Goal: Information Seeking & Learning: Learn about a topic

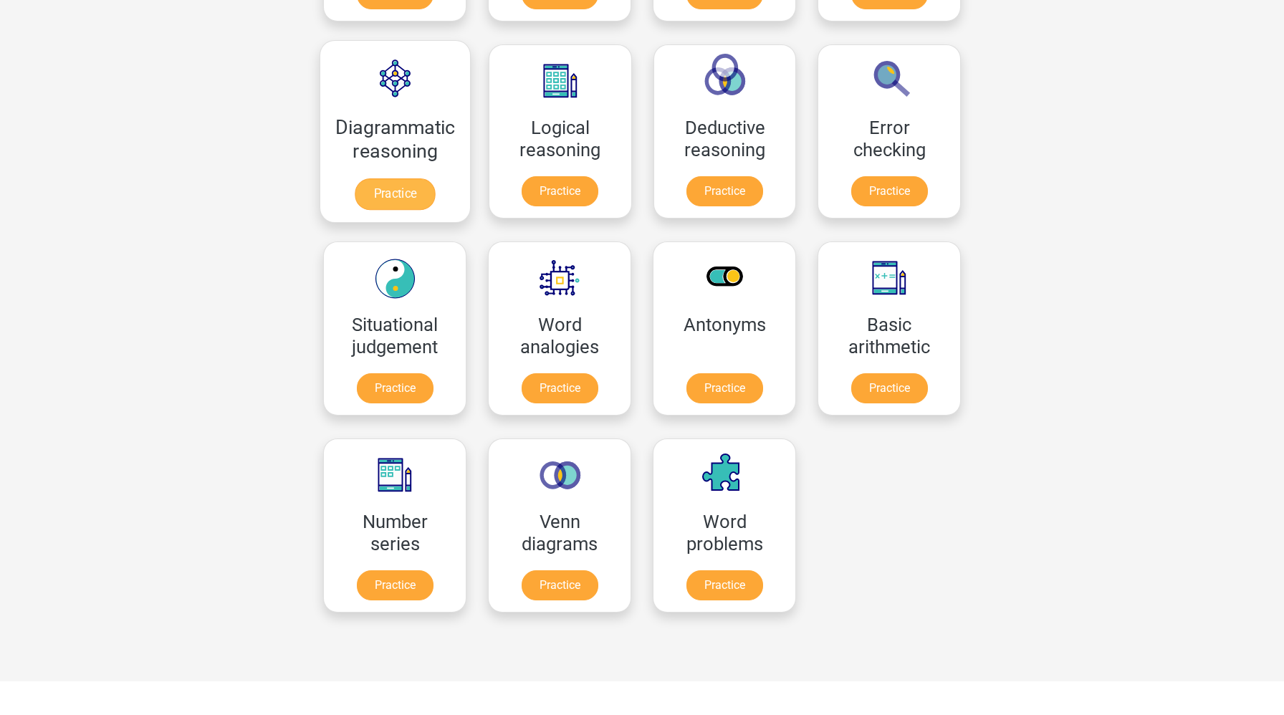
scroll to position [430, 0]
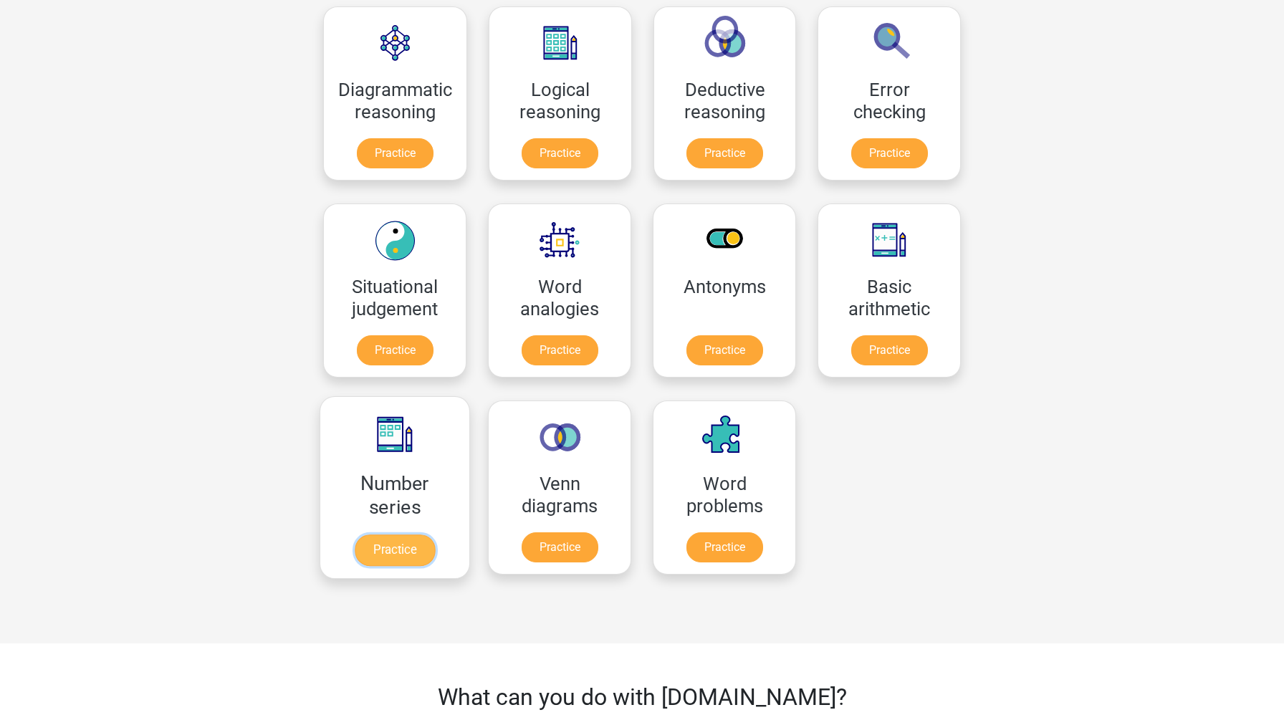
click at [409, 549] on link "Practice" at bounding box center [395, 551] width 80 height 32
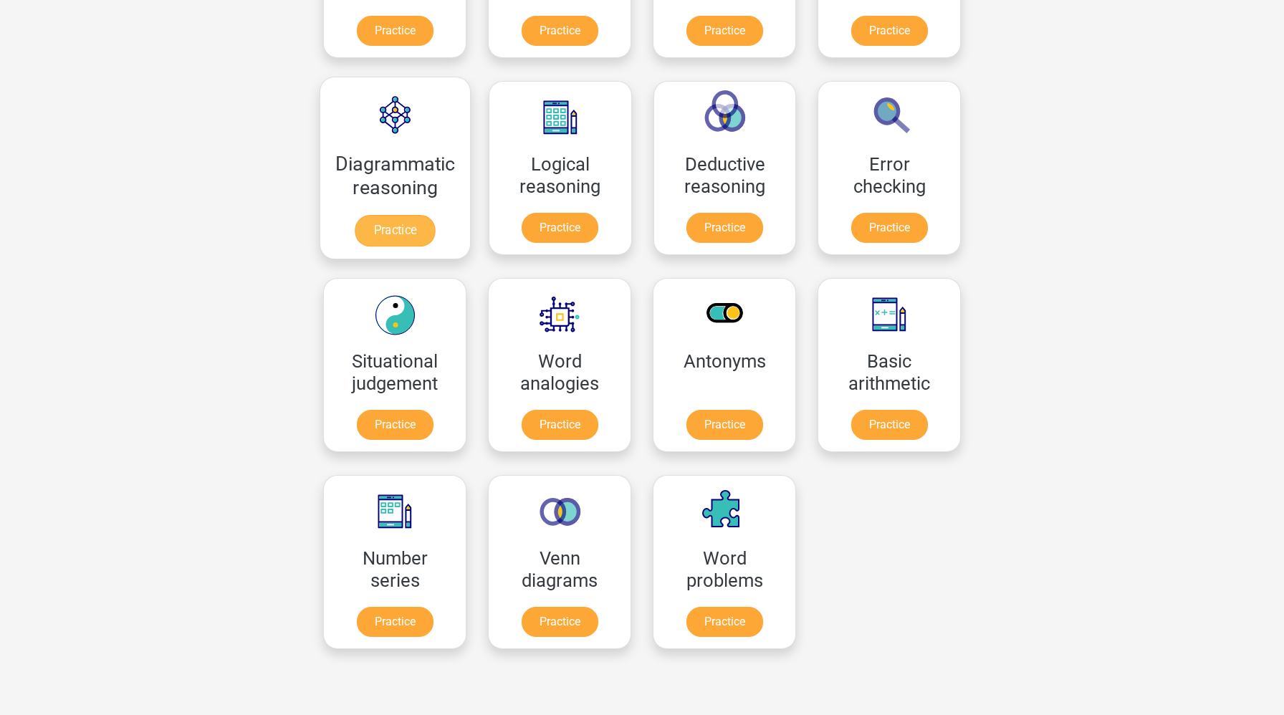
scroll to position [350, 0]
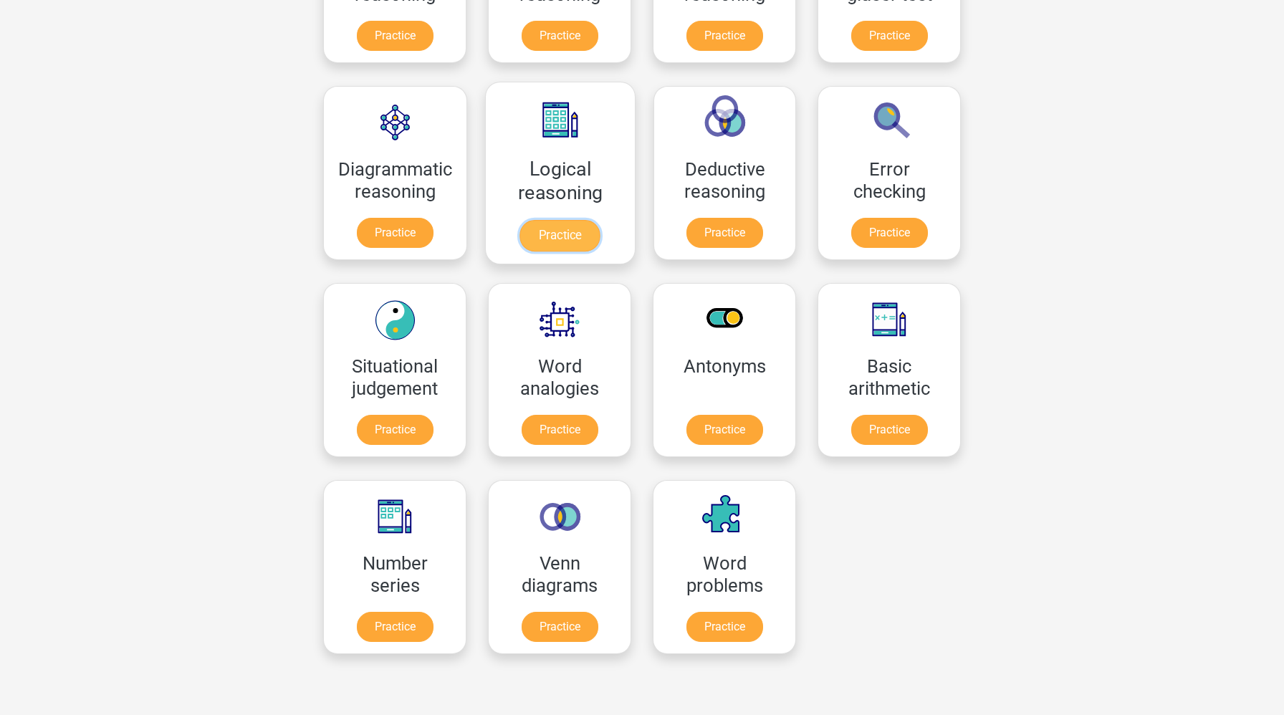
click at [566, 229] on link "Practice" at bounding box center [560, 236] width 80 height 32
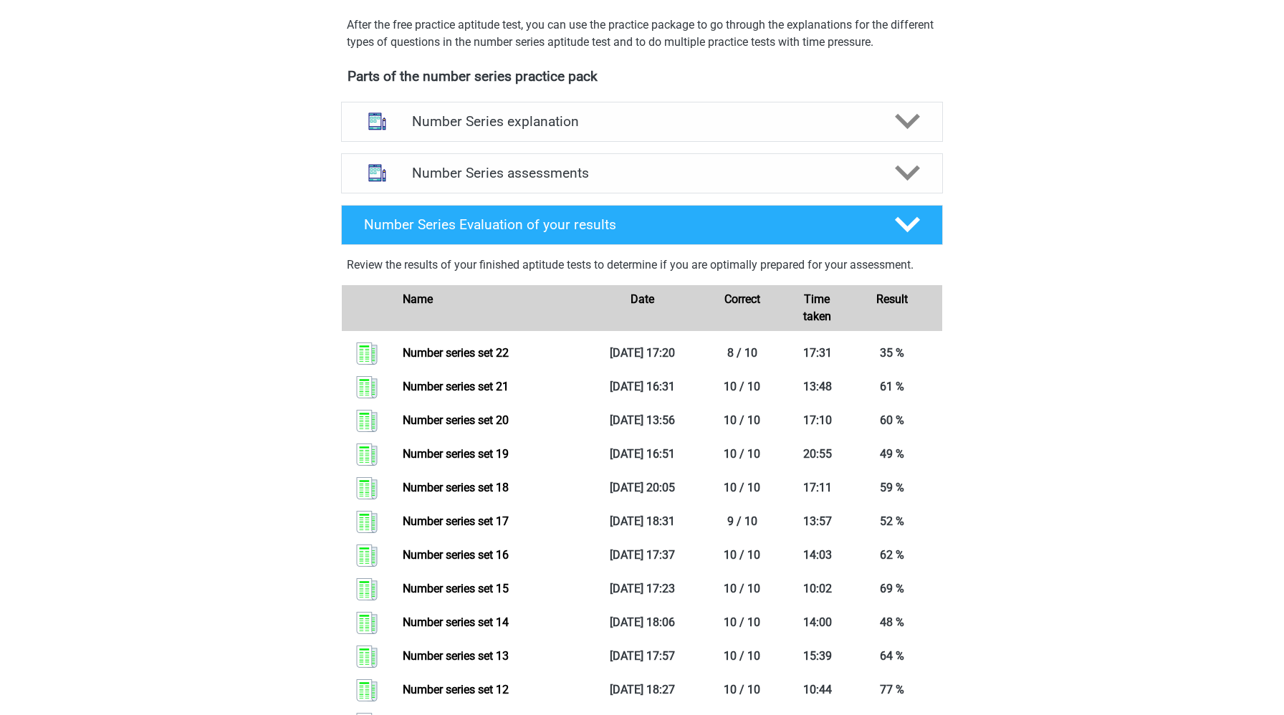
scroll to position [439, 0]
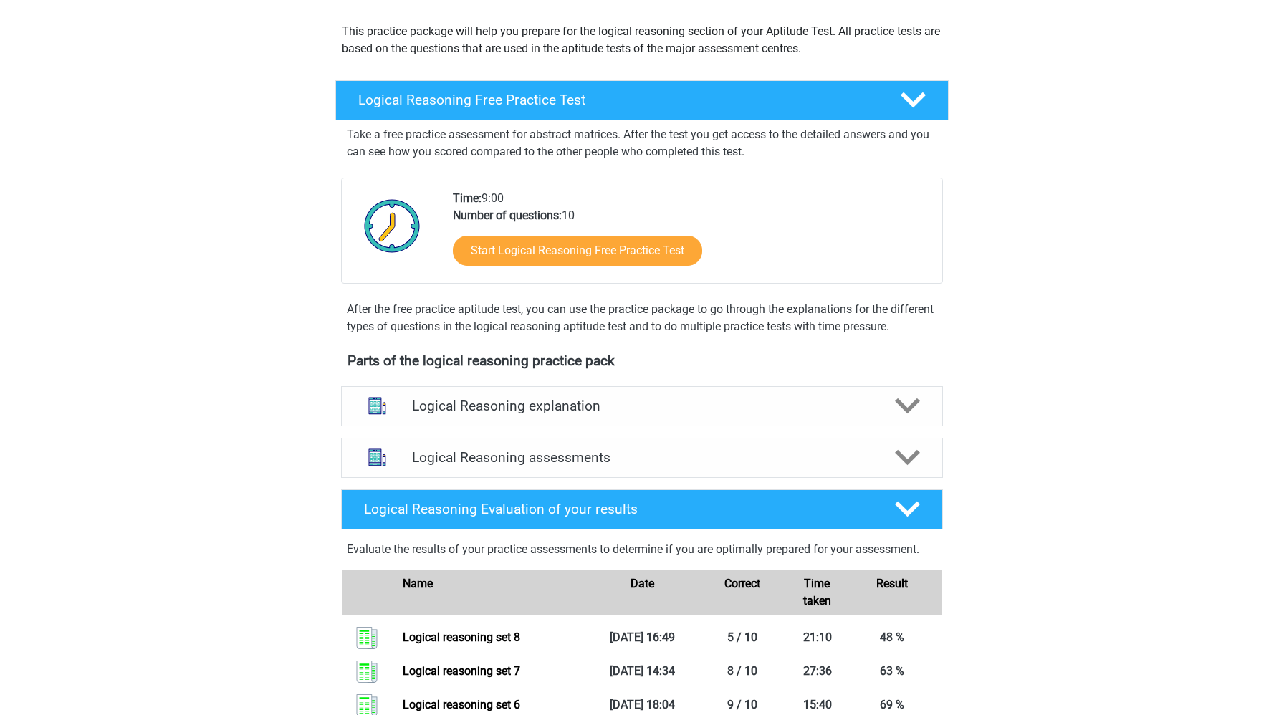
scroll to position [256, 0]
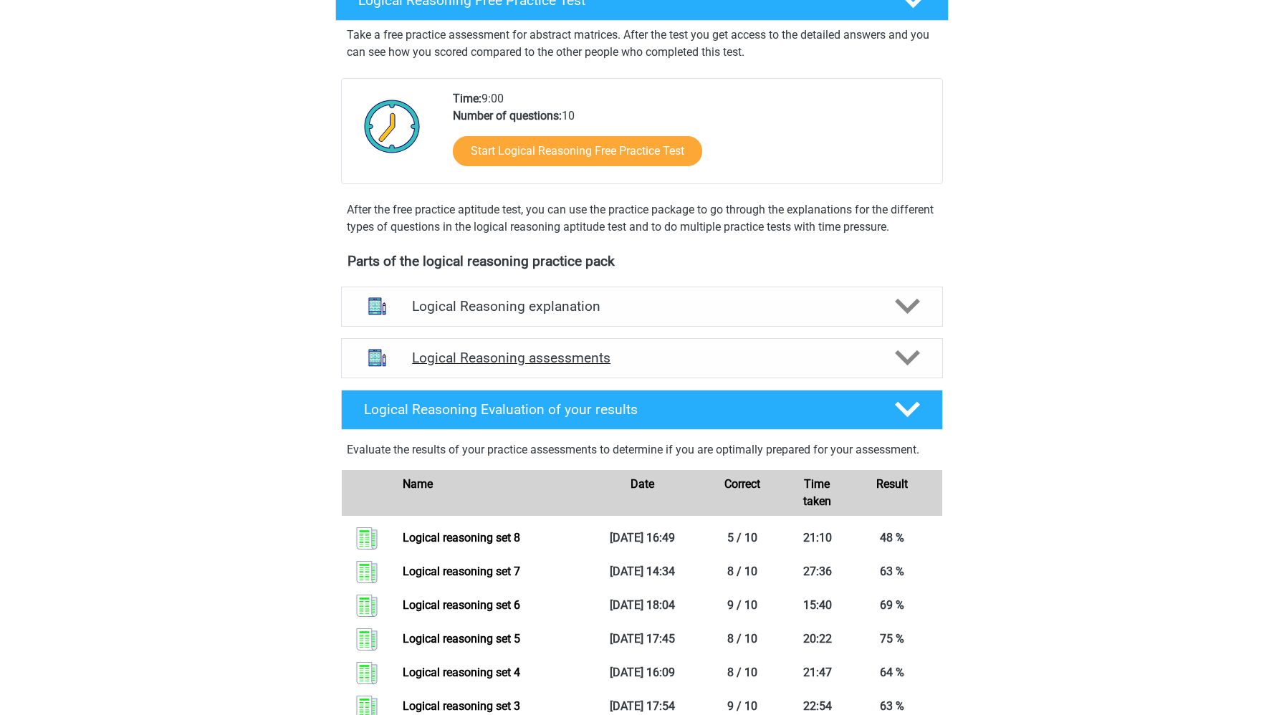
click at [561, 366] on h4 "Logical Reasoning assessments" at bounding box center [642, 358] width 460 height 16
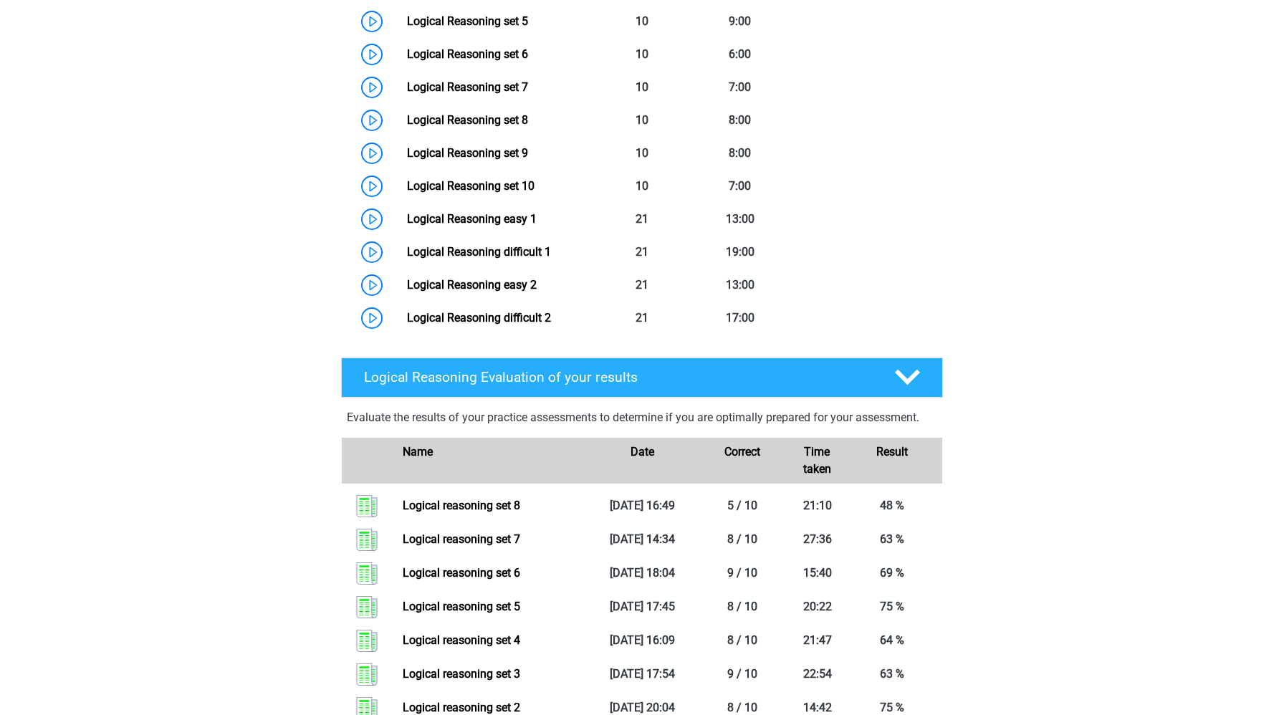
scroll to position [835, 0]
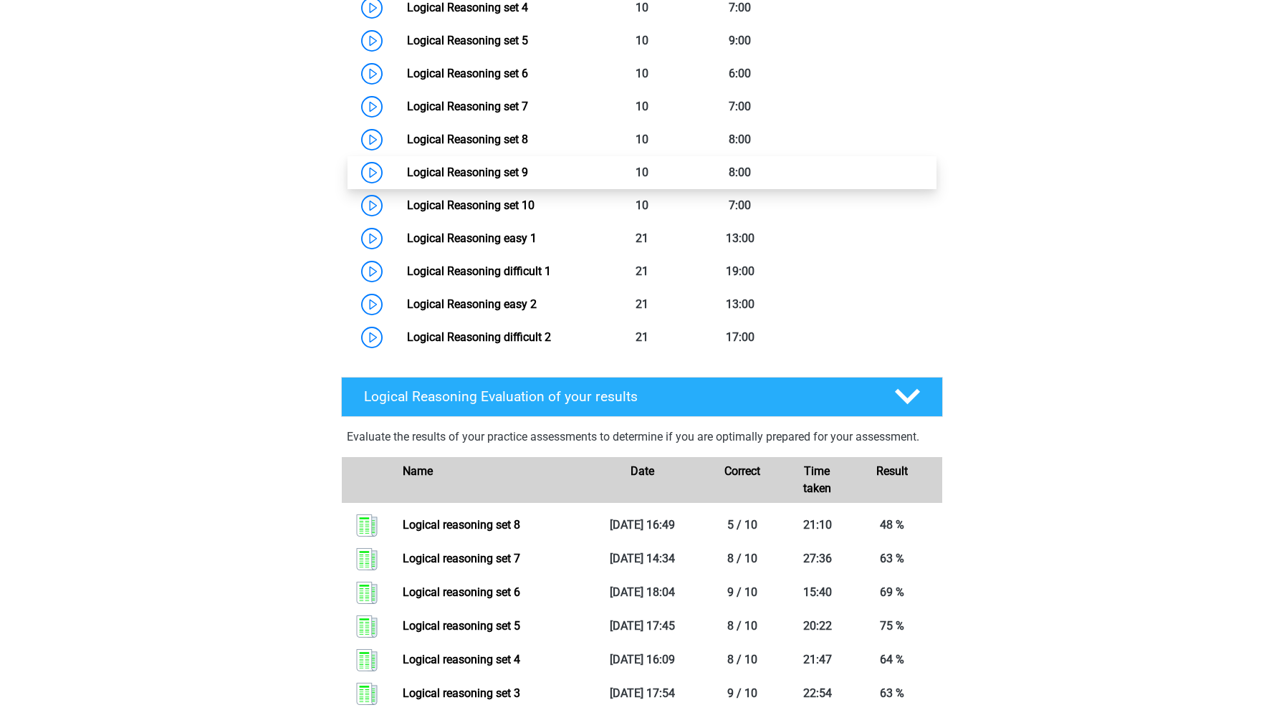
click at [407, 179] on link "Logical Reasoning set 9" at bounding box center [467, 173] width 121 height 14
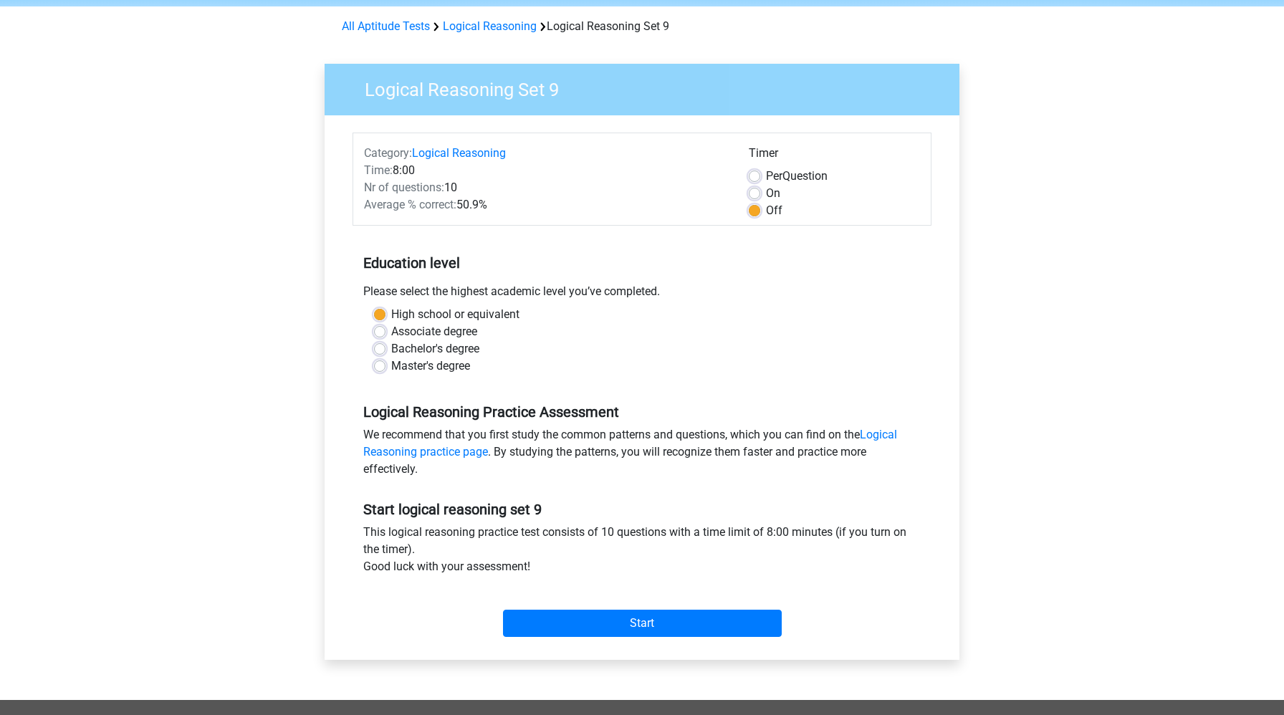
scroll to position [69, 0]
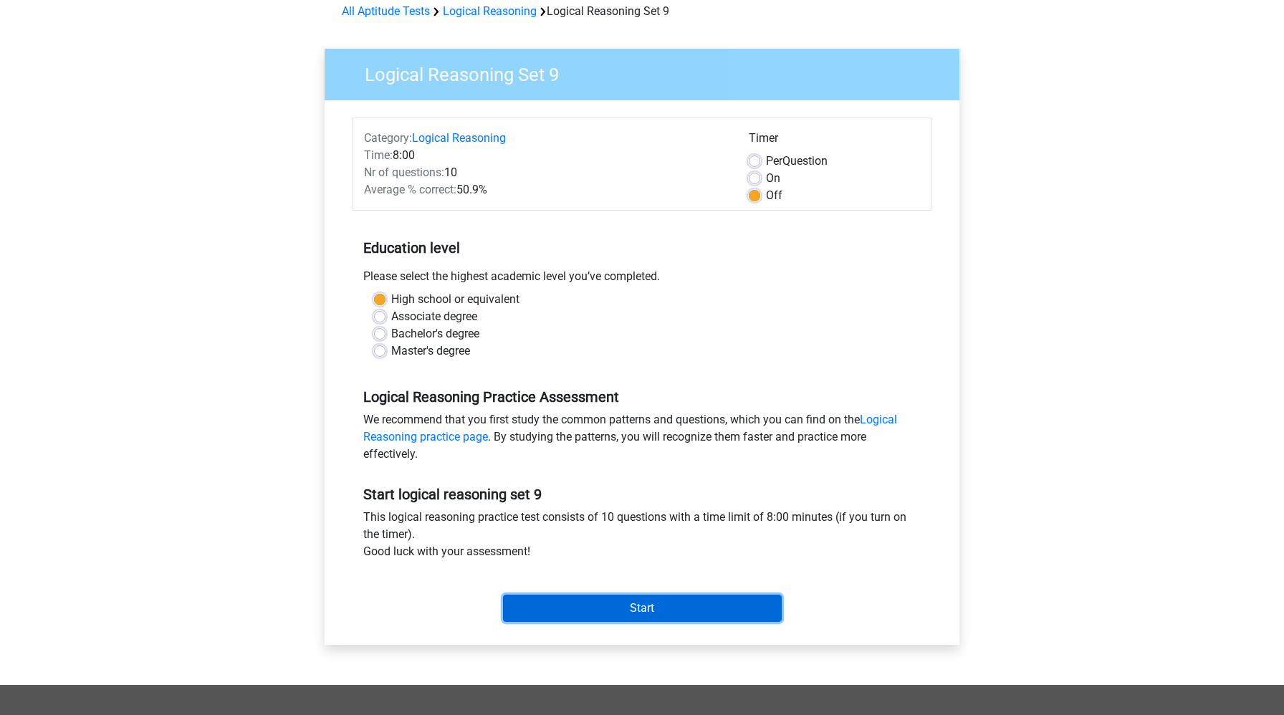
click at [527, 612] on input "Start" at bounding box center [642, 608] width 279 height 27
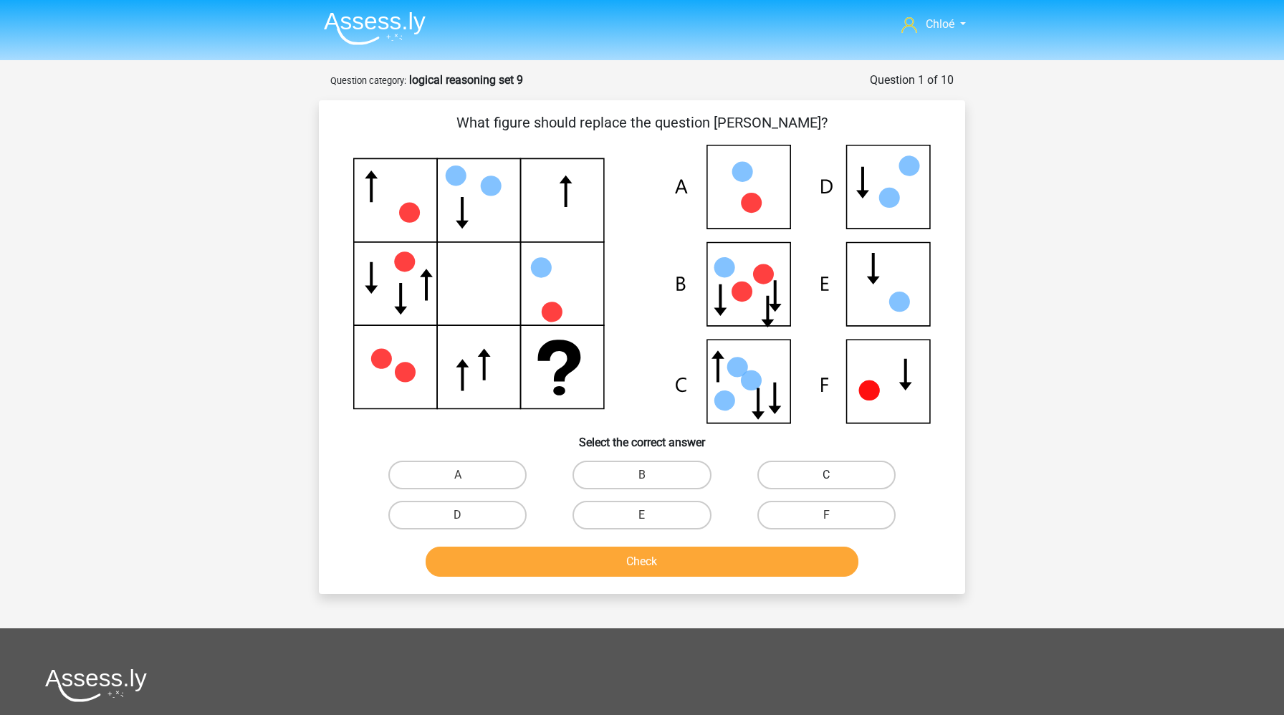
click at [851, 470] on label "C" at bounding box center [826, 475] width 138 height 29
click at [836, 475] on input "C" at bounding box center [830, 479] width 9 height 9
radio input "true"
click at [723, 576] on button "Check" at bounding box center [643, 562] width 434 height 30
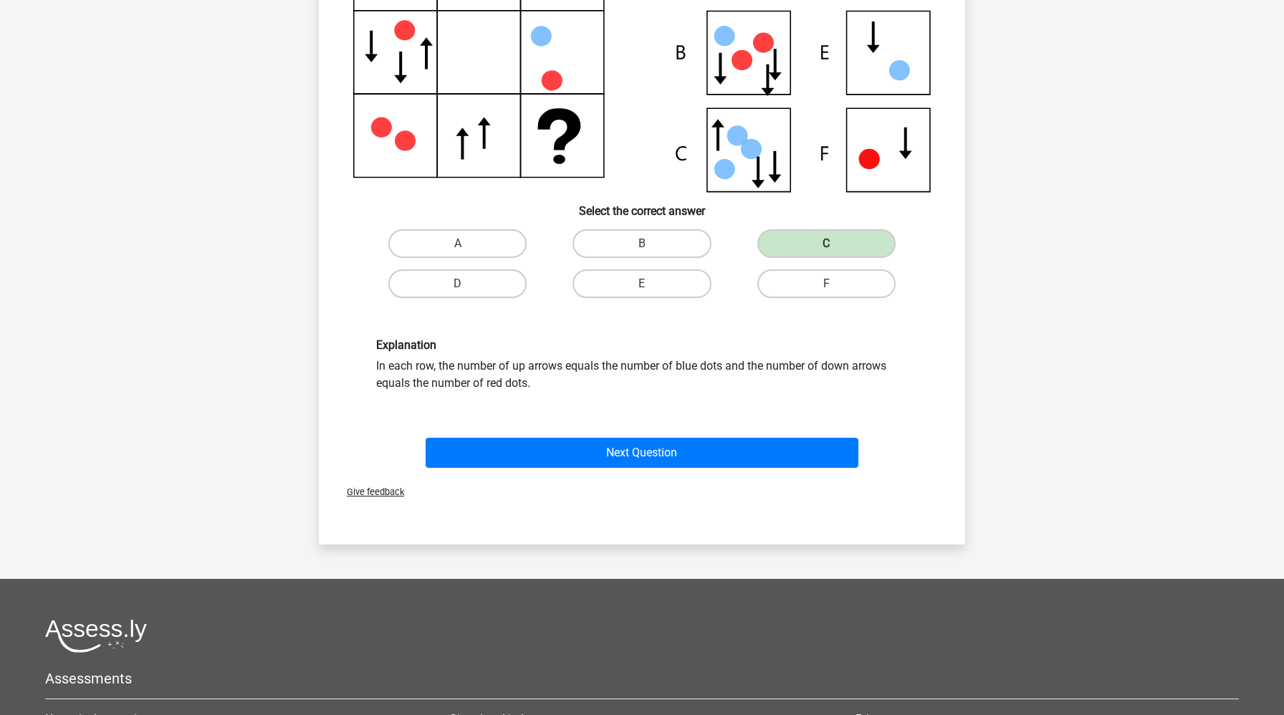
scroll to position [166, 0]
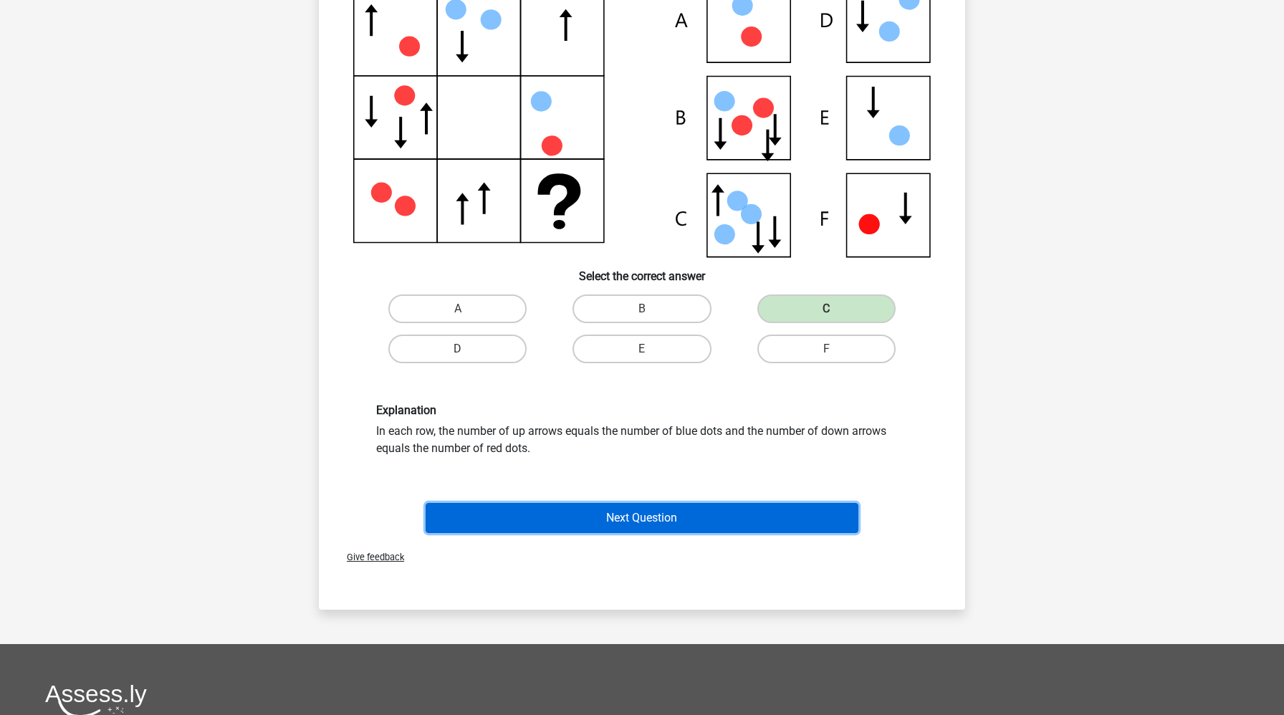
click at [724, 516] on button "Next Question" at bounding box center [643, 518] width 434 height 30
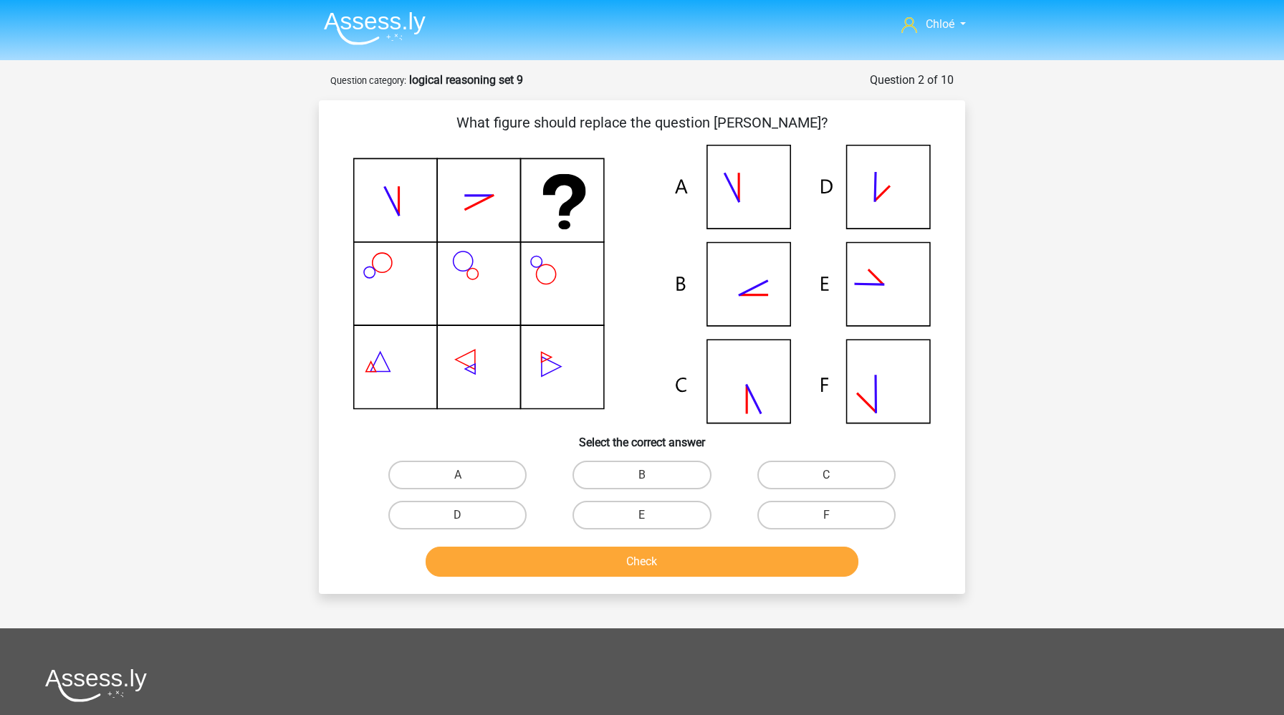
scroll to position [4, 0]
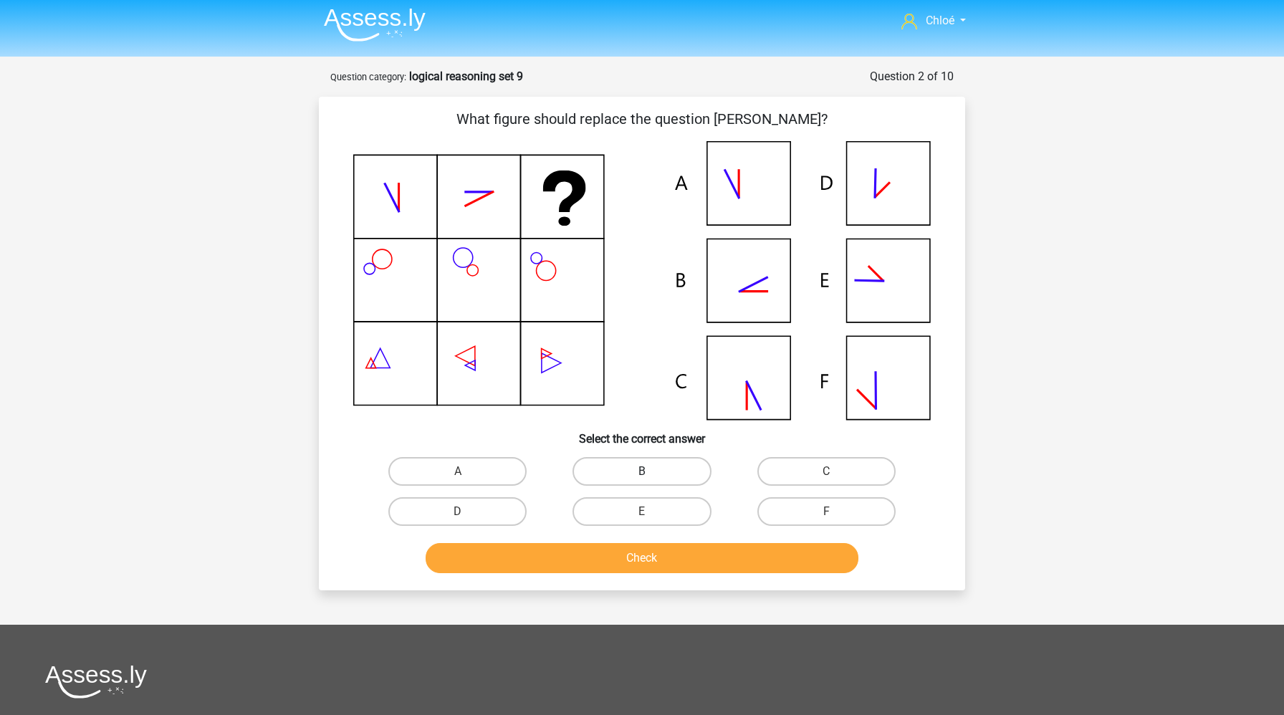
click at [614, 464] on label "B" at bounding box center [642, 471] width 138 height 29
click at [642, 472] on input "B" at bounding box center [646, 476] width 9 height 9
radio input "true"
click at [606, 550] on button "Check" at bounding box center [643, 558] width 434 height 30
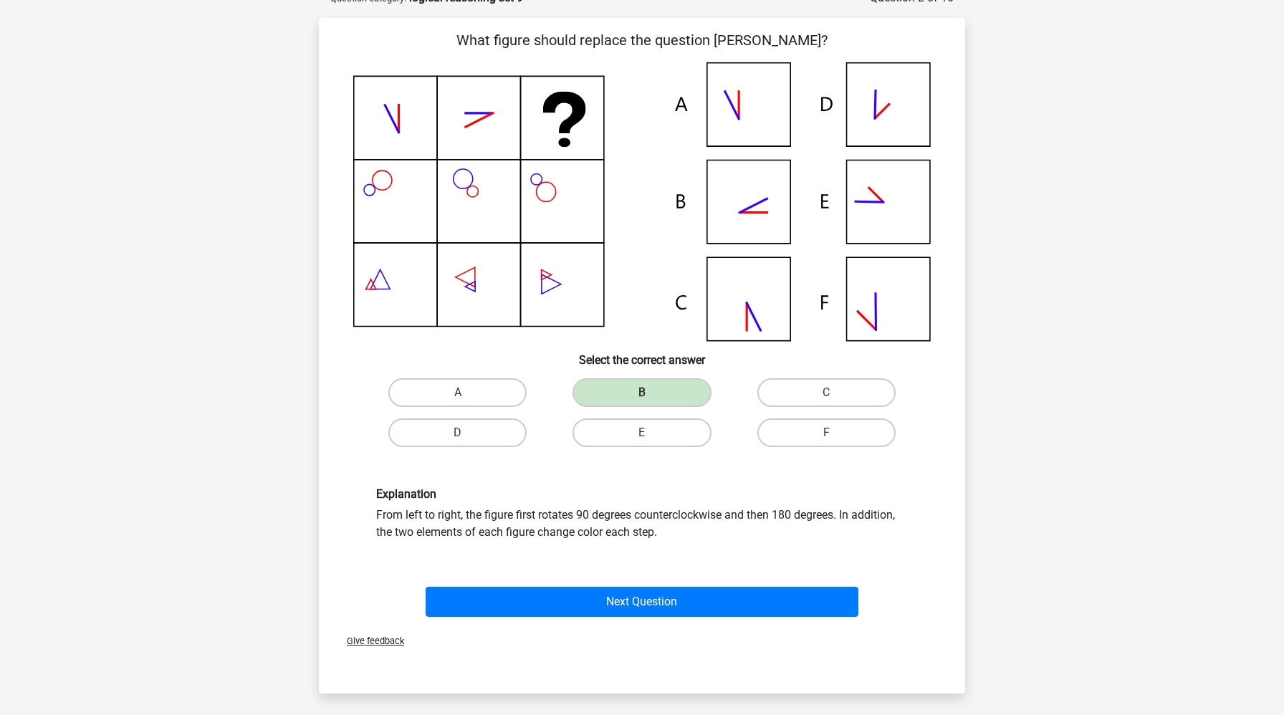
scroll to position [85, 0]
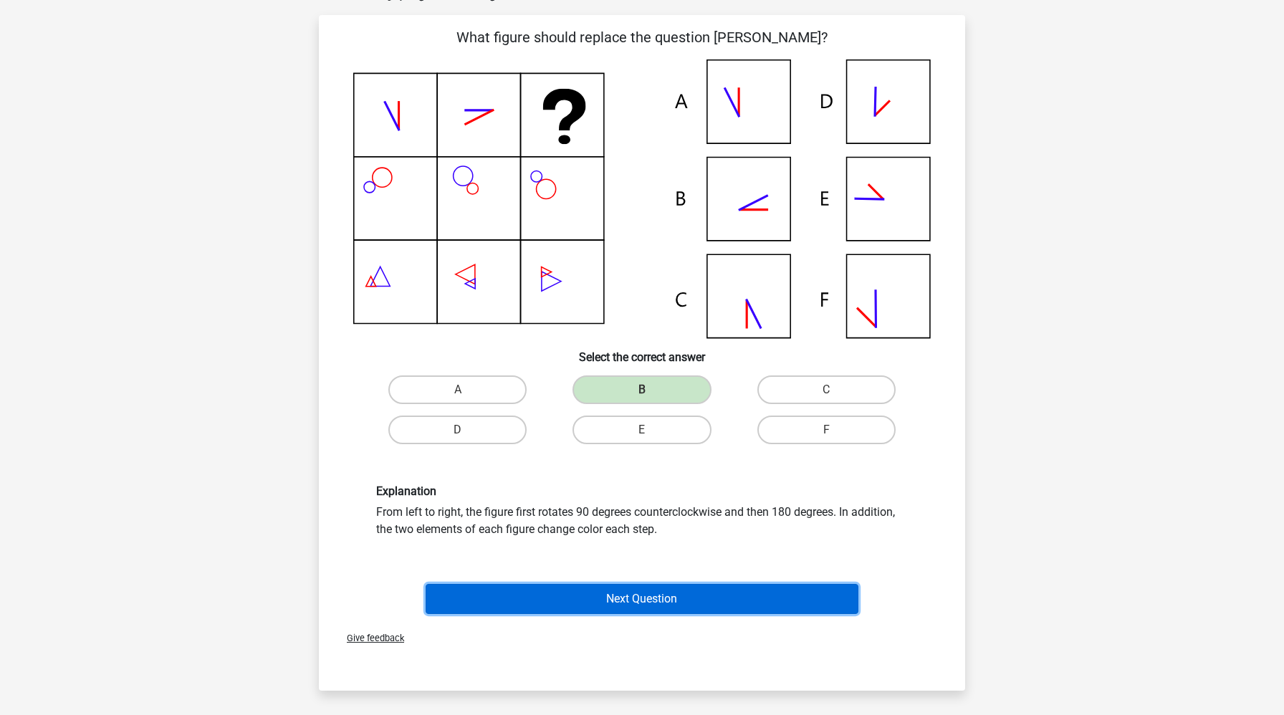
click at [614, 591] on button "Next Question" at bounding box center [643, 599] width 434 height 30
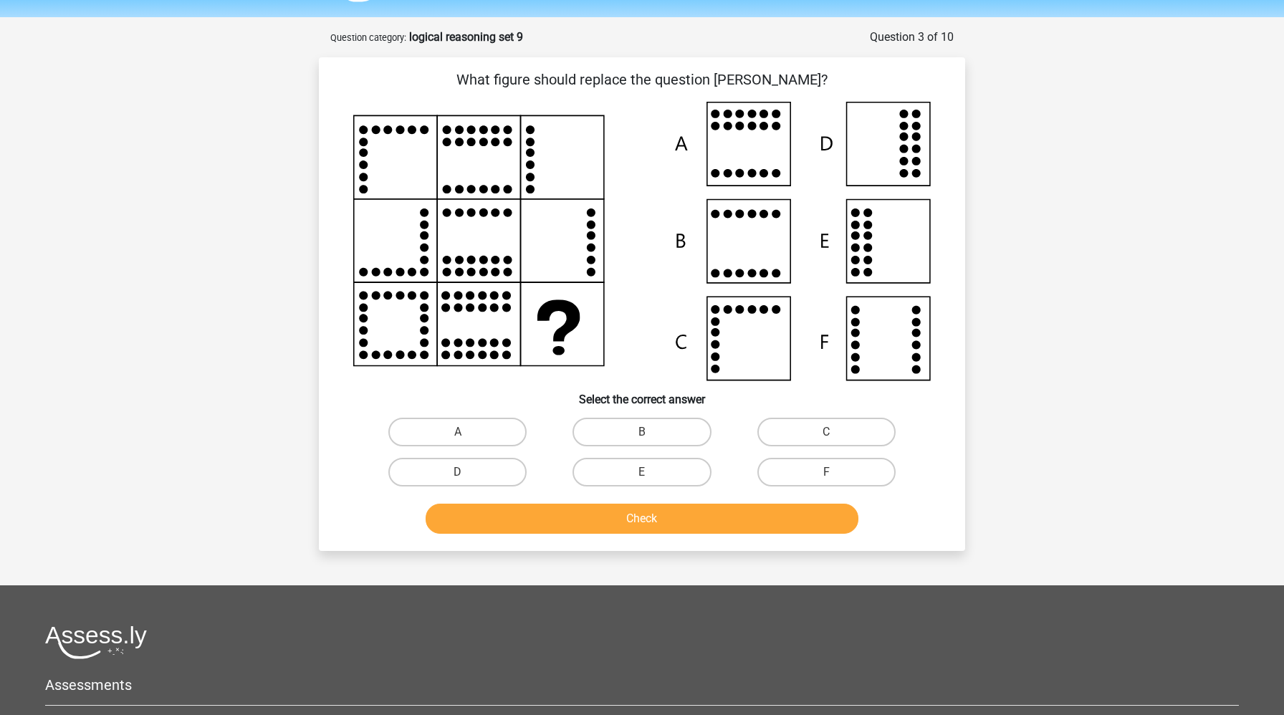
scroll to position [35, 0]
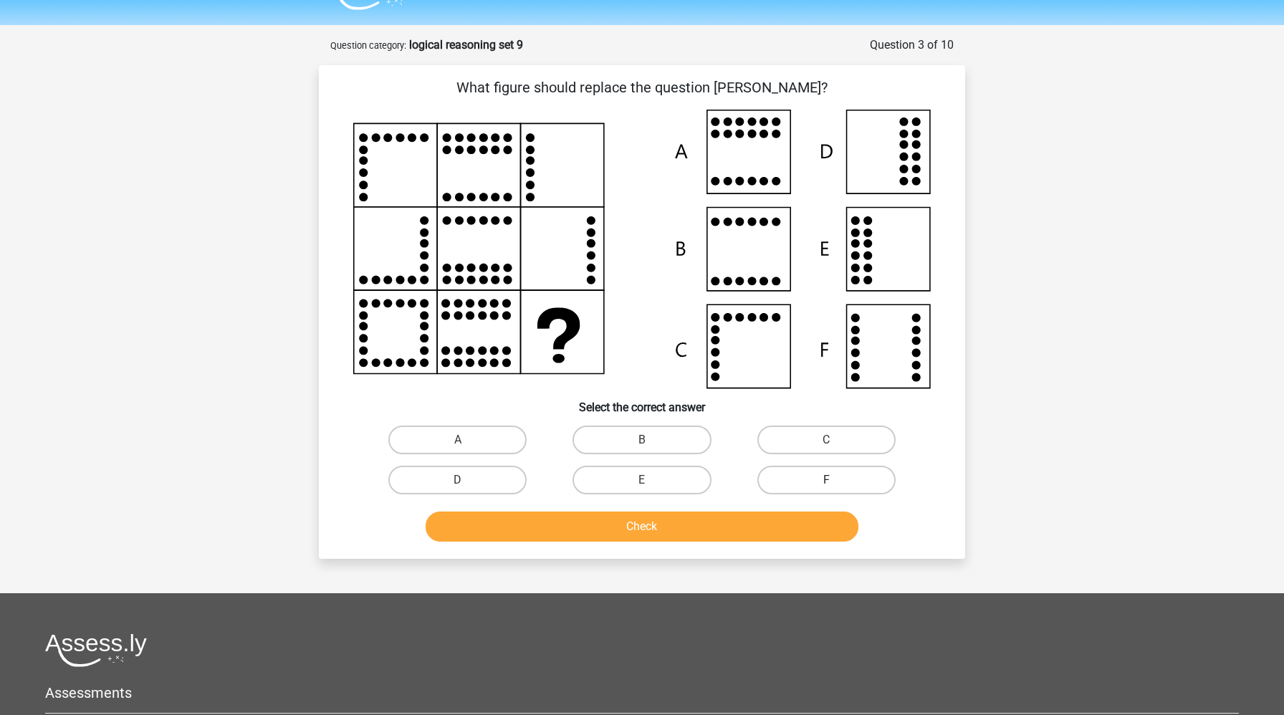
click at [797, 484] on label "F" at bounding box center [826, 480] width 138 height 29
click at [826, 484] on input "F" at bounding box center [830, 484] width 9 height 9
radio input "true"
click at [762, 527] on button "Check" at bounding box center [643, 527] width 434 height 30
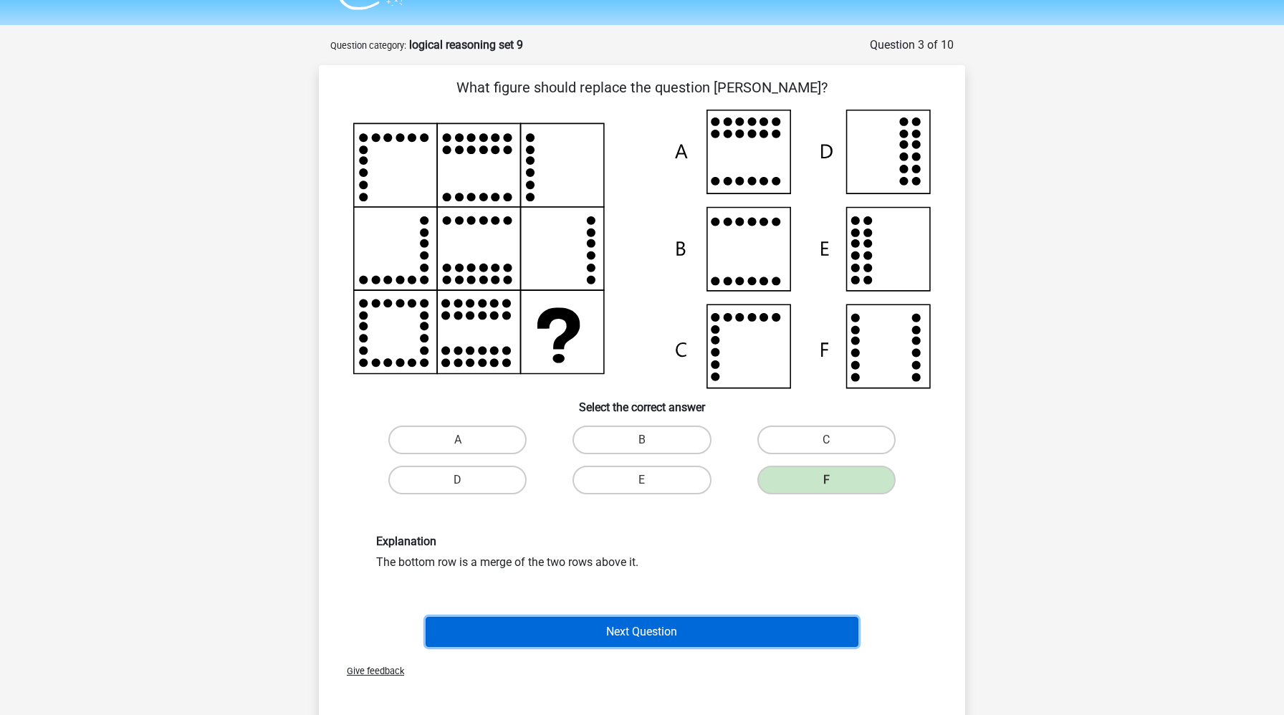
click at [734, 628] on button "Next Question" at bounding box center [643, 632] width 434 height 30
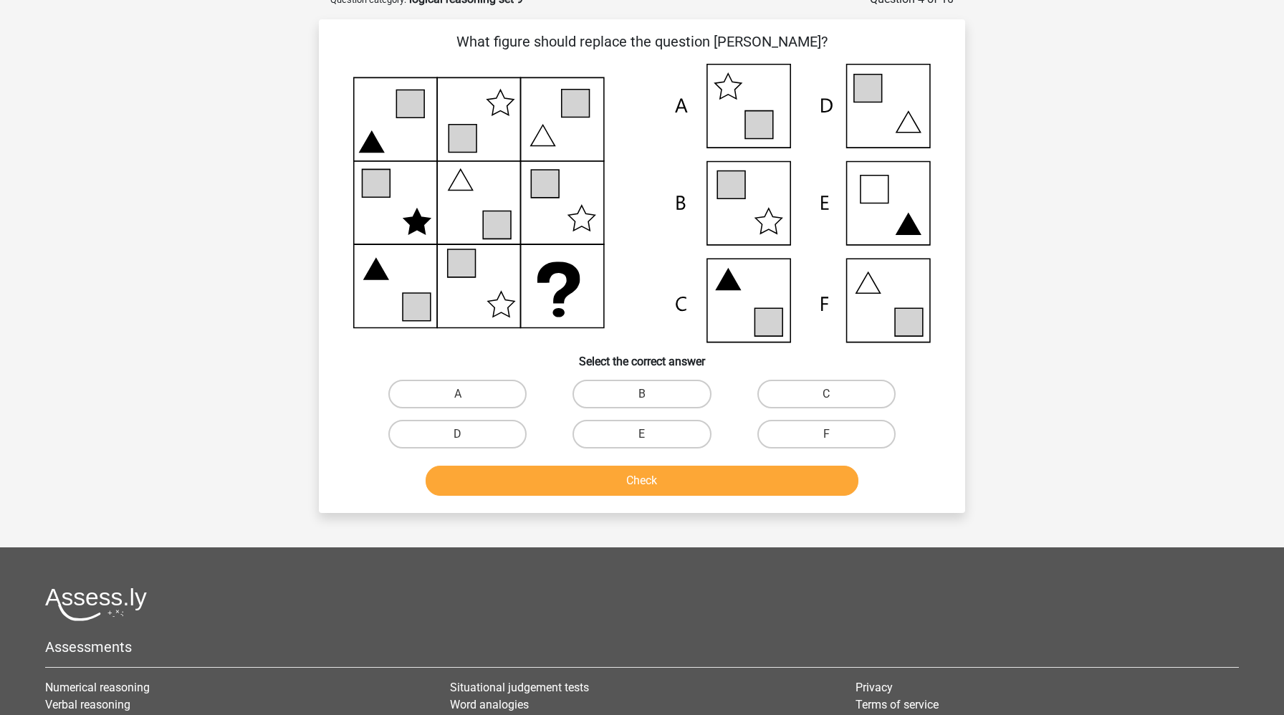
scroll to position [82, 0]
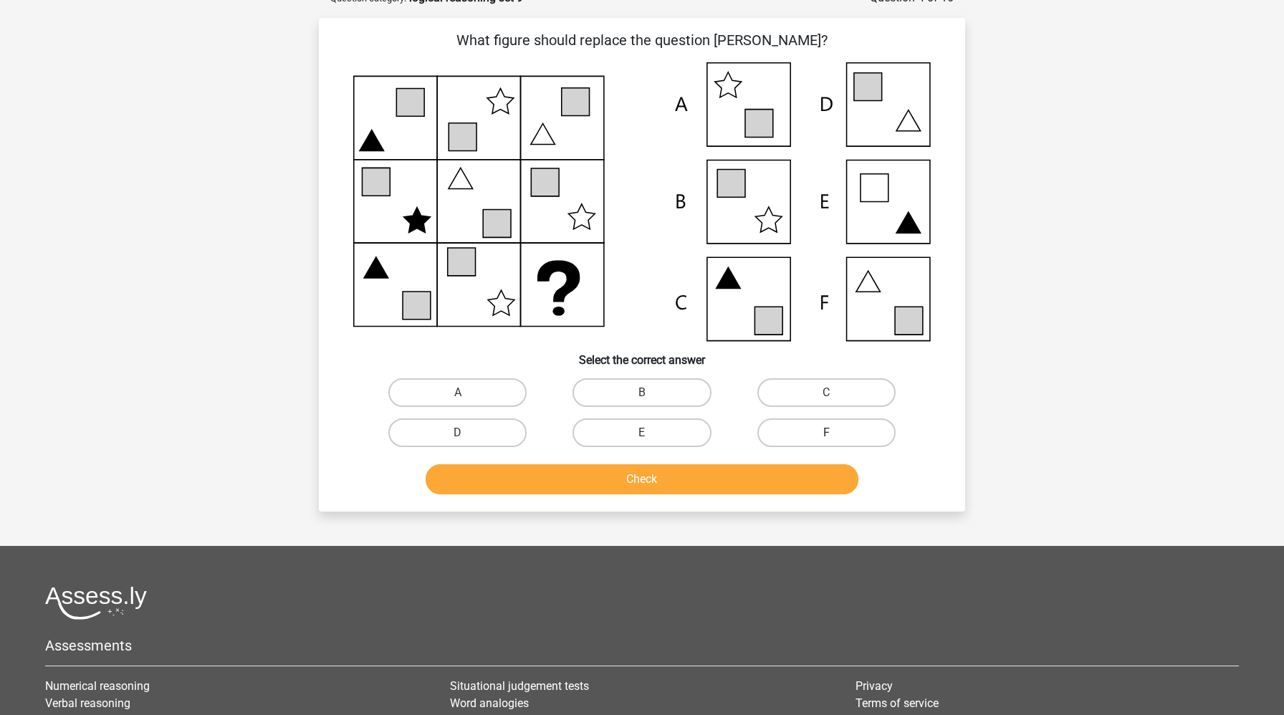
click at [840, 439] on label "F" at bounding box center [826, 432] width 138 height 29
click at [836, 439] on input "F" at bounding box center [830, 437] width 9 height 9
radio input "true"
click at [818, 477] on button "Check" at bounding box center [643, 479] width 434 height 30
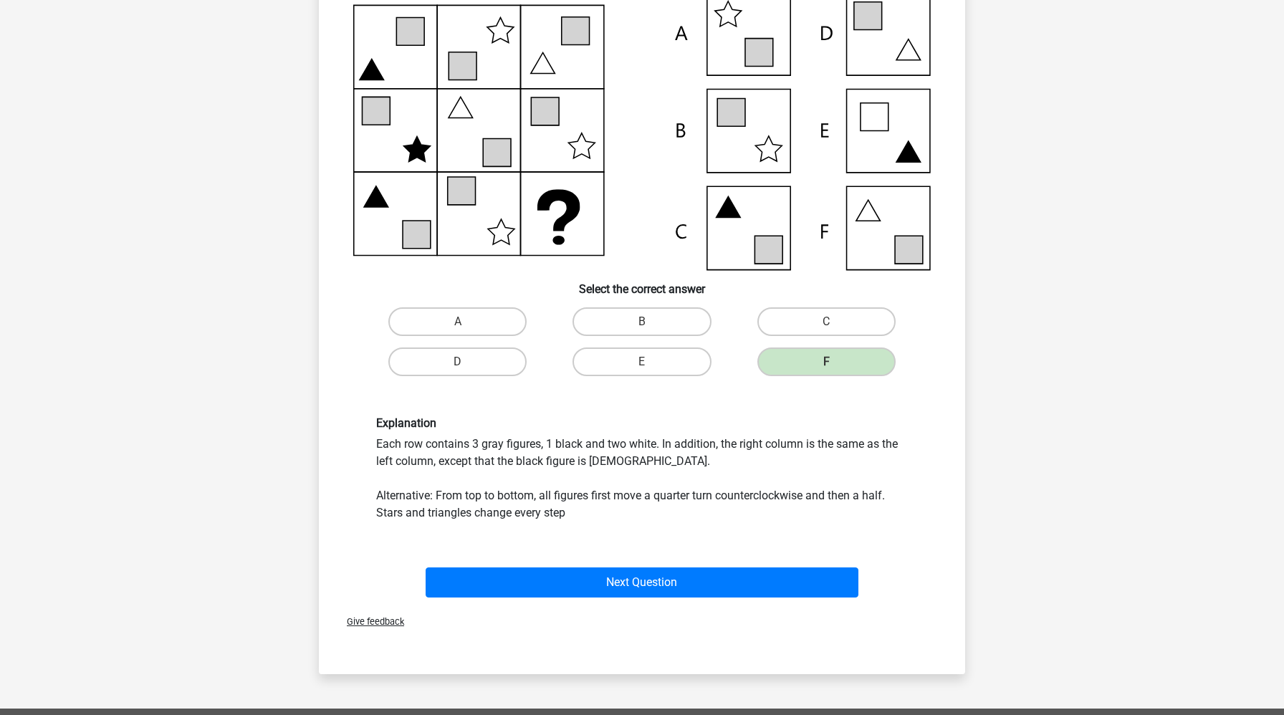
scroll to position [155, 0]
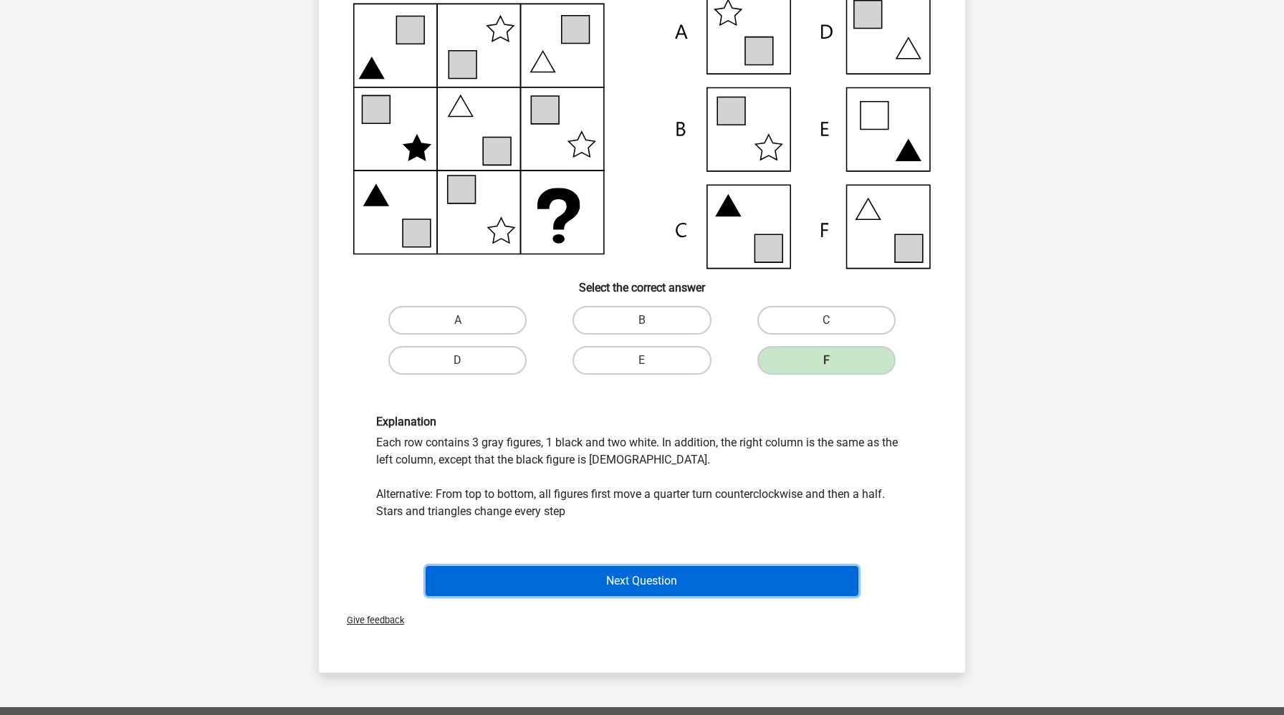
click at [785, 578] on button "Next Question" at bounding box center [643, 581] width 434 height 30
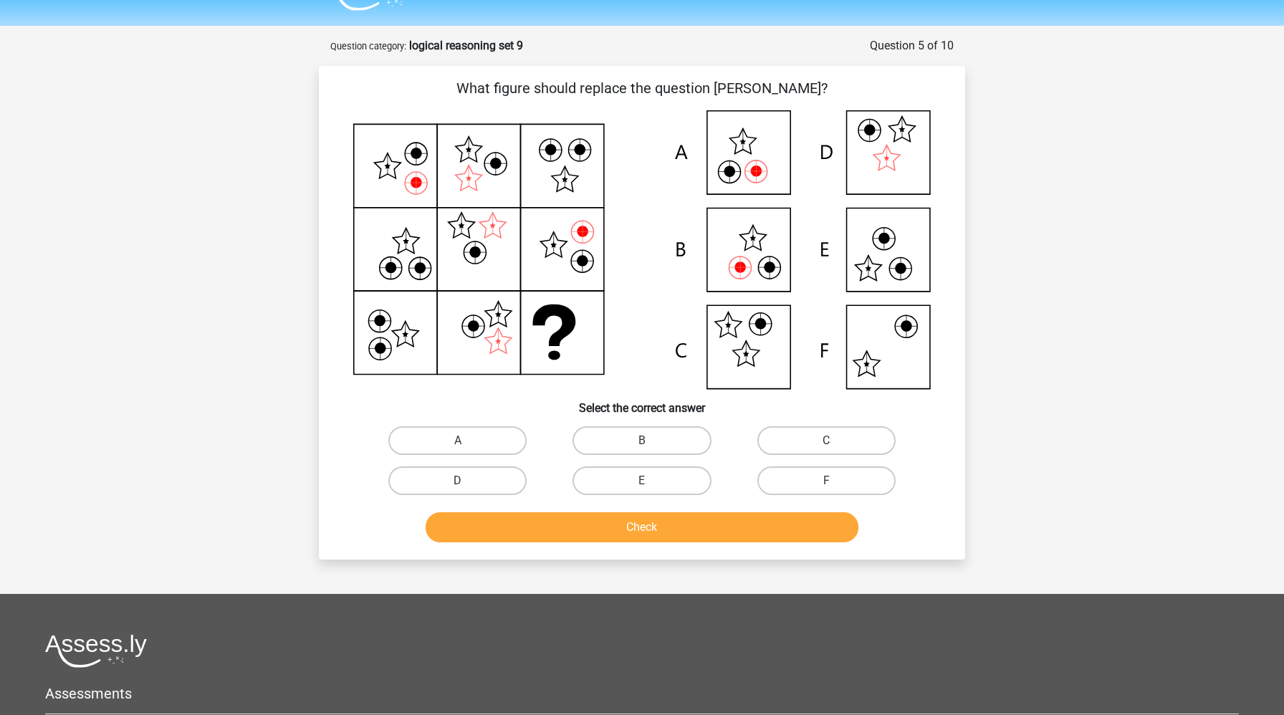
scroll to position [22, 0]
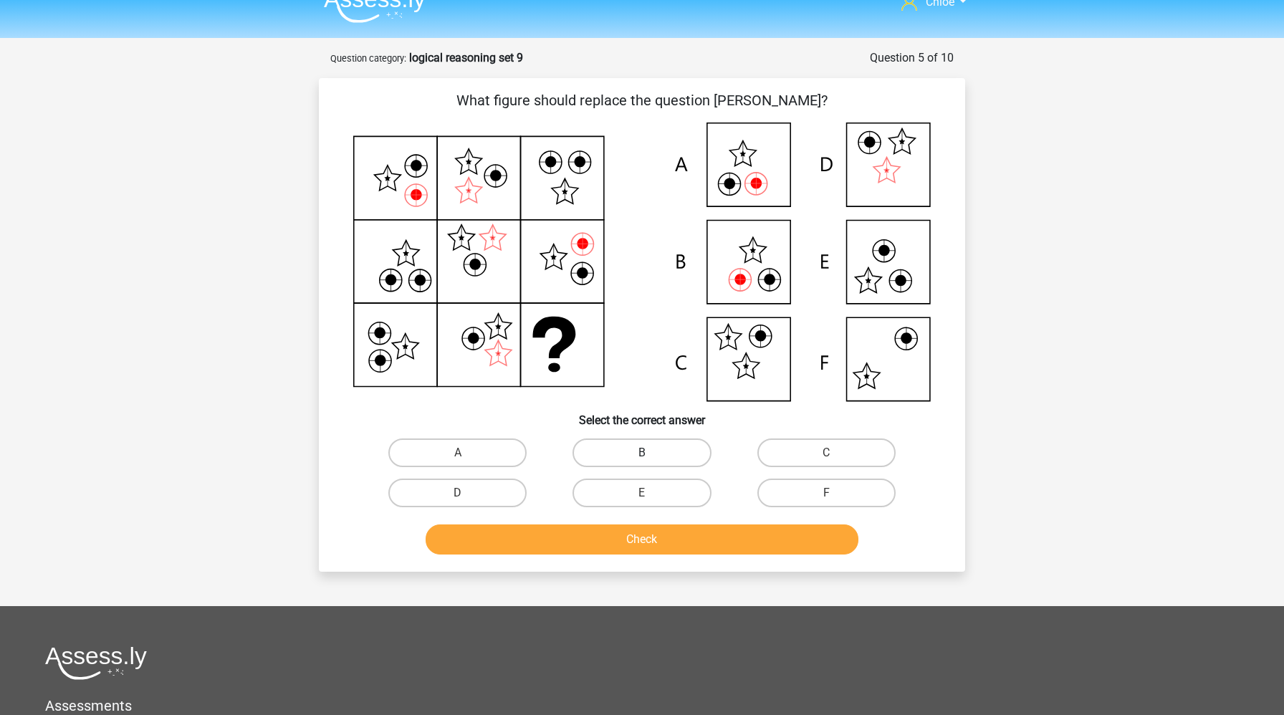
click at [613, 449] on label "B" at bounding box center [642, 453] width 138 height 29
click at [642, 453] on input "B" at bounding box center [646, 457] width 9 height 9
radio input "true"
click at [618, 548] on button "Check" at bounding box center [643, 540] width 434 height 30
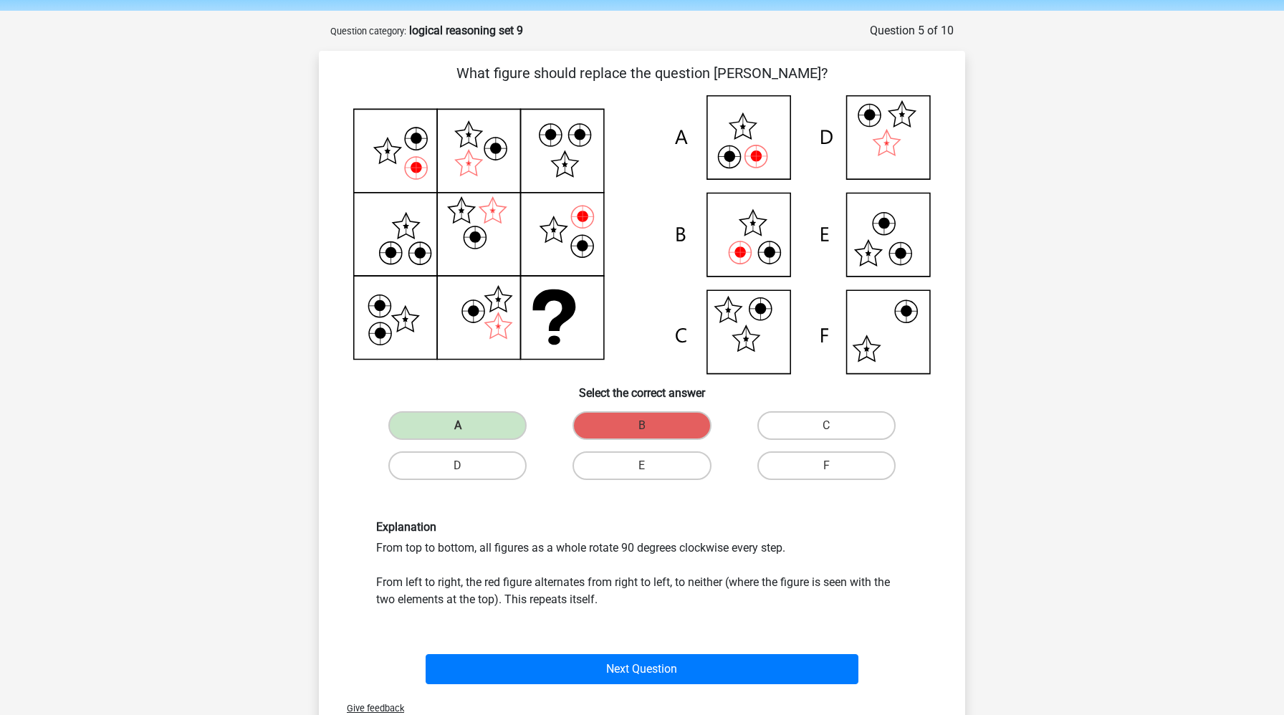
scroll to position [51, 0]
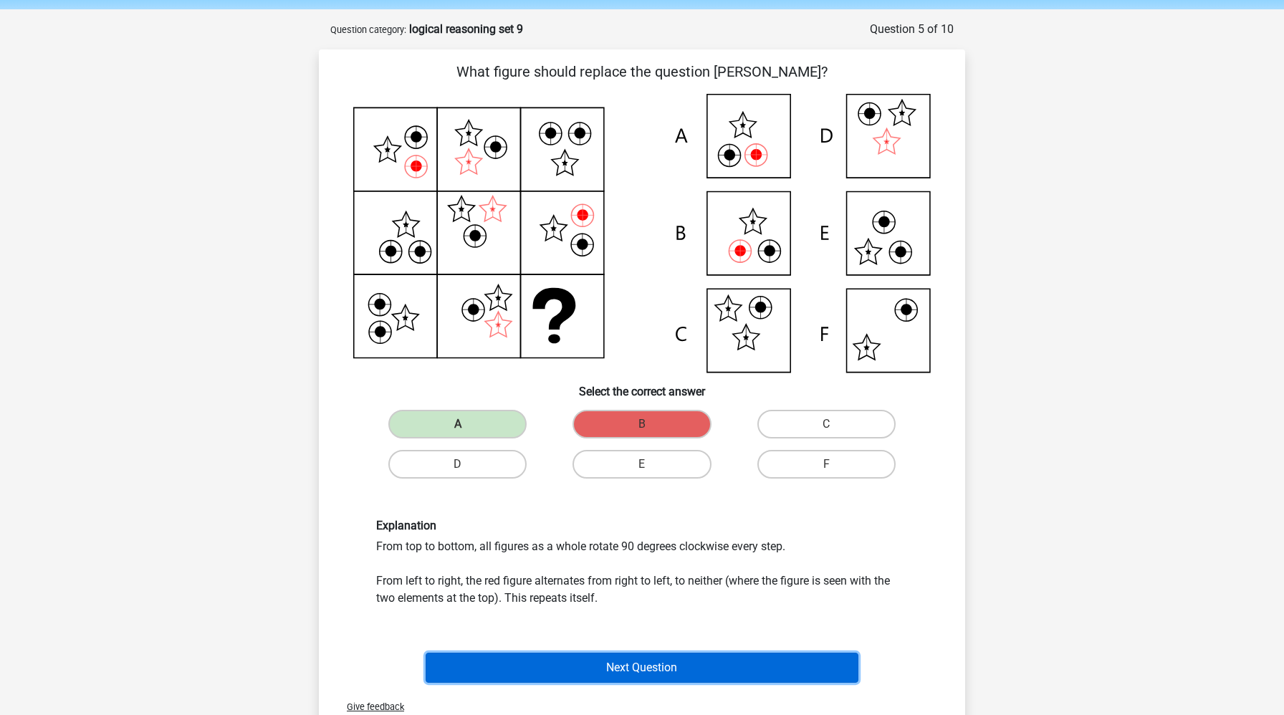
click at [629, 662] on button "Next Question" at bounding box center [643, 668] width 434 height 30
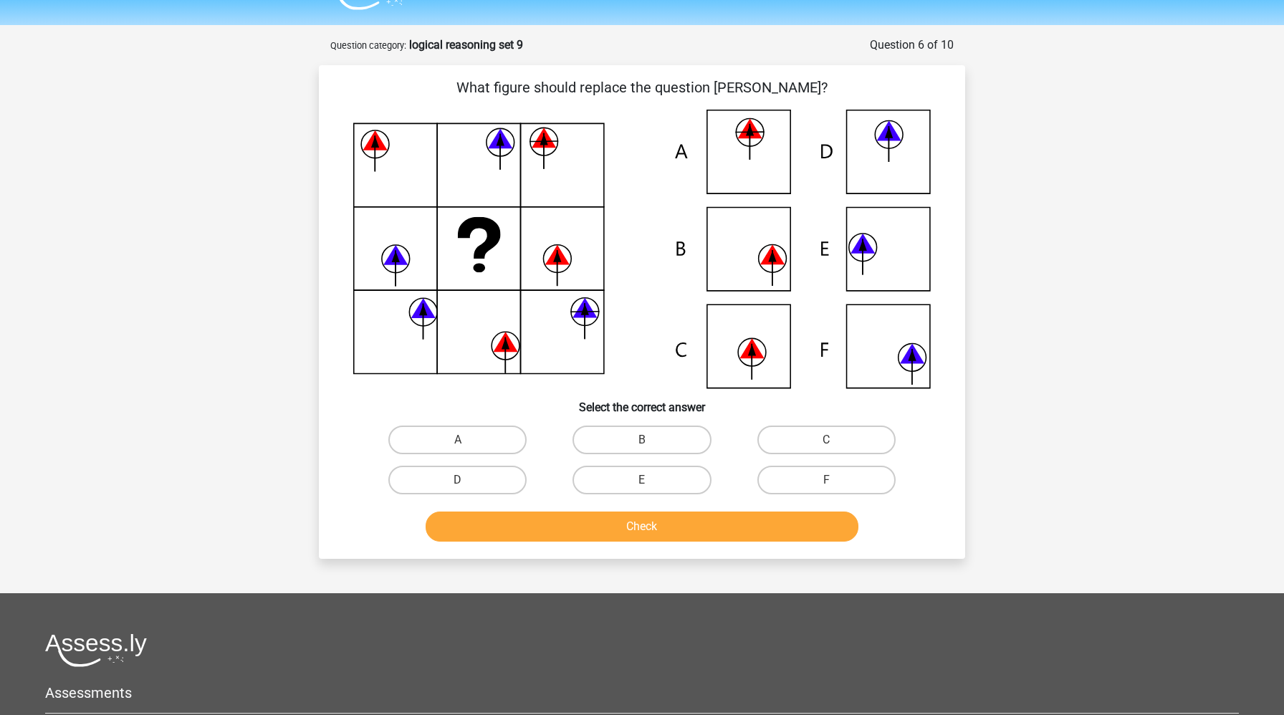
scroll to position [32, 0]
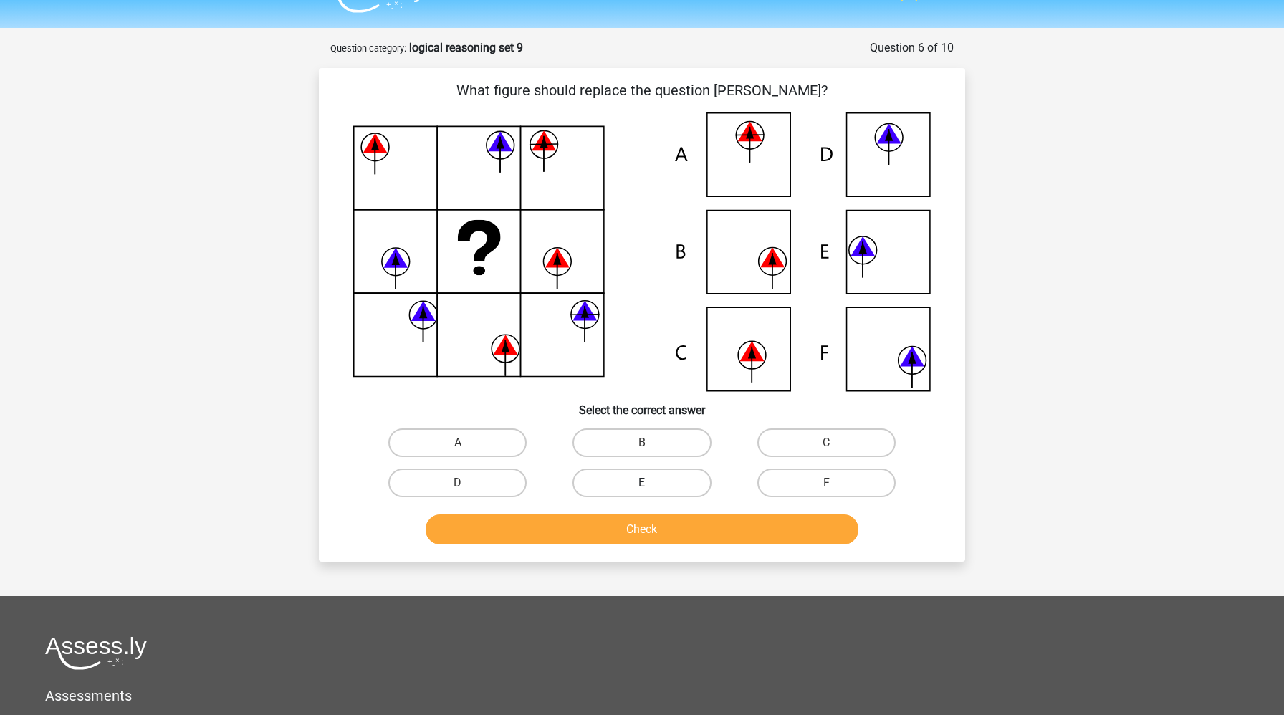
click at [635, 484] on label "E" at bounding box center [642, 483] width 138 height 29
click at [642, 484] on input "E" at bounding box center [646, 487] width 9 height 9
radio input "true"
click at [633, 530] on button "Check" at bounding box center [643, 529] width 434 height 30
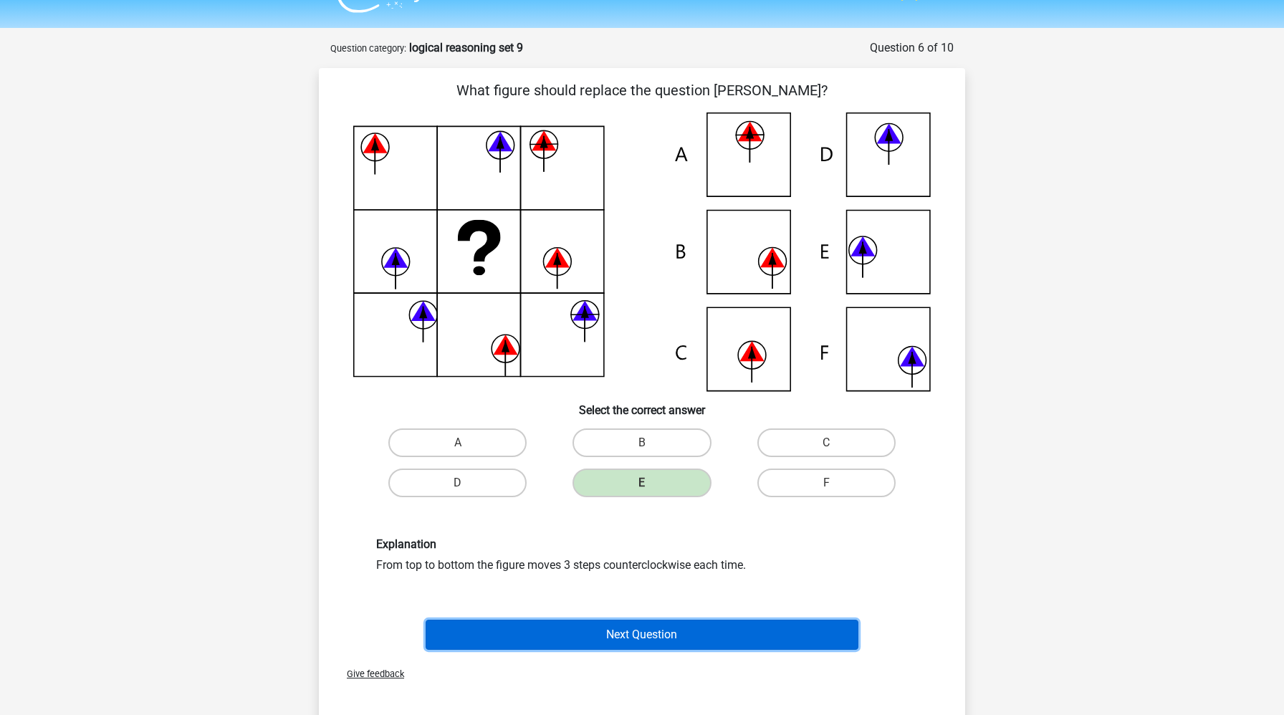
click at [613, 624] on button "Next Question" at bounding box center [643, 635] width 434 height 30
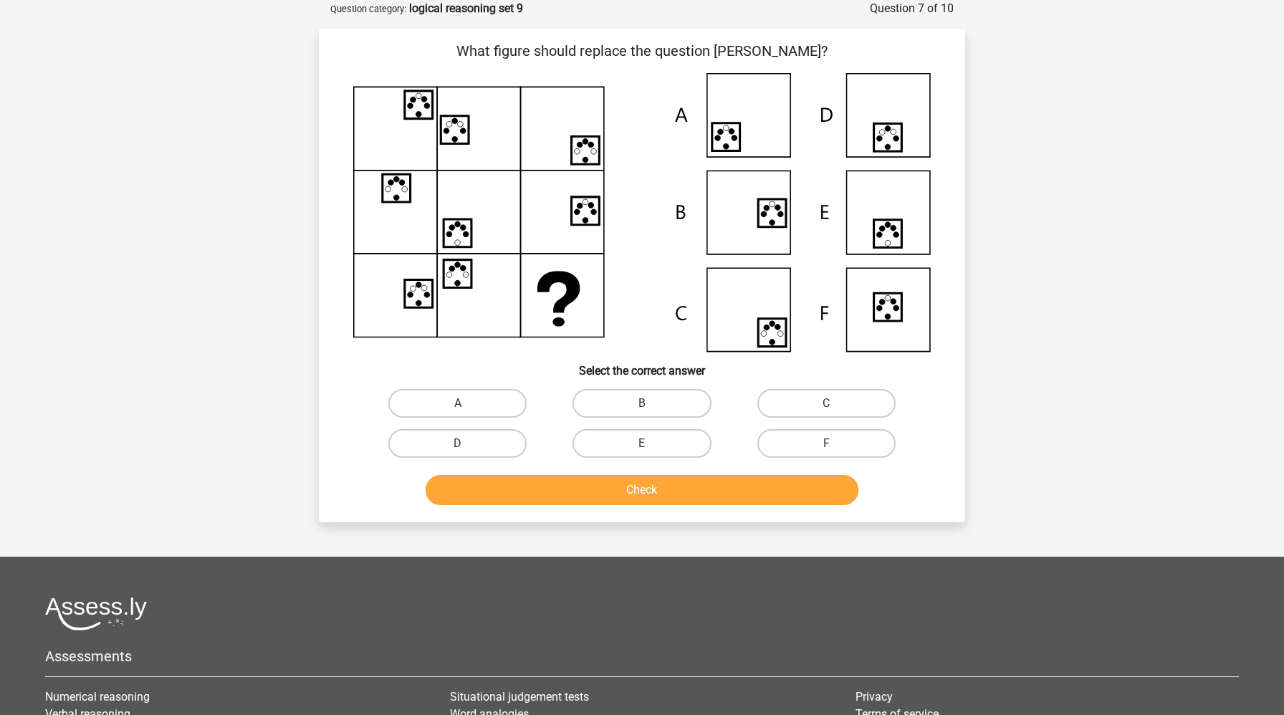
scroll to position [46, 0]
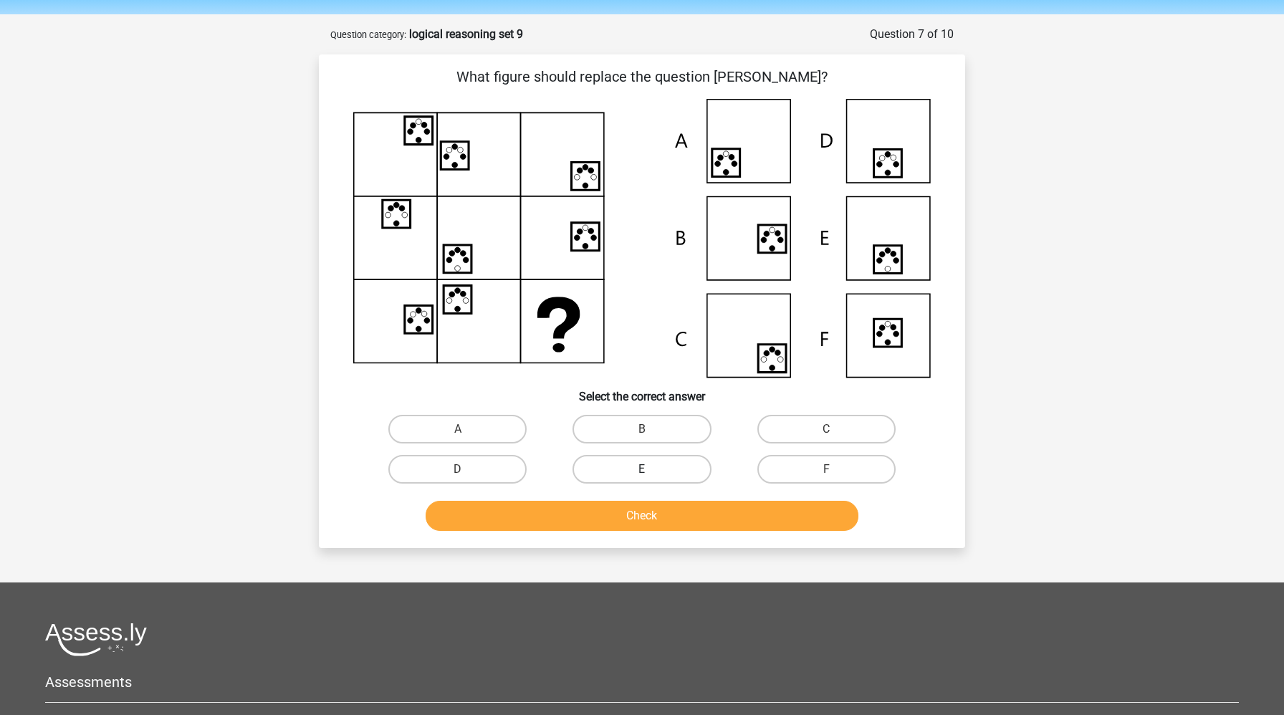
click at [626, 466] on label "E" at bounding box center [642, 469] width 138 height 29
click at [642, 469] on input "E" at bounding box center [646, 473] width 9 height 9
radio input "true"
click at [611, 513] on button "Check" at bounding box center [643, 516] width 434 height 30
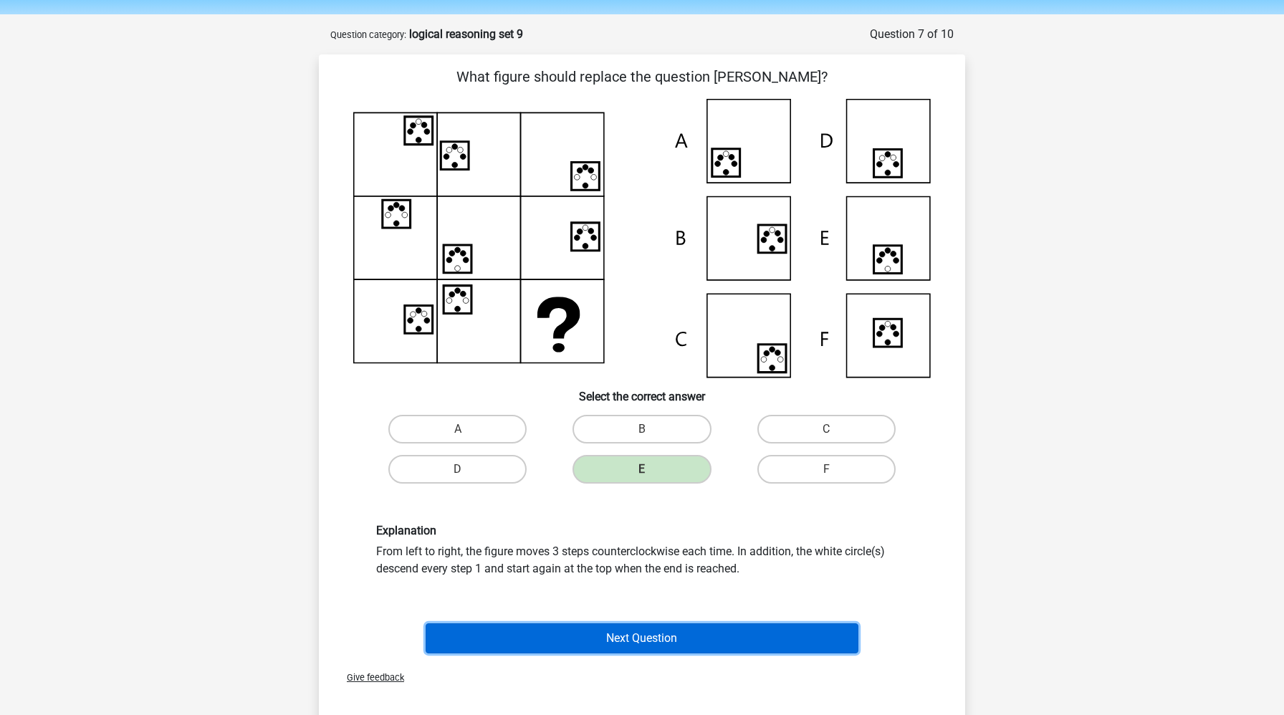
click at [576, 648] on button "Next Question" at bounding box center [643, 638] width 434 height 30
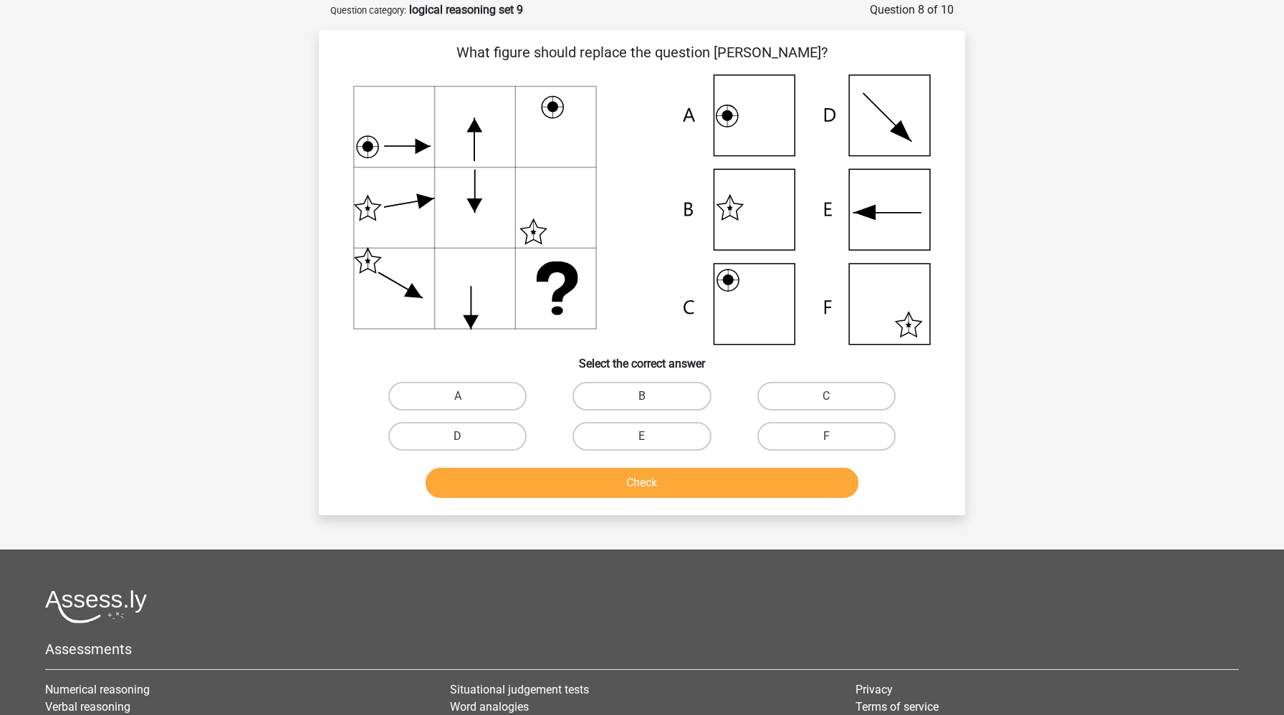
scroll to position [72, 0]
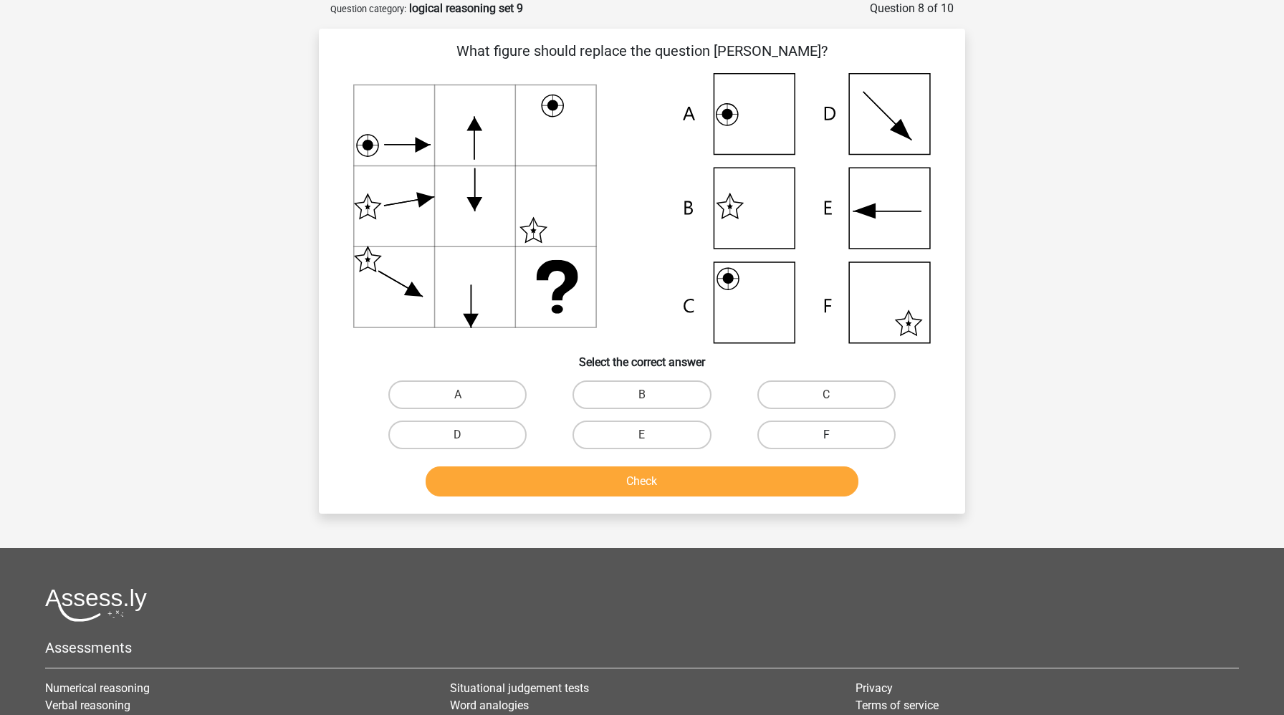
click at [801, 432] on label "F" at bounding box center [826, 435] width 138 height 29
click at [826, 435] on input "F" at bounding box center [830, 439] width 9 height 9
radio input "true"
click at [766, 475] on button "Check" at bounding box center [643, 481] width 434 height 30
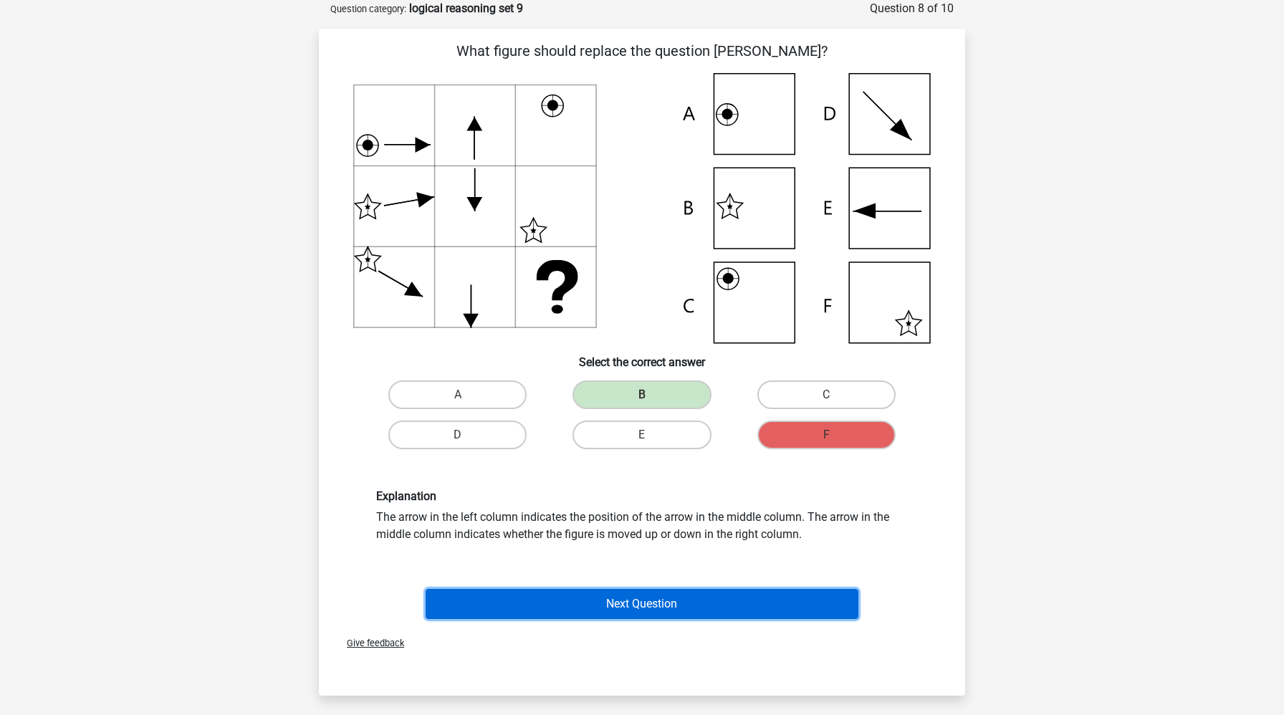
click at [705, 600] on button "Next Question" at bounding box center [643, 604] width 434 height 30
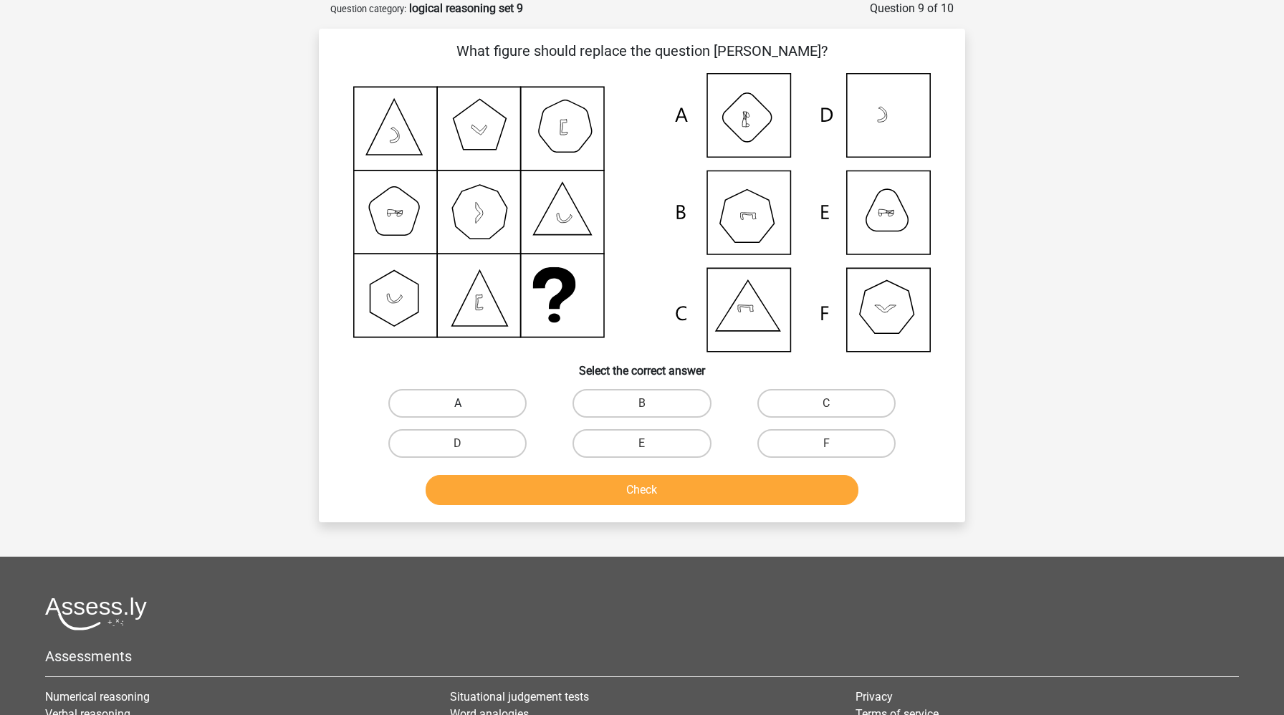
click at [444, 400] on label "A" at bounding box center [457, 403] width 138 height 29
click at [458, 403] on input "A" at bounding box center [462, 407] width 9 height 9
radio input "true"
click at [547, 485] on button "Check" at bounding box center [643, 490] width 434 height 30
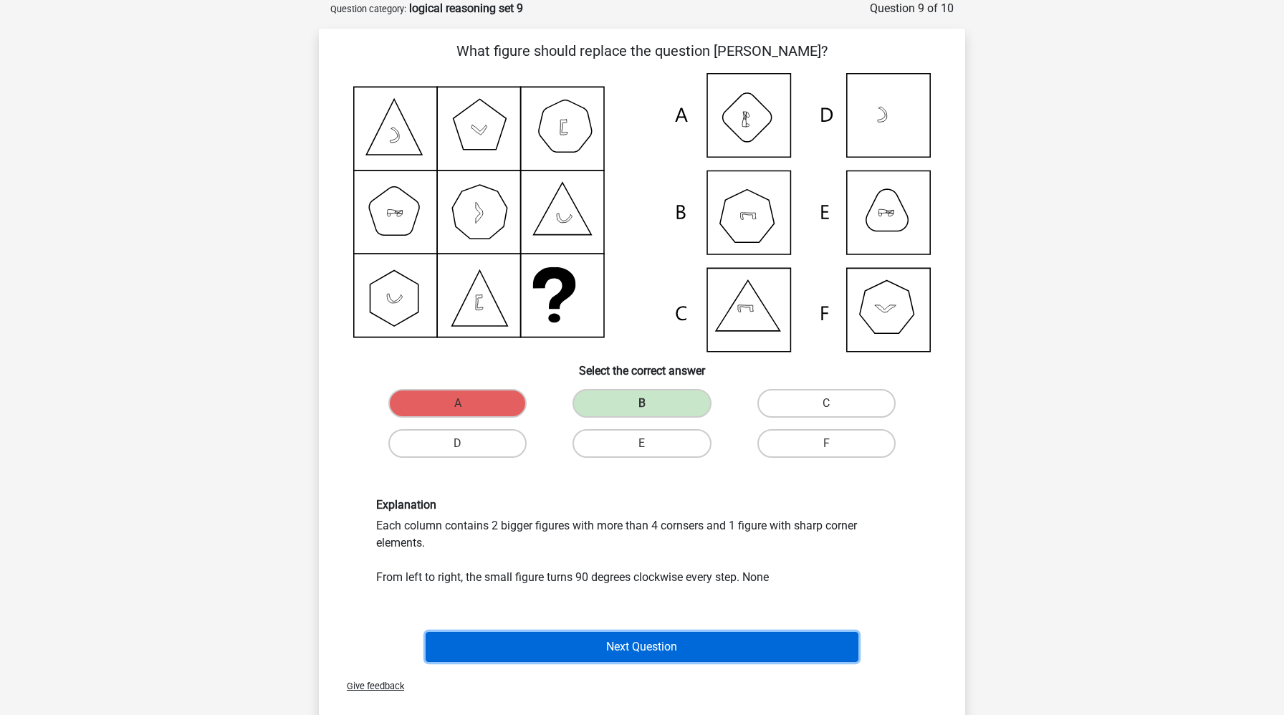
click at [597, 645] on button "Next Question" at bounding box center [643, 647] width 434 height 30
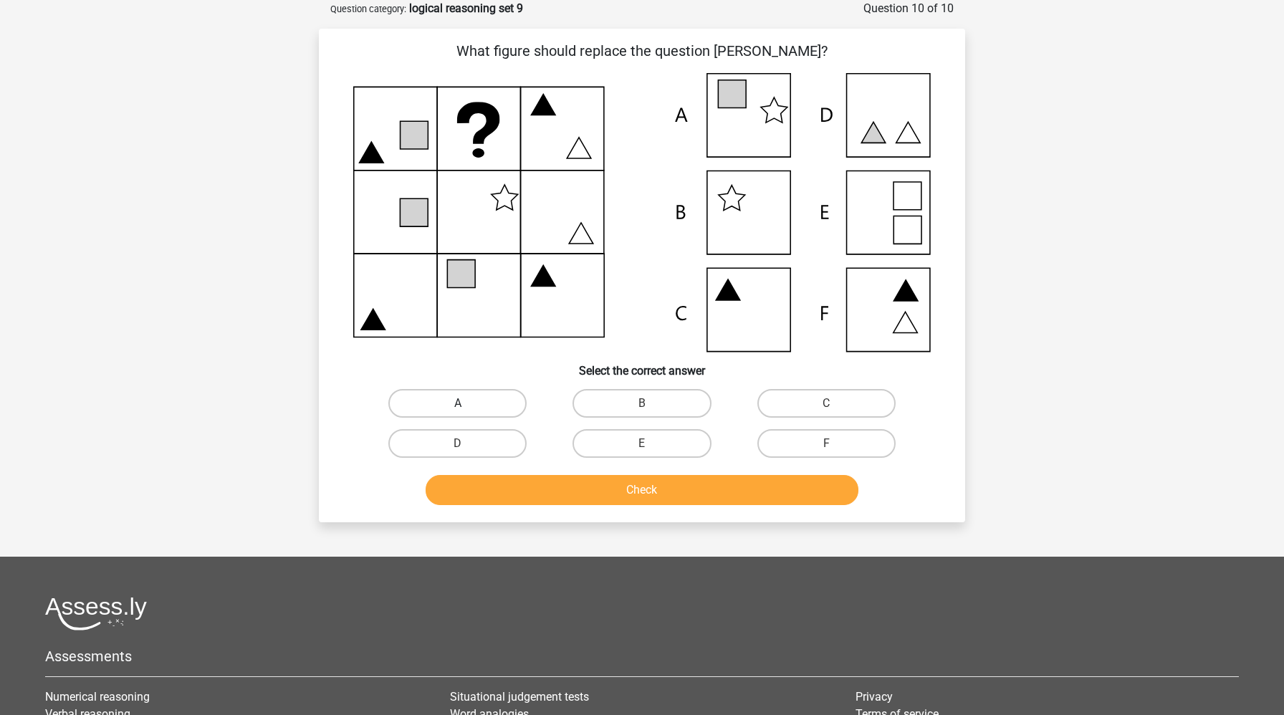
click at [497, 410] on label "A" at bounding box center [457, 403] width 138 height 29
click at [467, 410] on input "A" at bounding box center [462, 407] width 9 height 9
radio input "true"
click at [542, 492] on button "Check" at bounding box center [643, 490] width 434 height 30
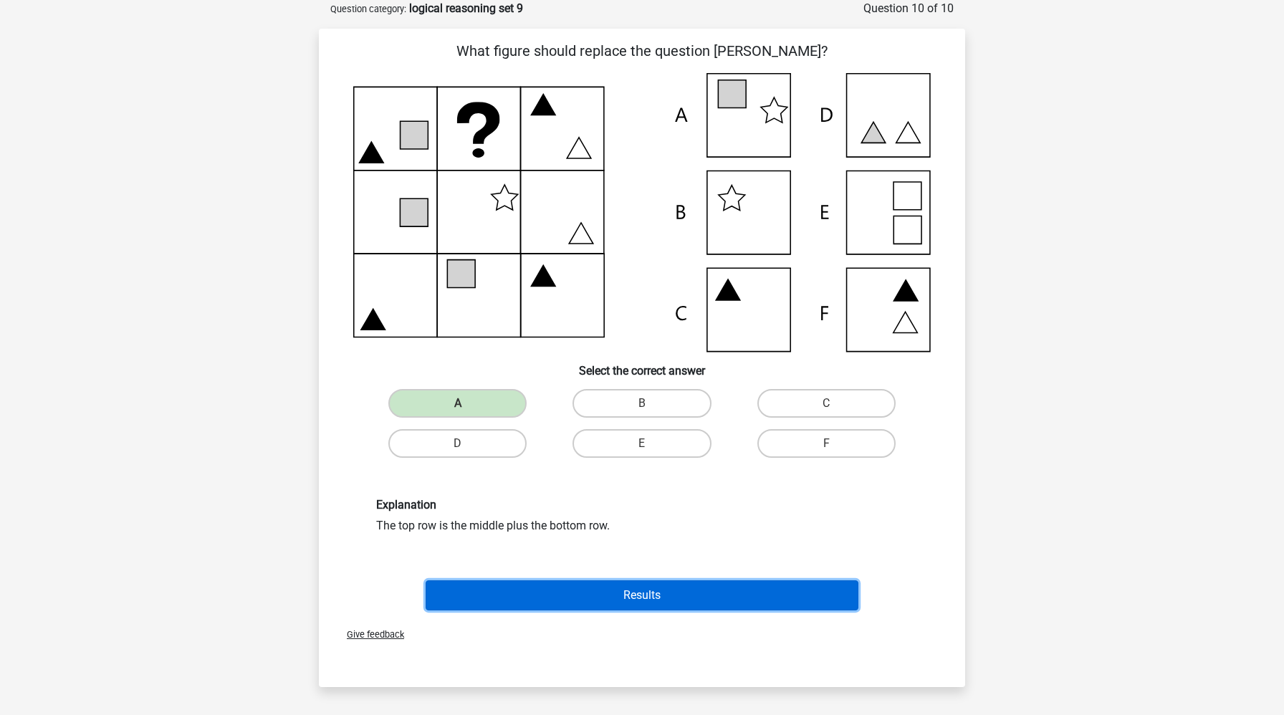
click at [581, 590] on button "Results" at bounding box center [643, 595] width 434 height 30
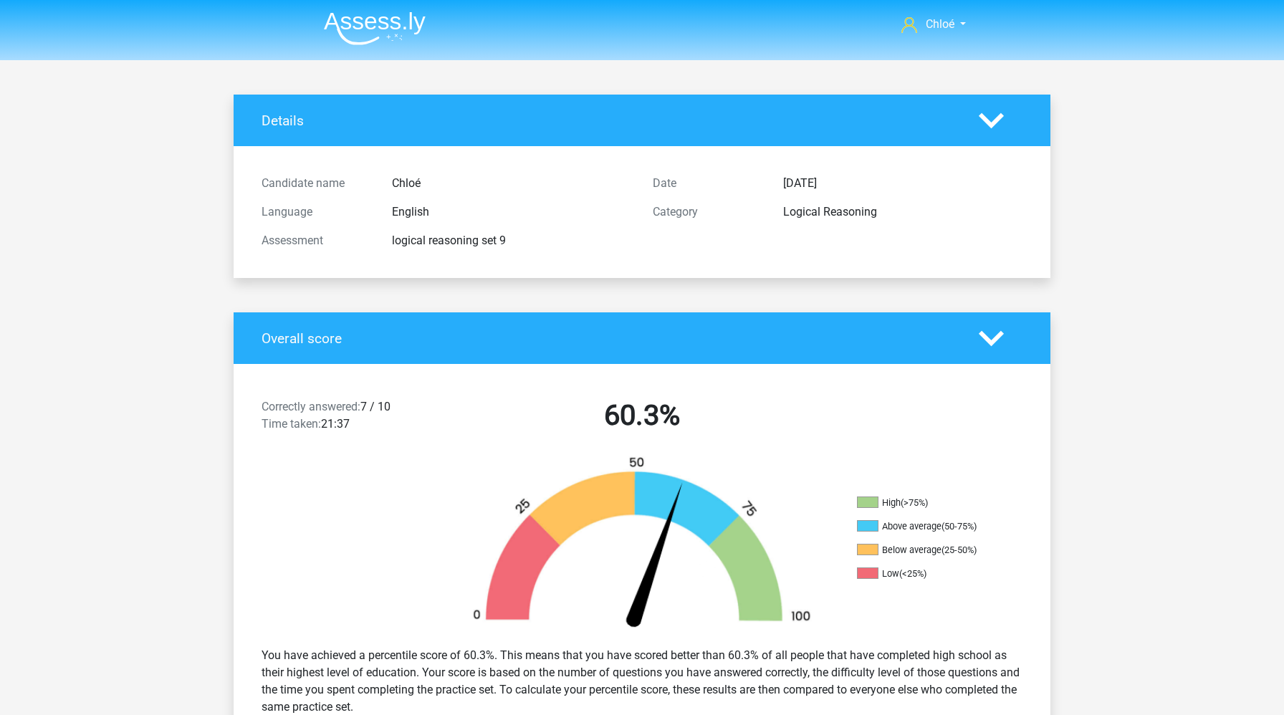
click at [373, 24] on img at bounding box center [375, 28] width 102 height 34
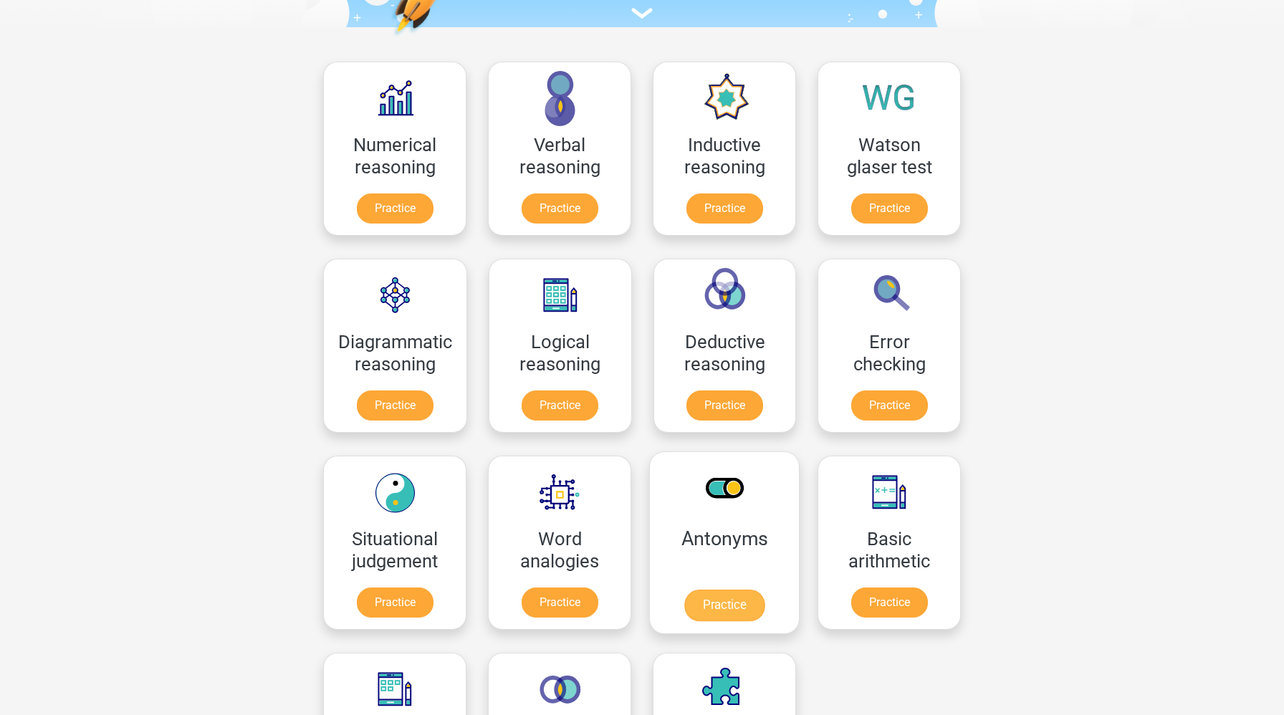
scroll to position [180, 0]
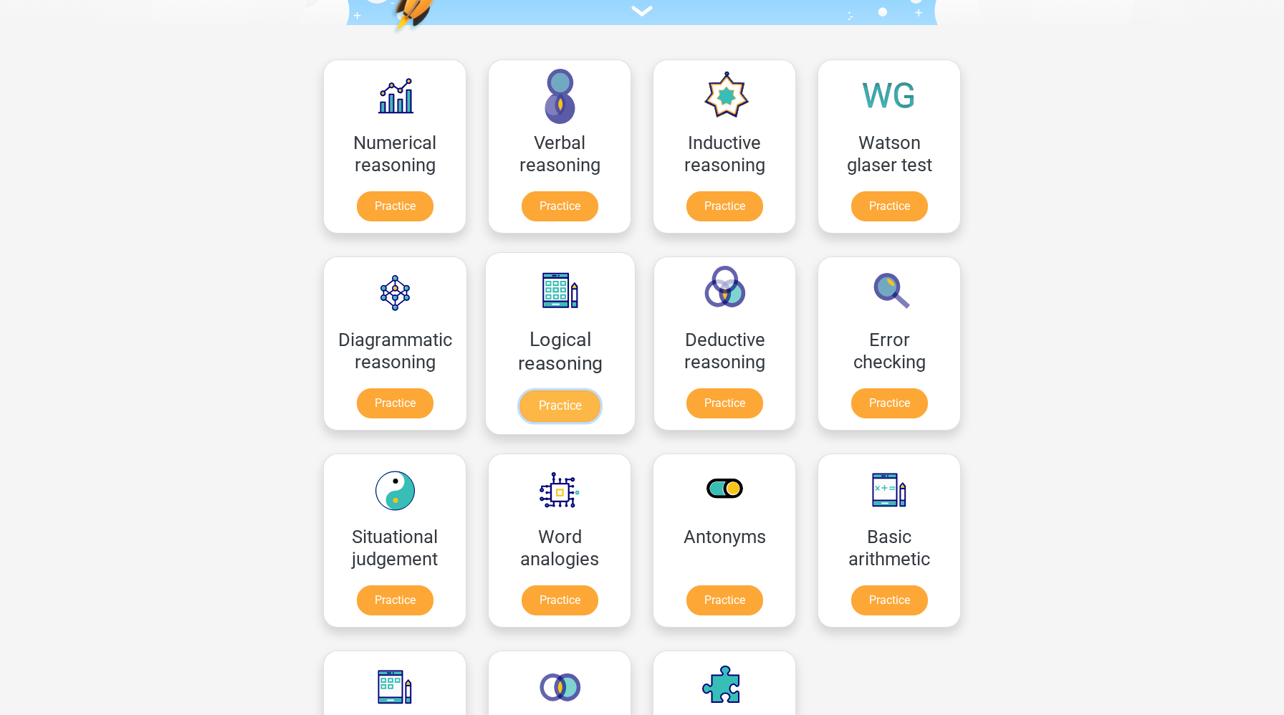
click at [547, 408] on link "Practice" at bounding box center [560, 407] width 80 height 32
click at [913, 403] on link "Practice" at bounding box center [889, 407] width 80 height 32
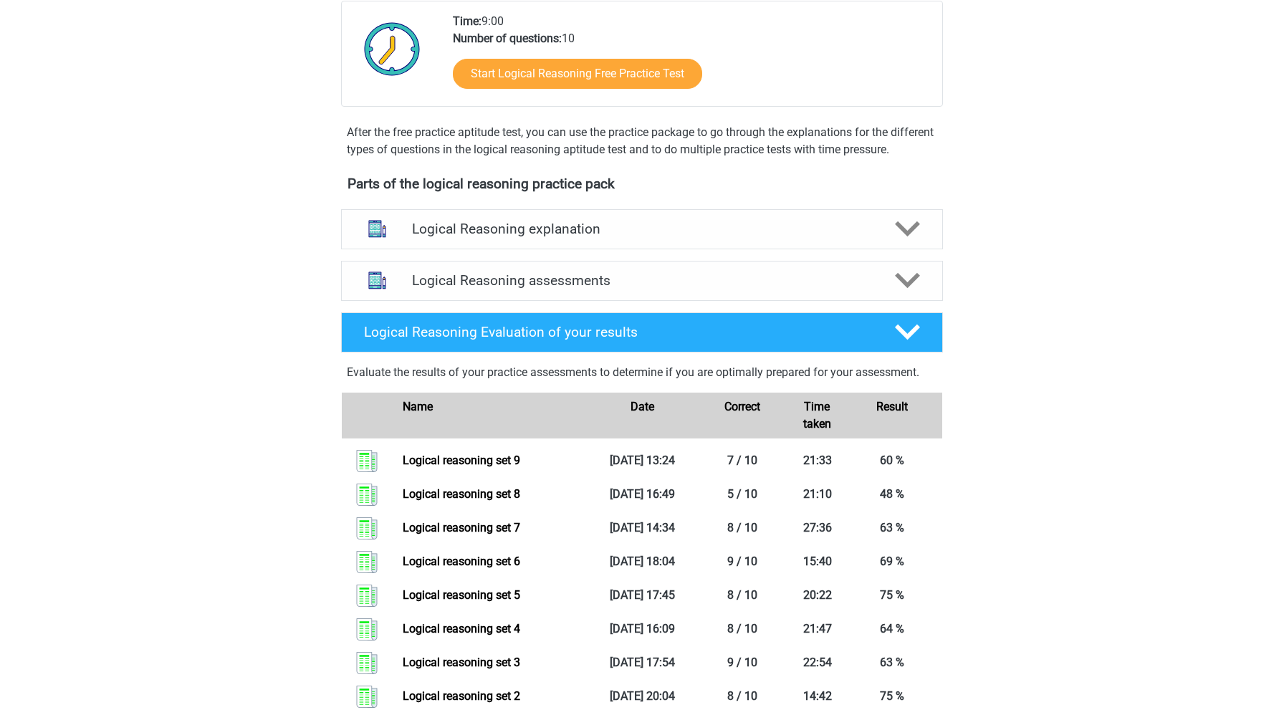
scroll to position [489, 0]
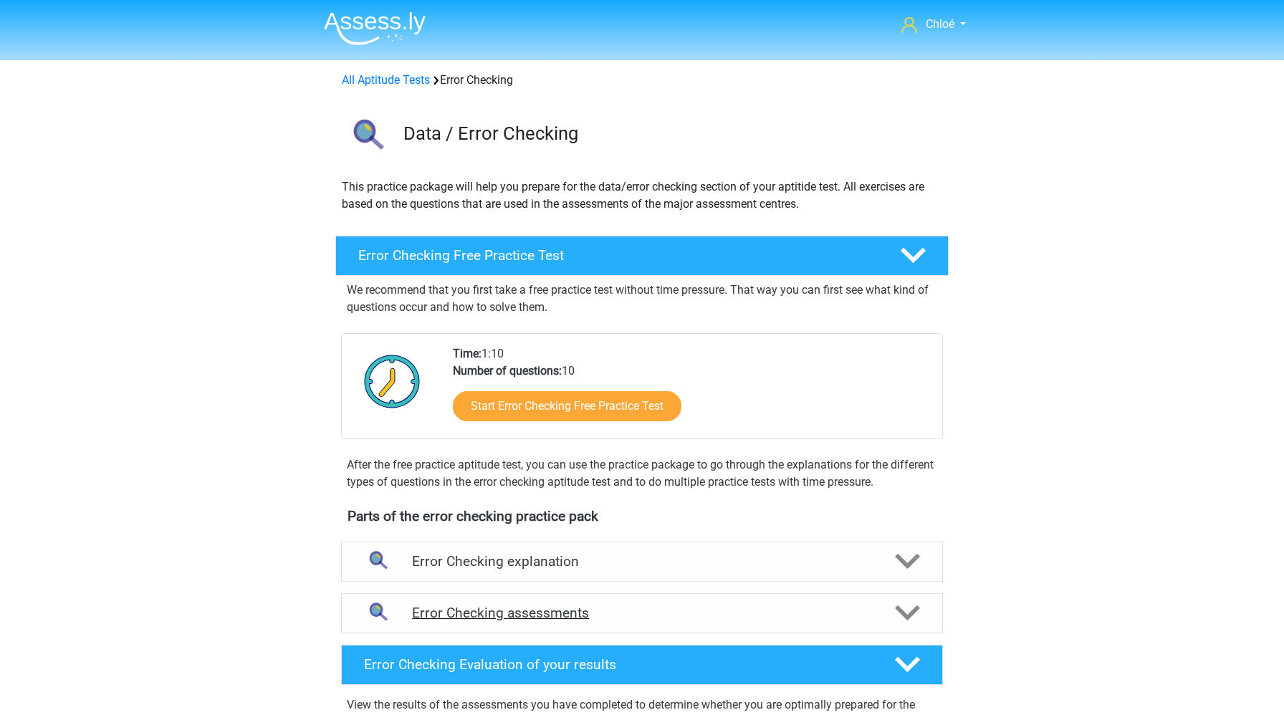
click at [747, 609] on h4 "Error Checking assessments" at bounding box center [642, 613] width 460 height 16
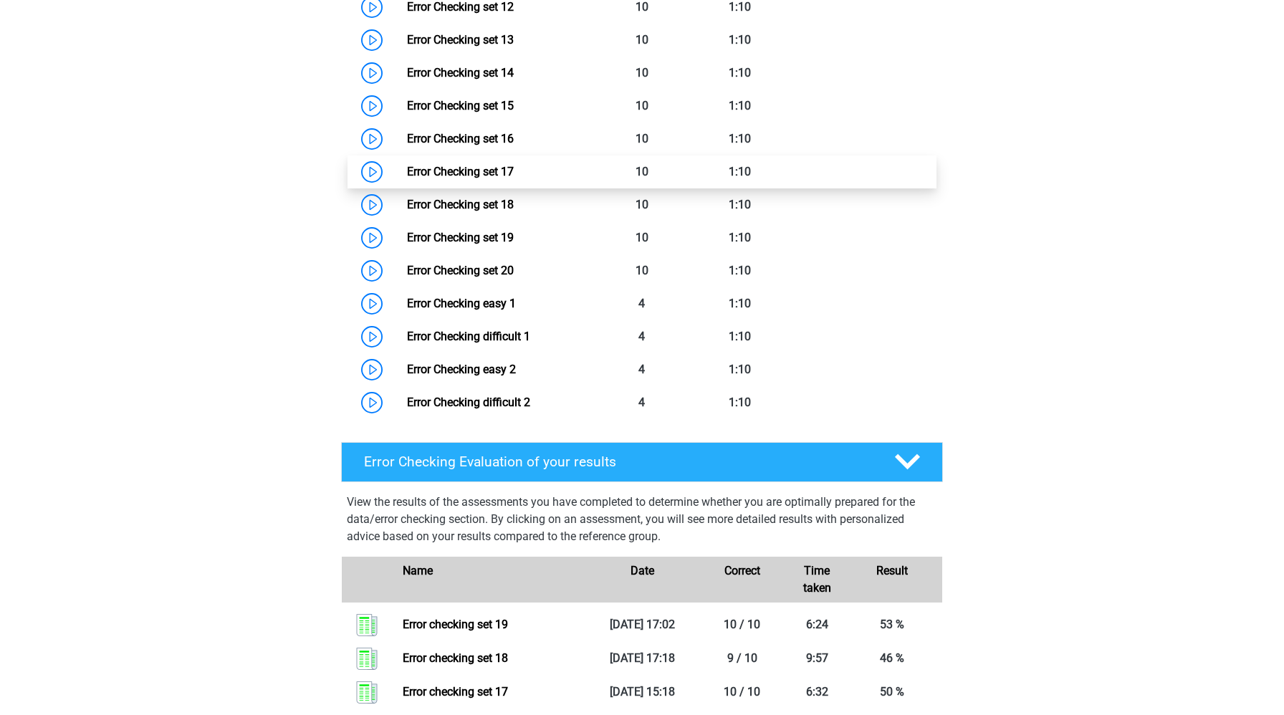
scroll to position [1099, 0]
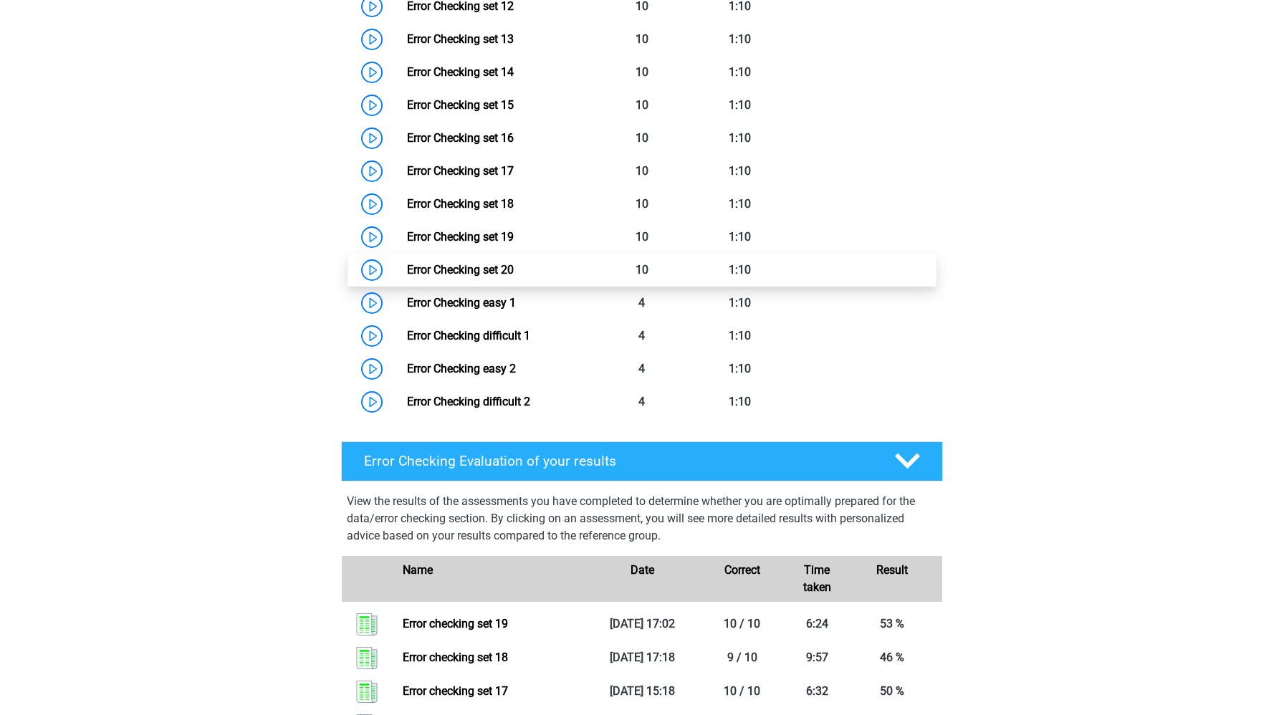
click at [407, 269] on link "Error Checking set 20" at bounding box center [460, 270] width 107 height 14
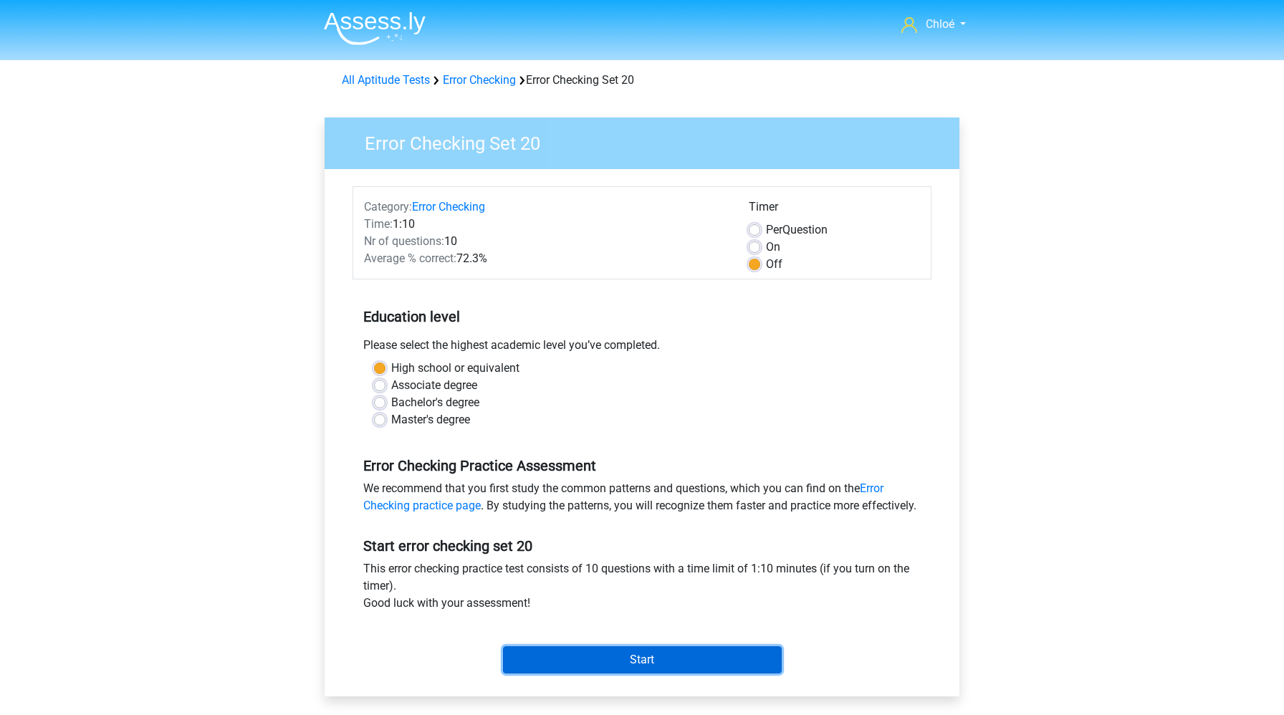
click at [648, 671] on input "Start" at bounding box center [642, 659] width 279 height 27
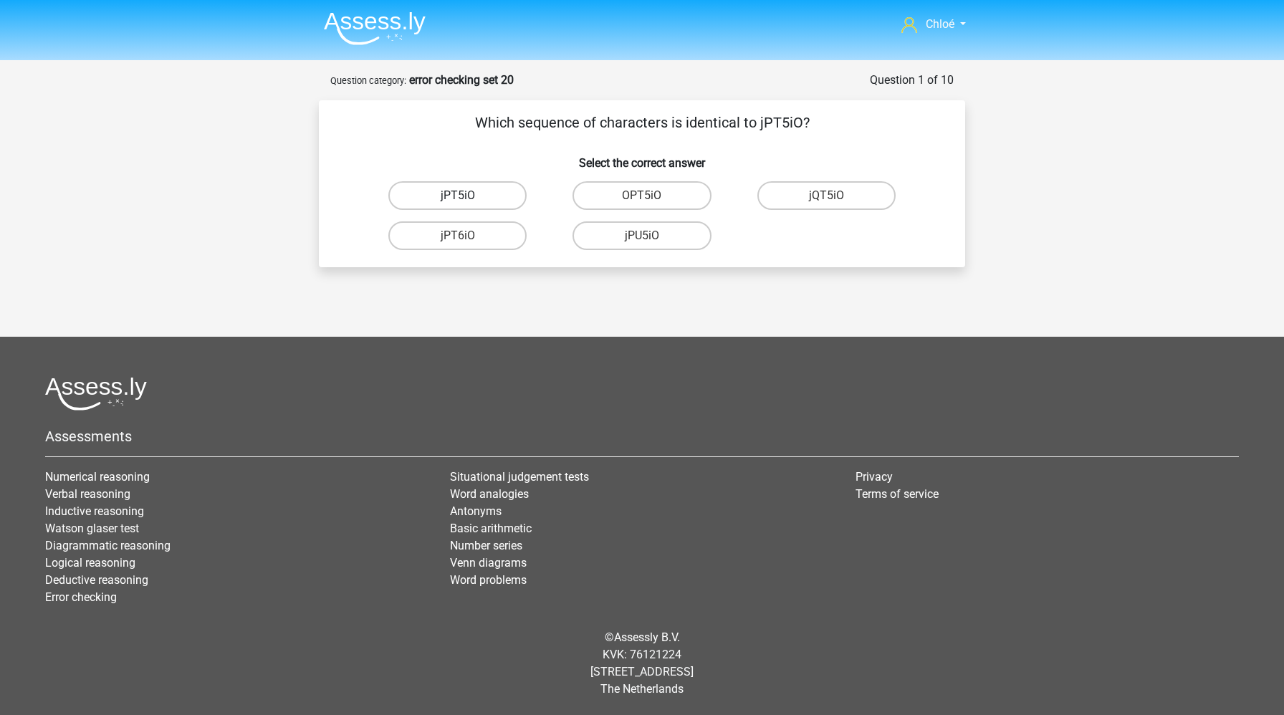
click at [490, 188] on label "jPT5iO" at bounding box center [457, 195] width 138 height 29
click at [467, 196] on input "jPT5iO" at bounding box center [462, 200] width 9 height 9
radio input "true"
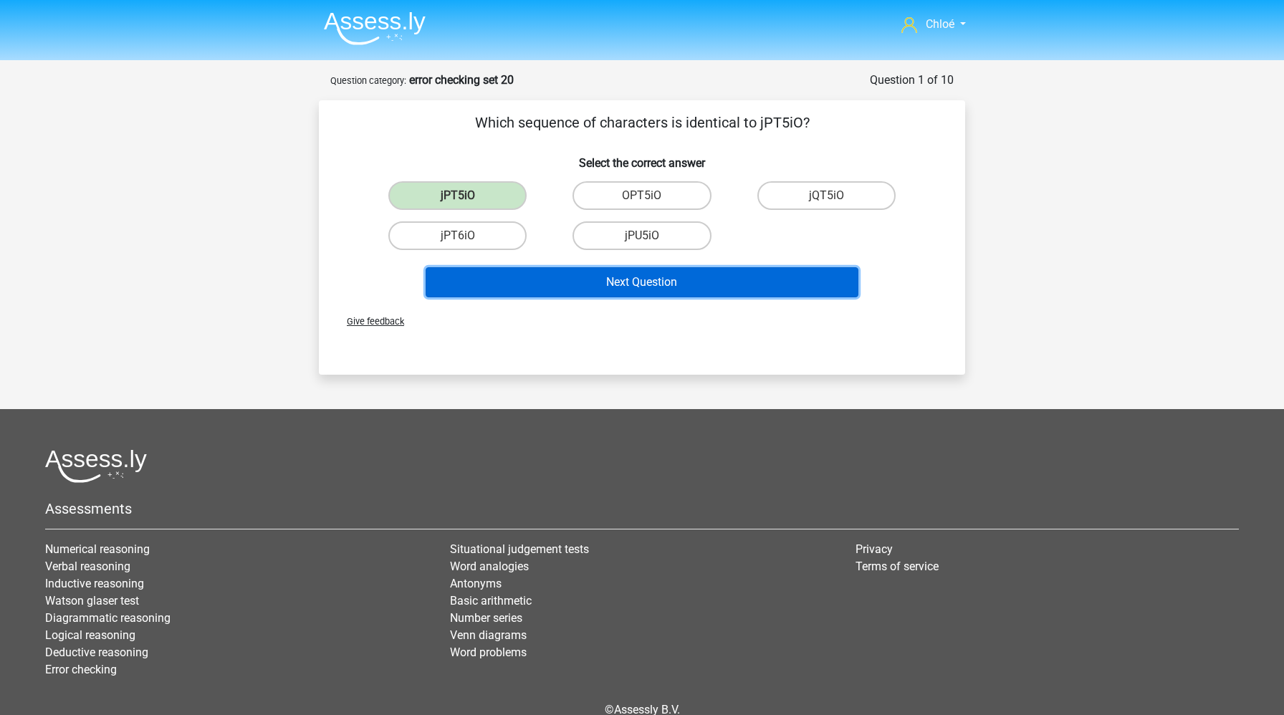
click at [522, 270] on button "Next Question" at bounding box center [643, 282] width 434 height 30
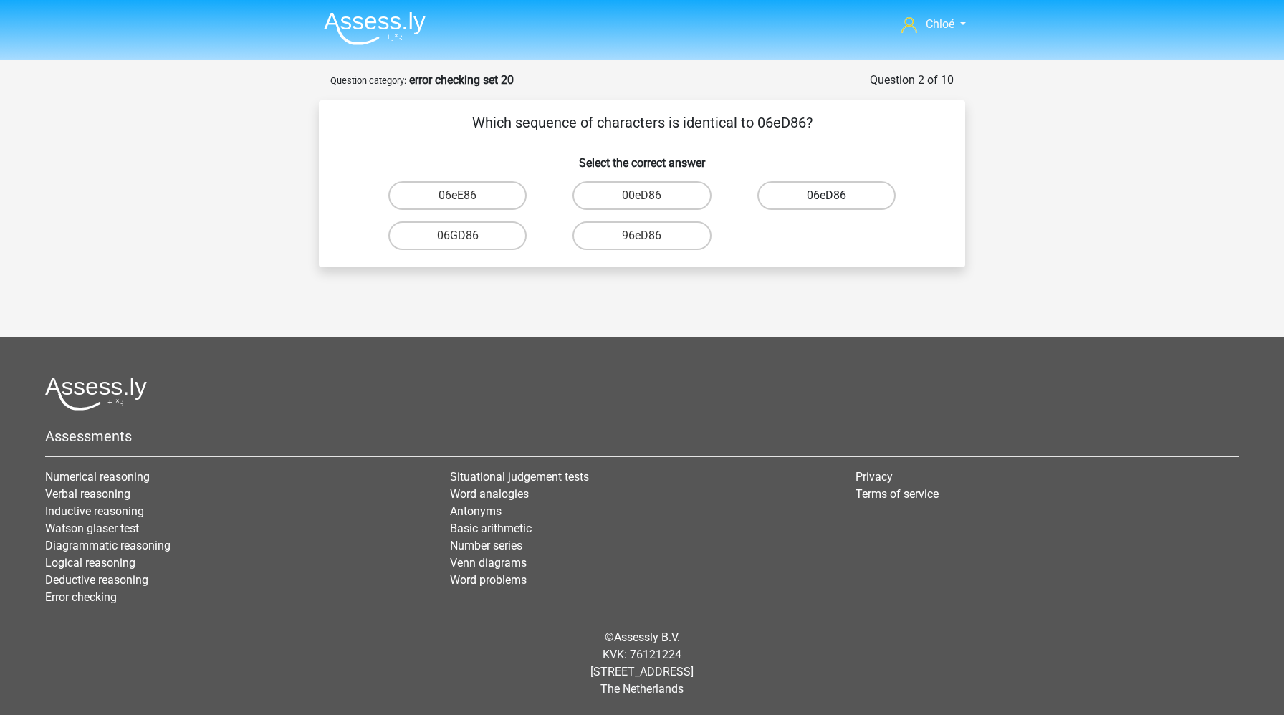
click at [777, 194] on label "06eD86" at bounding box center [826, 195] width 138 height 29
click at [826, 196] on input "06eD86" at bounding box center [830, 200] width 9 height 9
radio input "true"
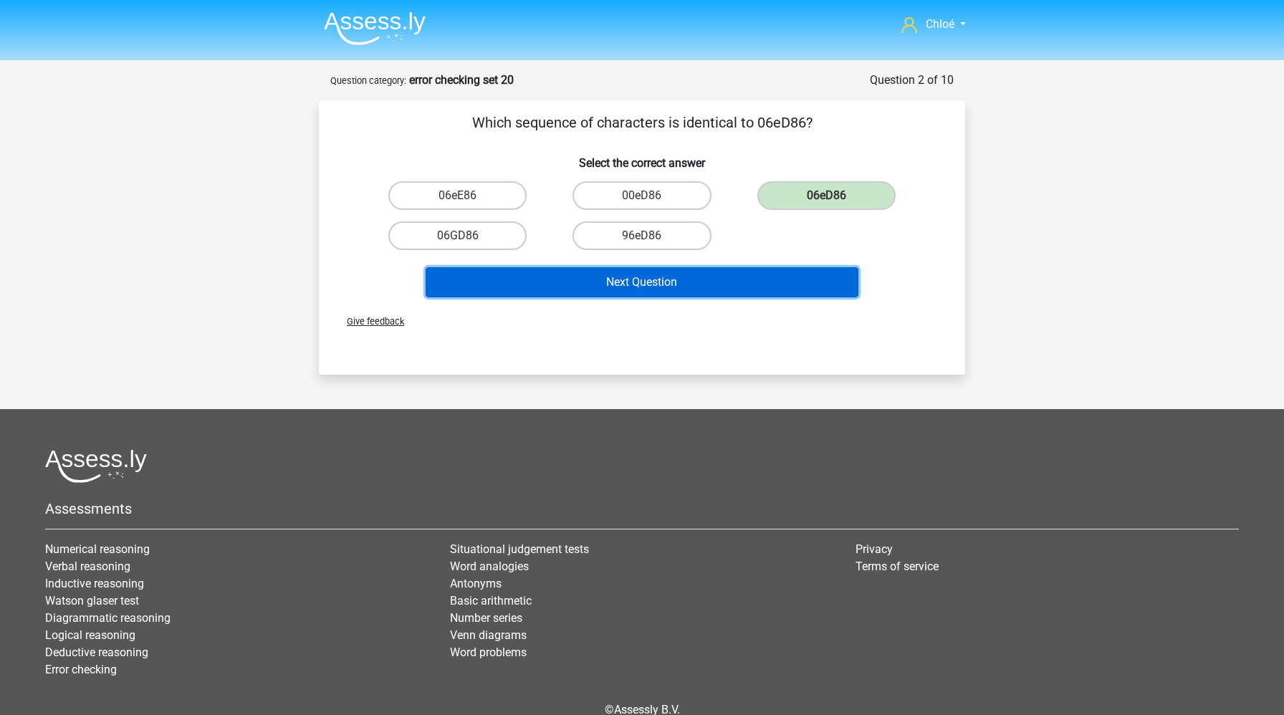
click at [699, 282] on button "Next Question" at bounding box center [643, 282] width 434 height 30
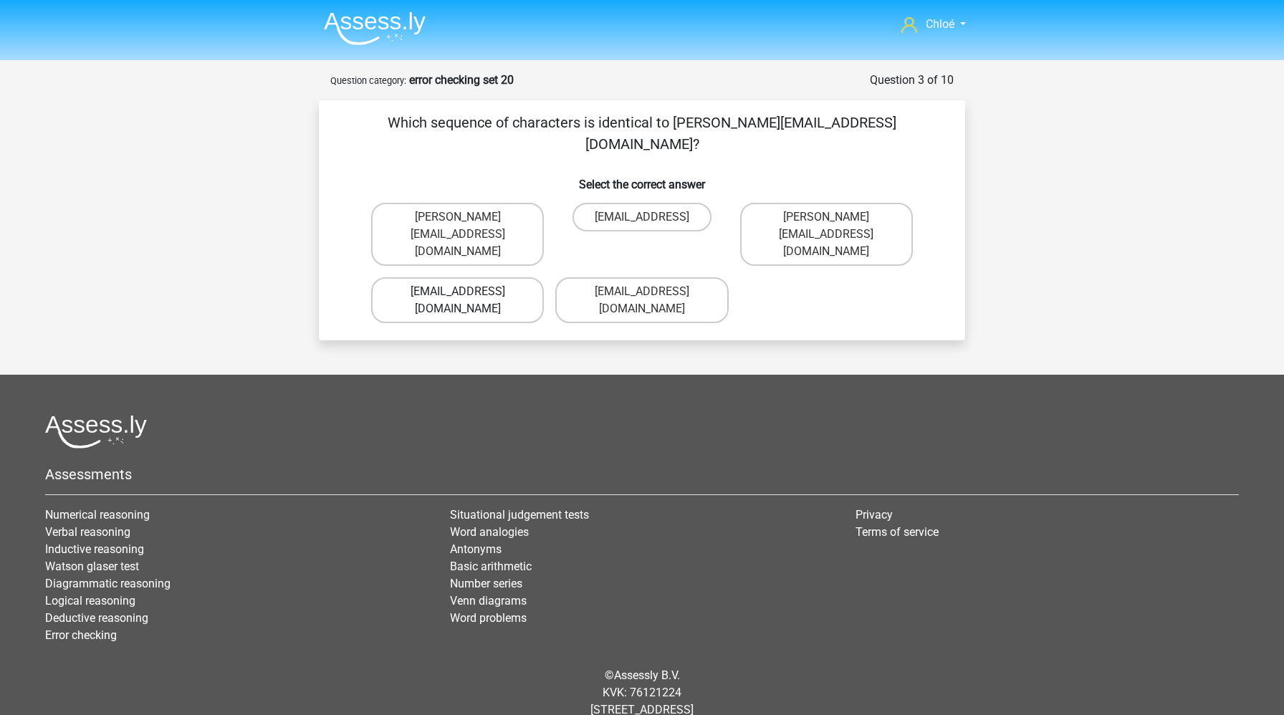
click at [486, 277] on label "[EMAIL_ADDRESS][DOMAIN_NAME]" at bounding box center [457, 300] width 173 height 46
click at [467, 292] on input "[EMAIL_ADDRESS][DOMAIN_NAME]" at bounding box center [462, 296] width 9 height 9
radio input "true"
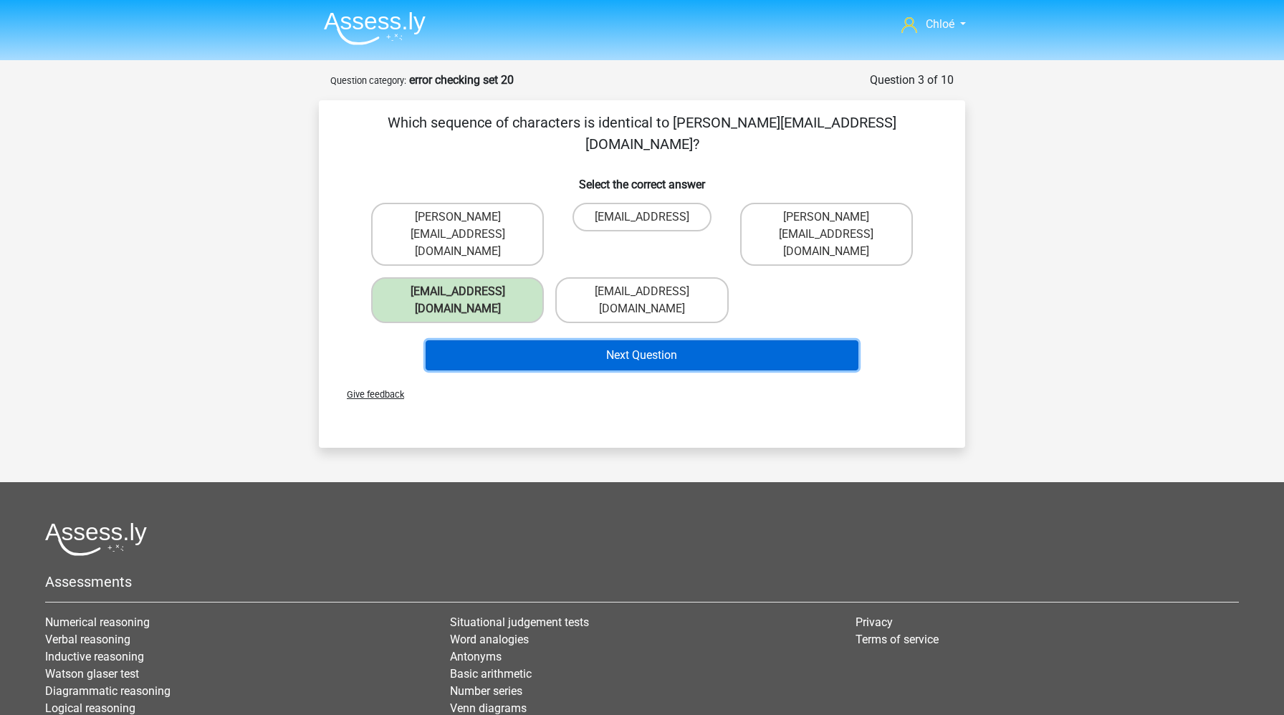
click at [546, 340] on button "Next Question" at bounding box center [643, 355] width 434 height 30
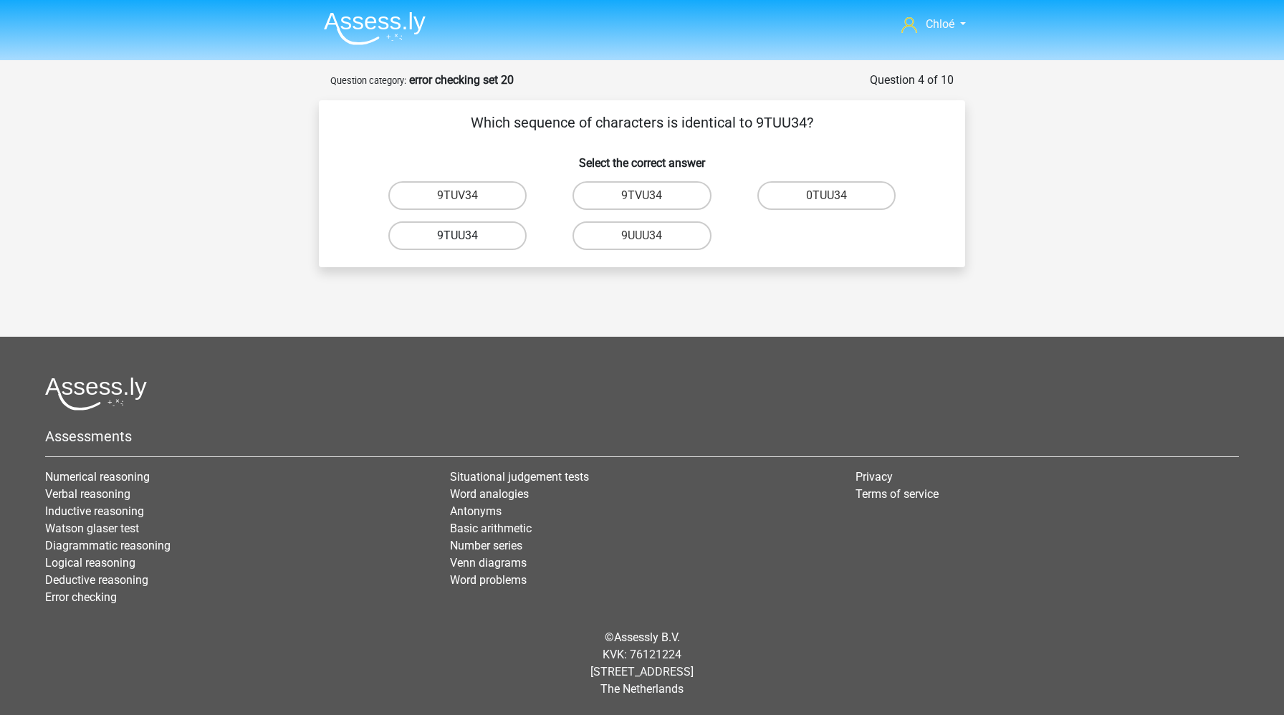
click at [479, 239] on label "9TUU34" at bounding box center [457, 235] width 138 height 29
click at [467, 239] on input "9TUU34" at bounding box center [462, 240] width 9 height 9
radio input "true"
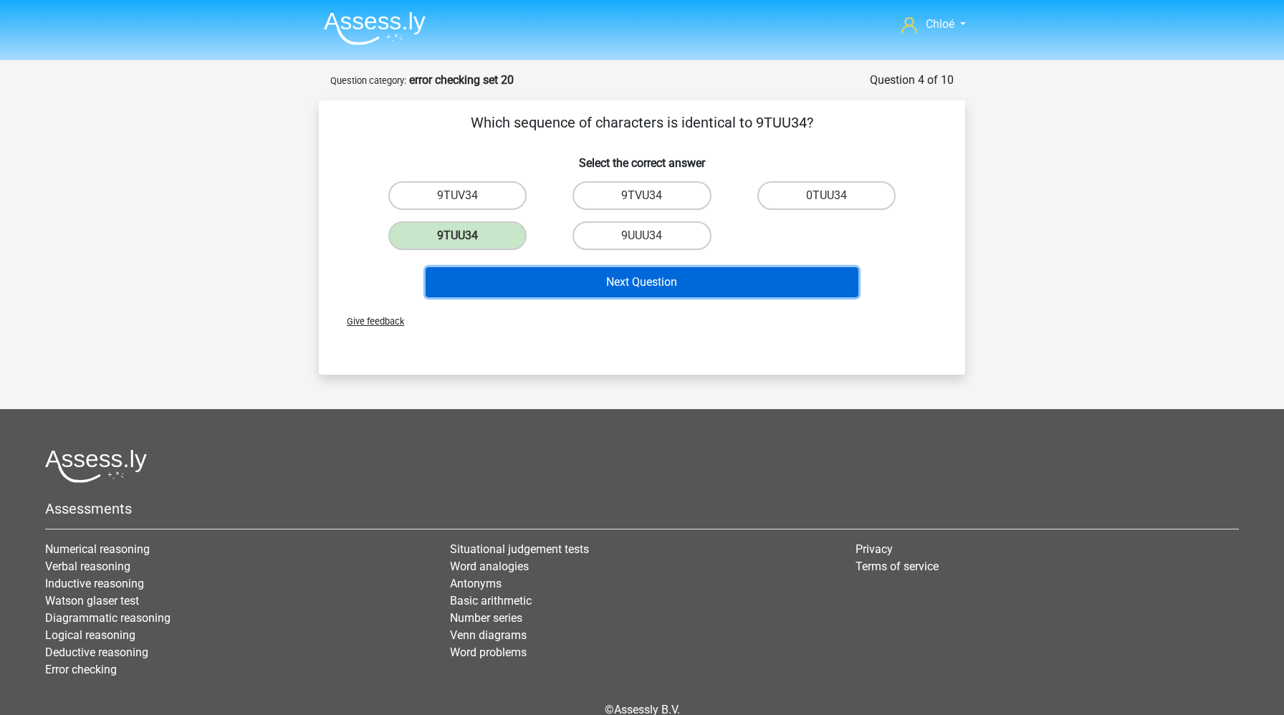
click at [532, 275] on button "Next Question" at bounding box center [643, 282] width 434 height 30
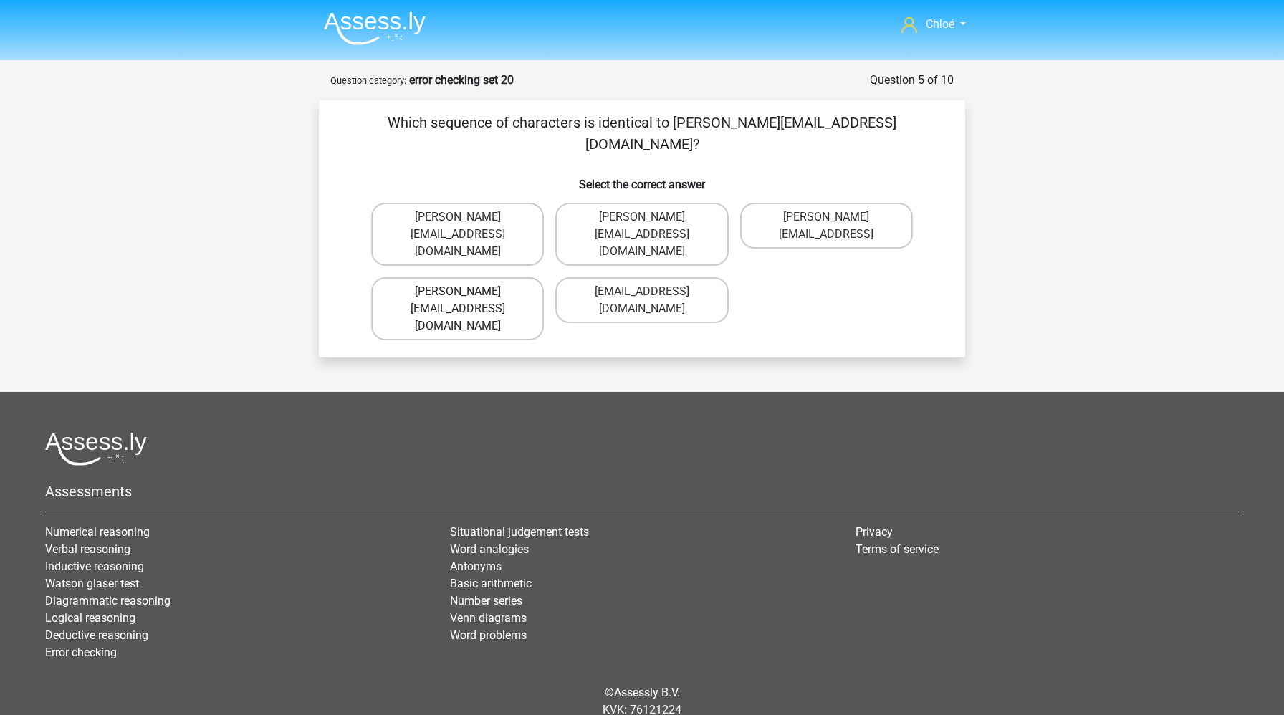
click at [496, 277] on label "Reece+Grey@Gmail.com" at bounding box center [457, 308] width 173 height 63
click at [467, 292] on input "Reece+Grey@Gmail.com" at bounding box center [462, 296] width 9 height 9
radio input "true"
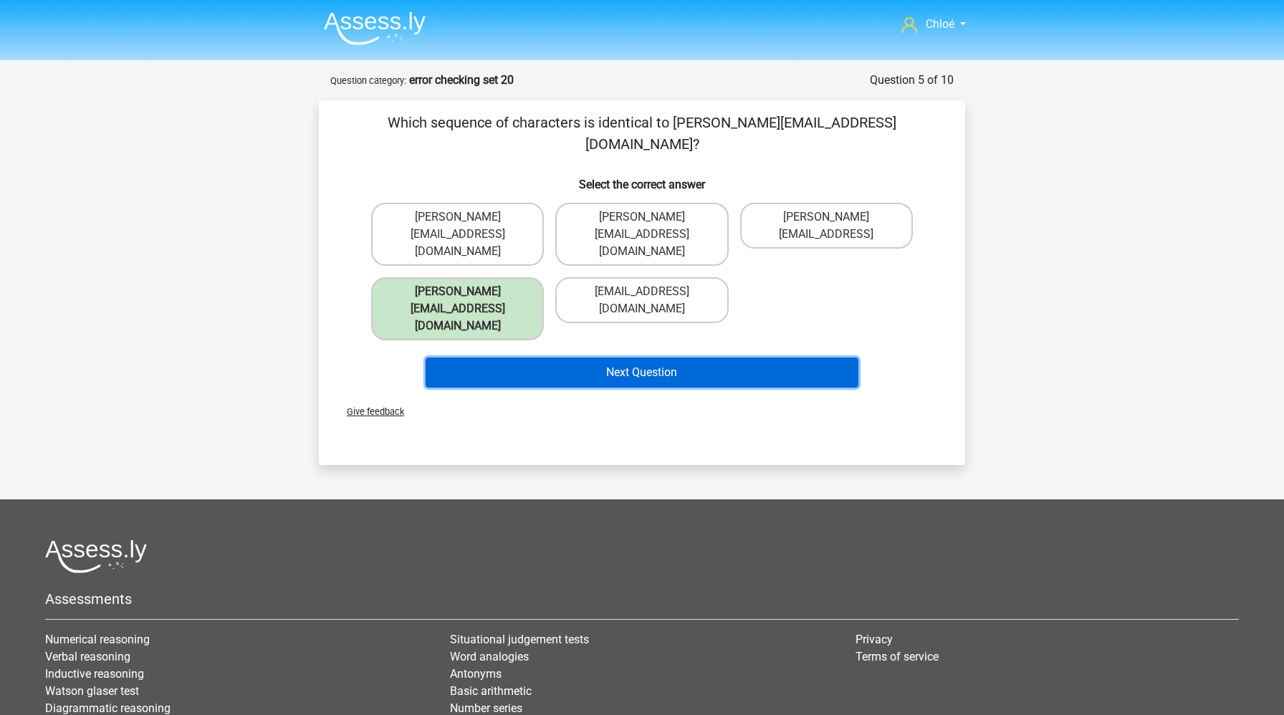
click at [545, 358] on button "Next Question" at bounding box center [643, 373] width 434 height 30
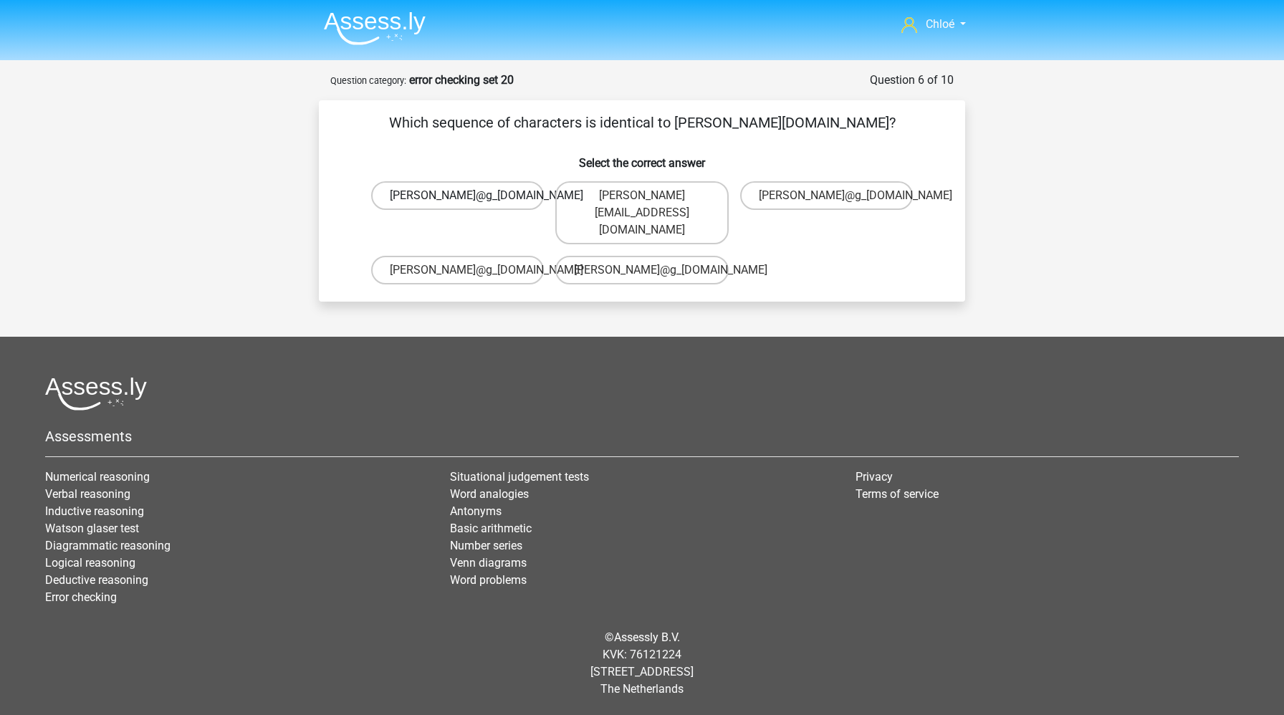
click at [467, 193] on label "Ivy-Patterson@g_mail.uk.co" at bounding box center [457, 195] width 173 height 29
click at [467, 196] on input "Ivy-Patterson@g_mail.uk.co" at bounding box center [462, 200] width 9 height 9
radio input "true"
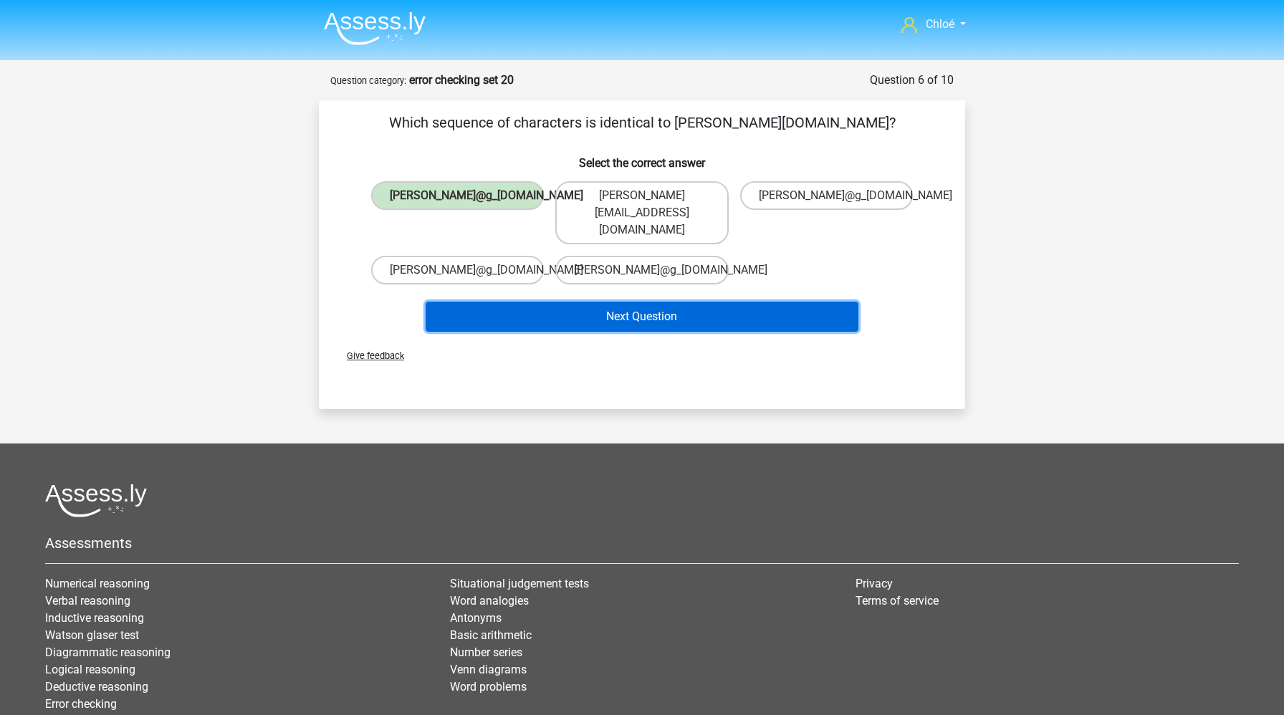
click at [537, 321] on button "Next Question" at bounding box center [643, 317] width 434 height 30
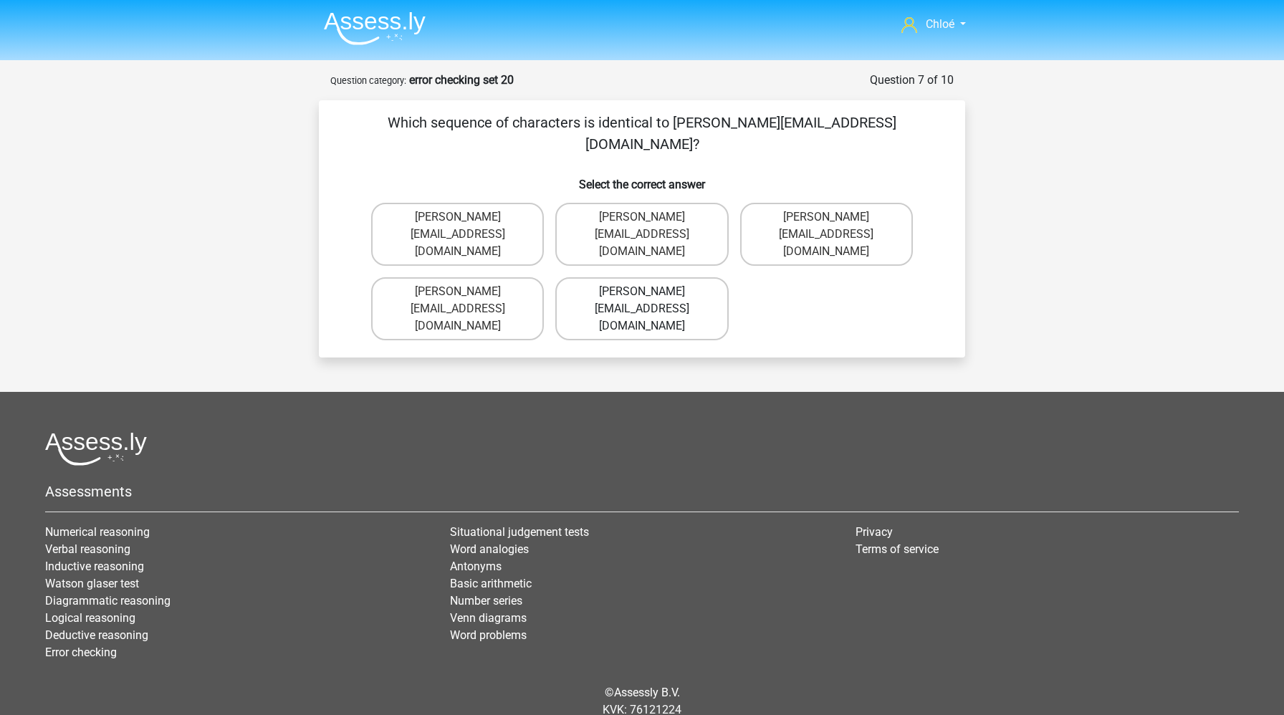
click at [636, 277] on label "Freddie+Grey@mailme.co.uk" at bounding box center [641, 308] width 173 height 63
click at [642, 292] on input "Freddie+Grey@mailme.co.uk" at bounding box center [646, 296] width 9 height 9
radio input "true"
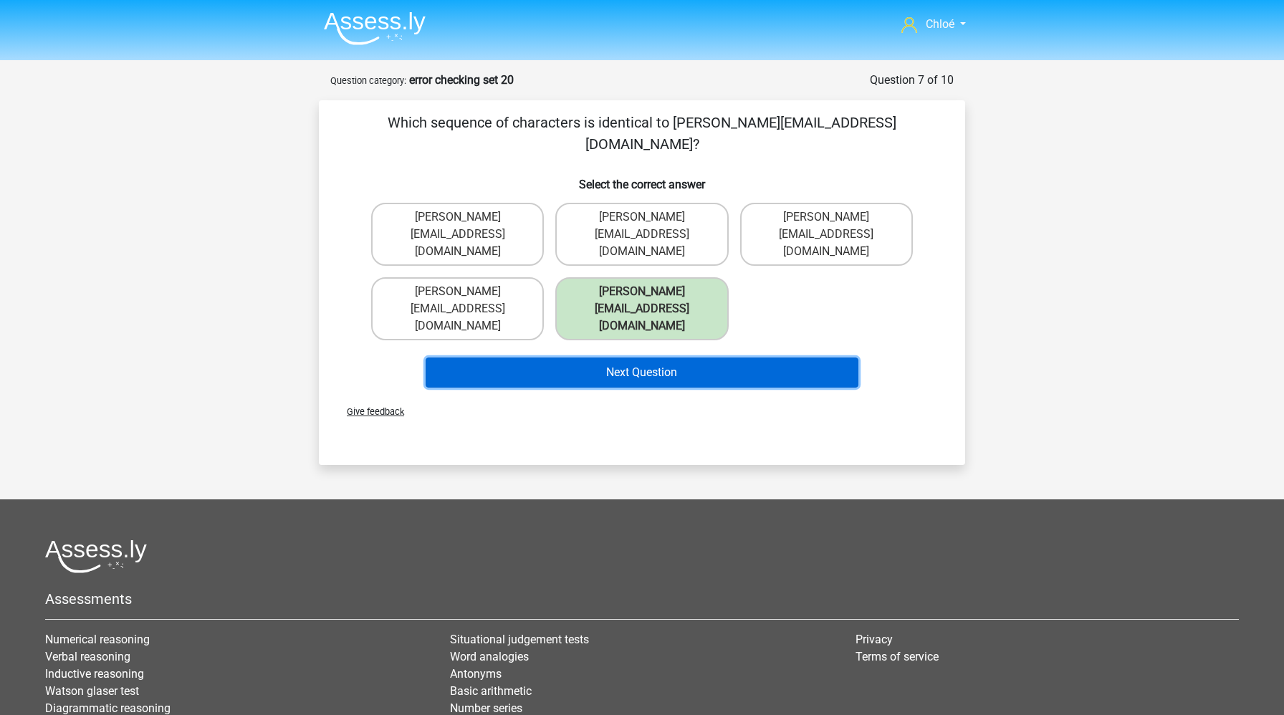
click at [638, 358] on button "Next Question" at bounding box center [643, 373] width 434 height 30
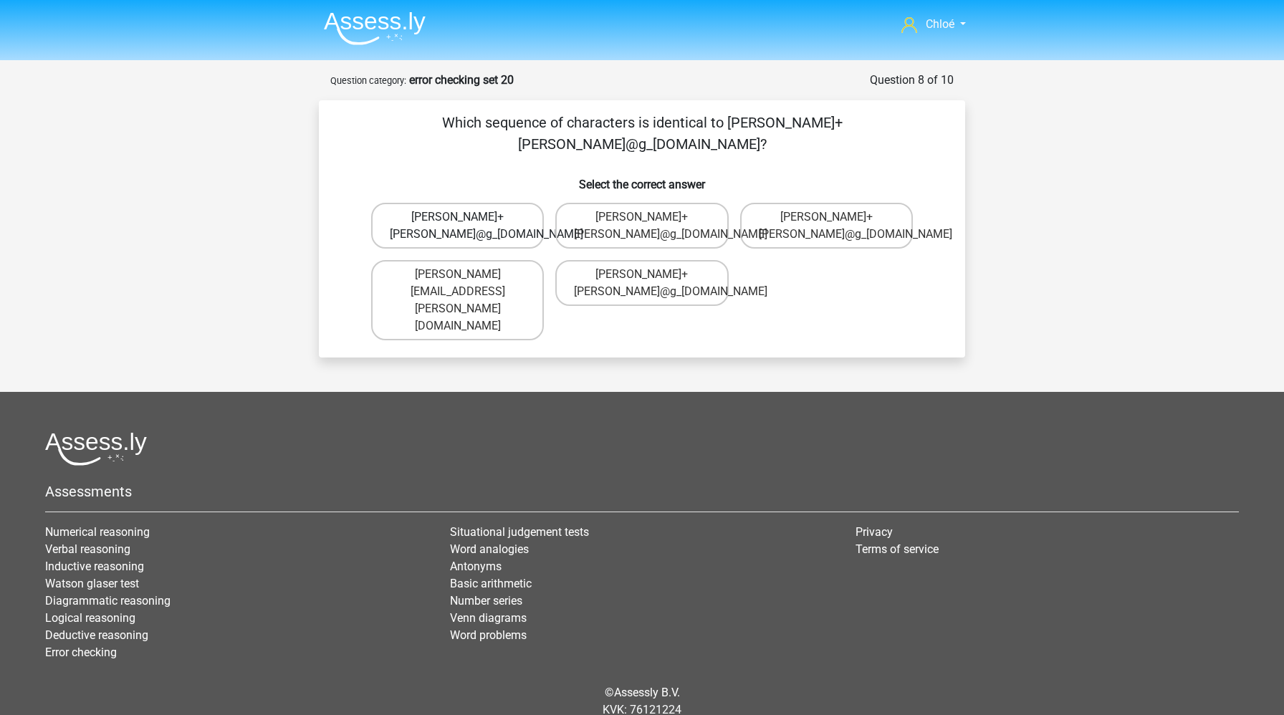
click at [478, 203] on label "Joe+Carpenter@g_mail.co.uk" at bounding box center [457, 226] width 173 height 46
click at [467, 217] on input "Joe+Carpenter@g_mail.co.uk" at bounding box center [462, 221] width 9 height 9
radio input "true"
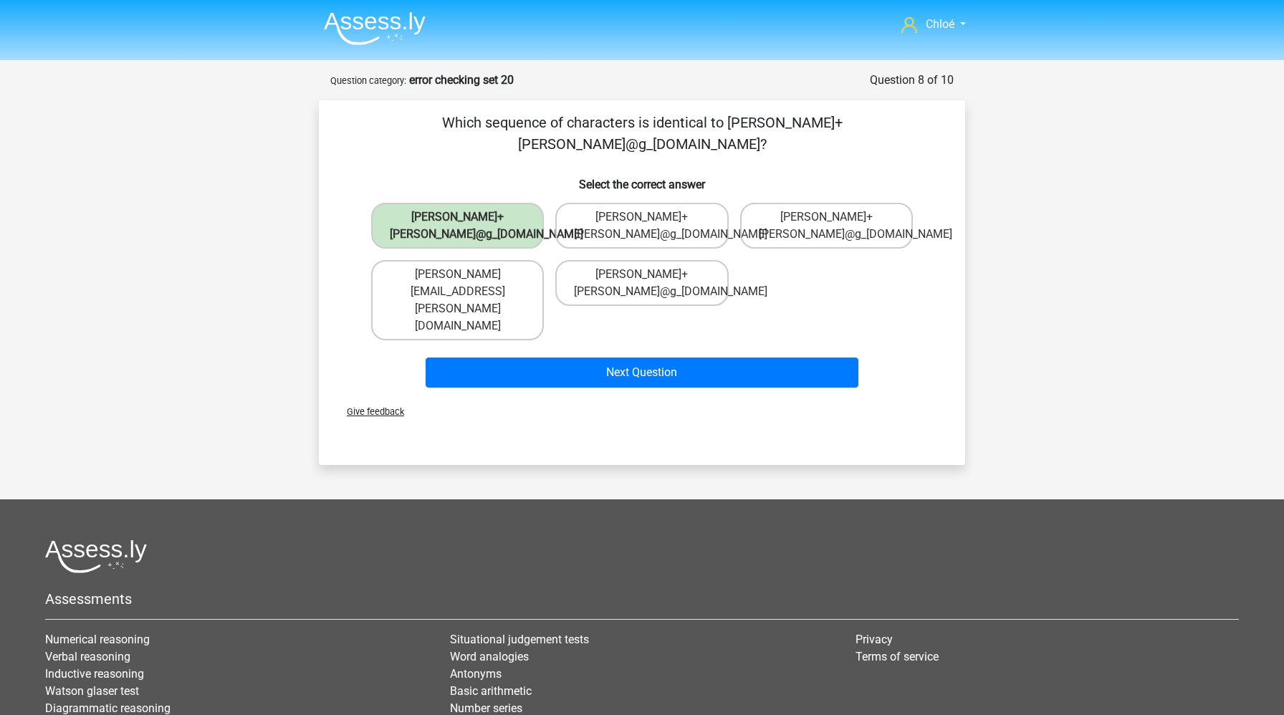
click at [514, 346] on div "Next Question" at bounding box center [642, 369] width 600 height 47
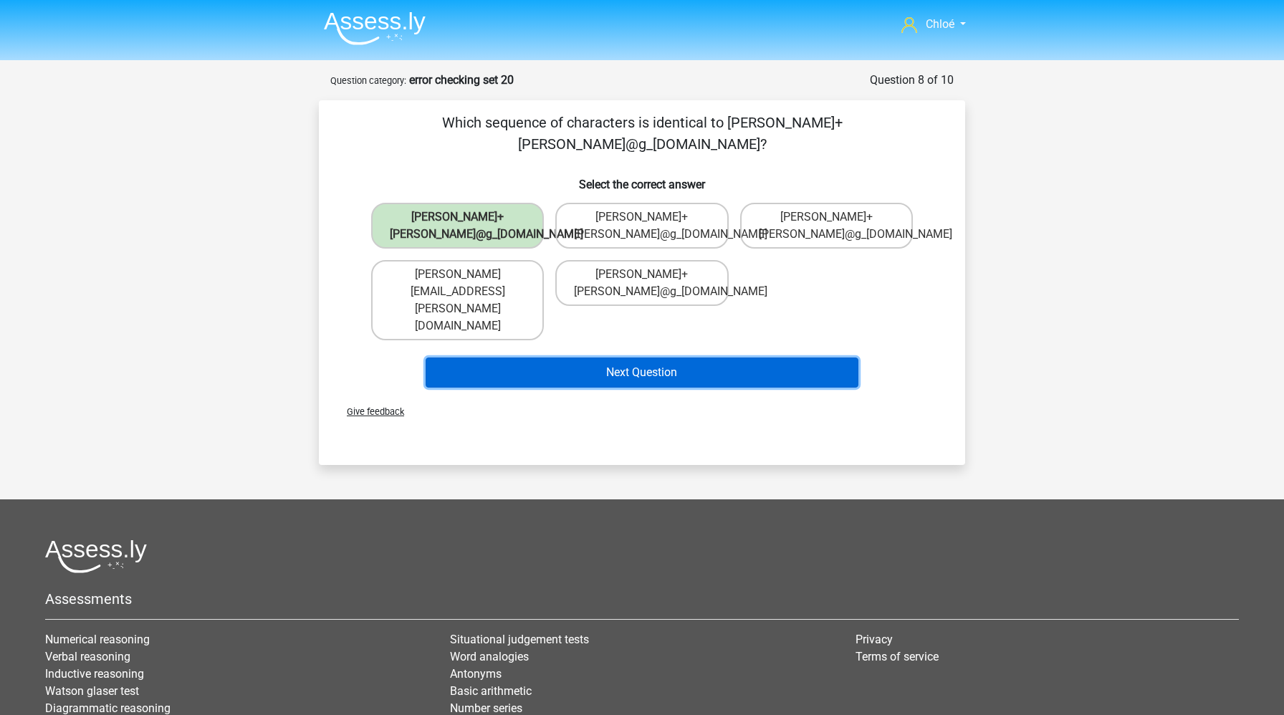
click at [514, 358] on button "Next Question" at bounding box center [643, 373] width 434 height 30
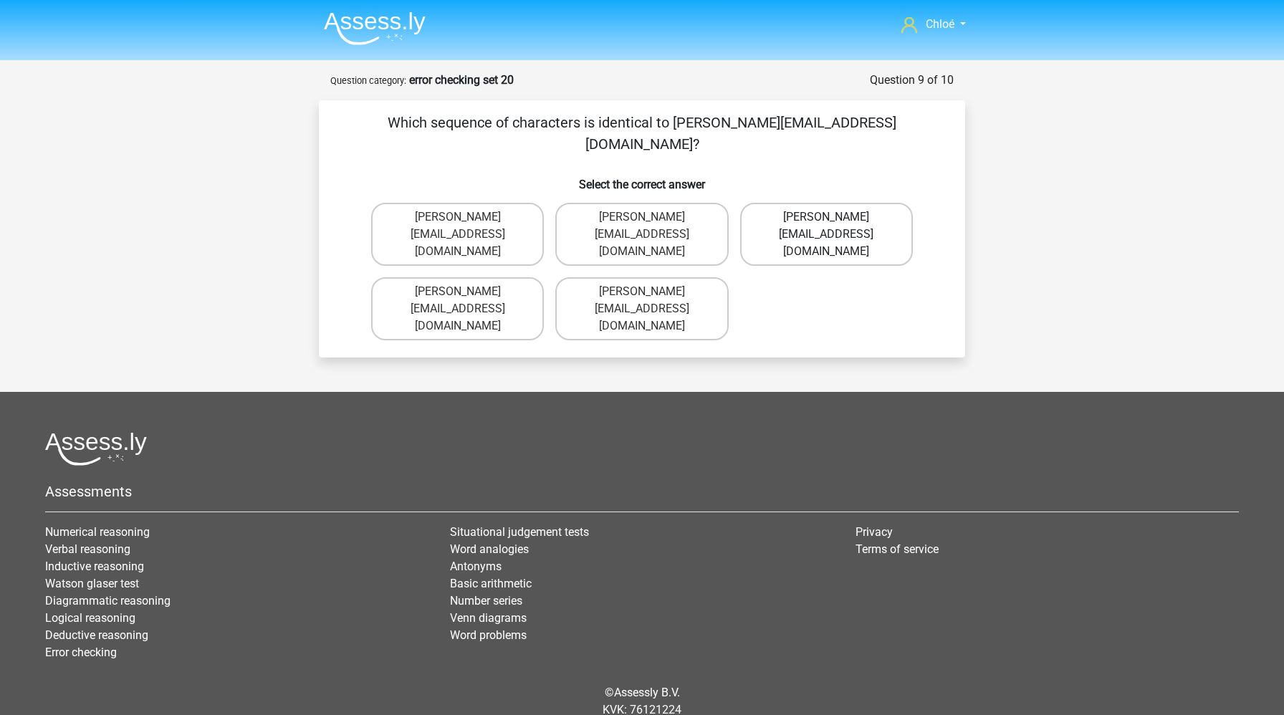
click at [820, 213] on label "Archie-Conley@joinmail.co.uk" at bounding box center [826, 234] width 173 height 63
click at [826, 217] on input "Archie-Conley@joinmail.co.uk" at bounding box center [830, 221] width 9 height 9
radio input "true"
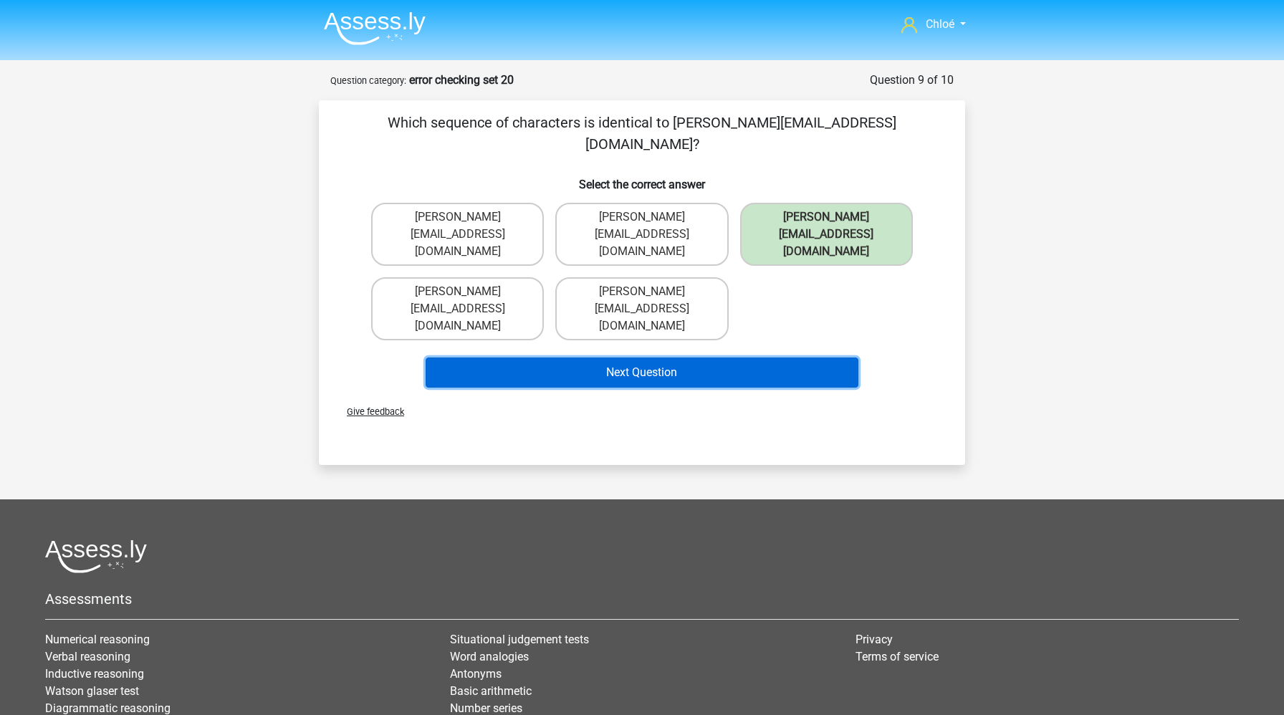
click at [793, 358] on button "Next Question" at bounding box center [643, 373] width 434 height 30
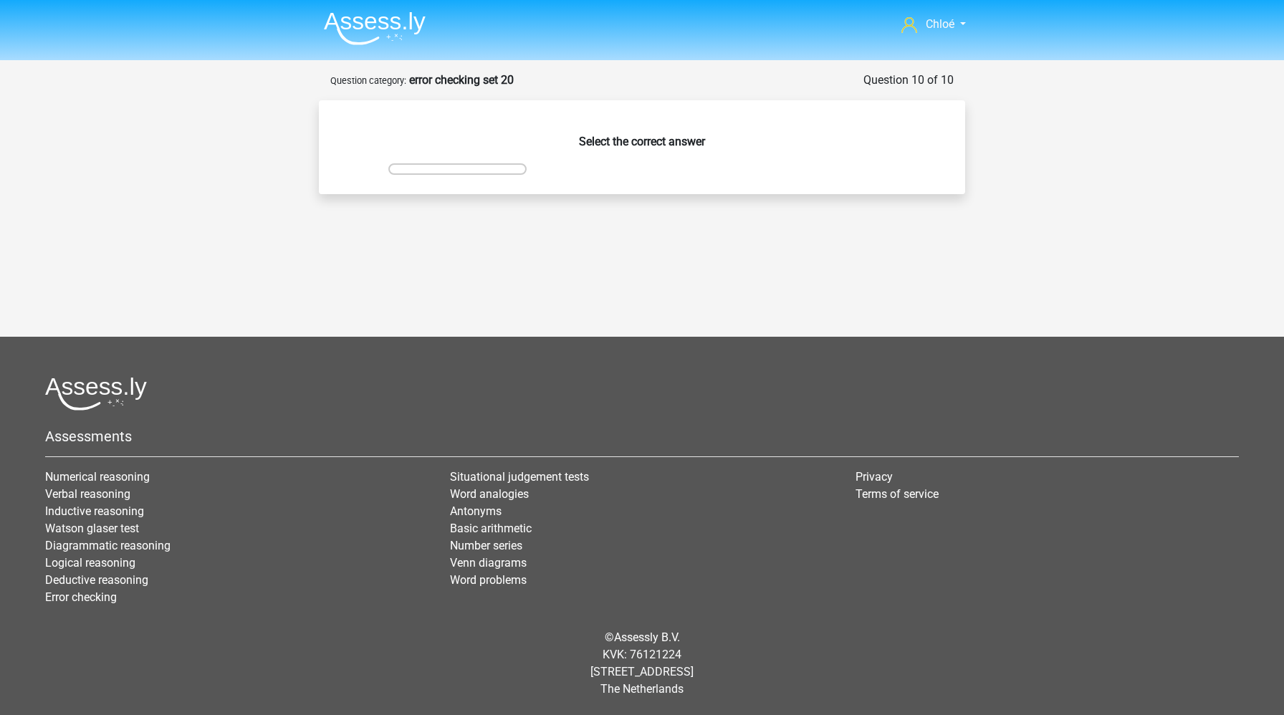
click at [828, 139] on h6 "Select the correct answer" at bounding box center [642, 135] width 600 height 25
click at [469, 170] on label at bounding box center [457, 168] width 138 height 11
click at [467, 174] on input "radio" at bounding box center [462, 178] width 9 height 9
radio input "true"
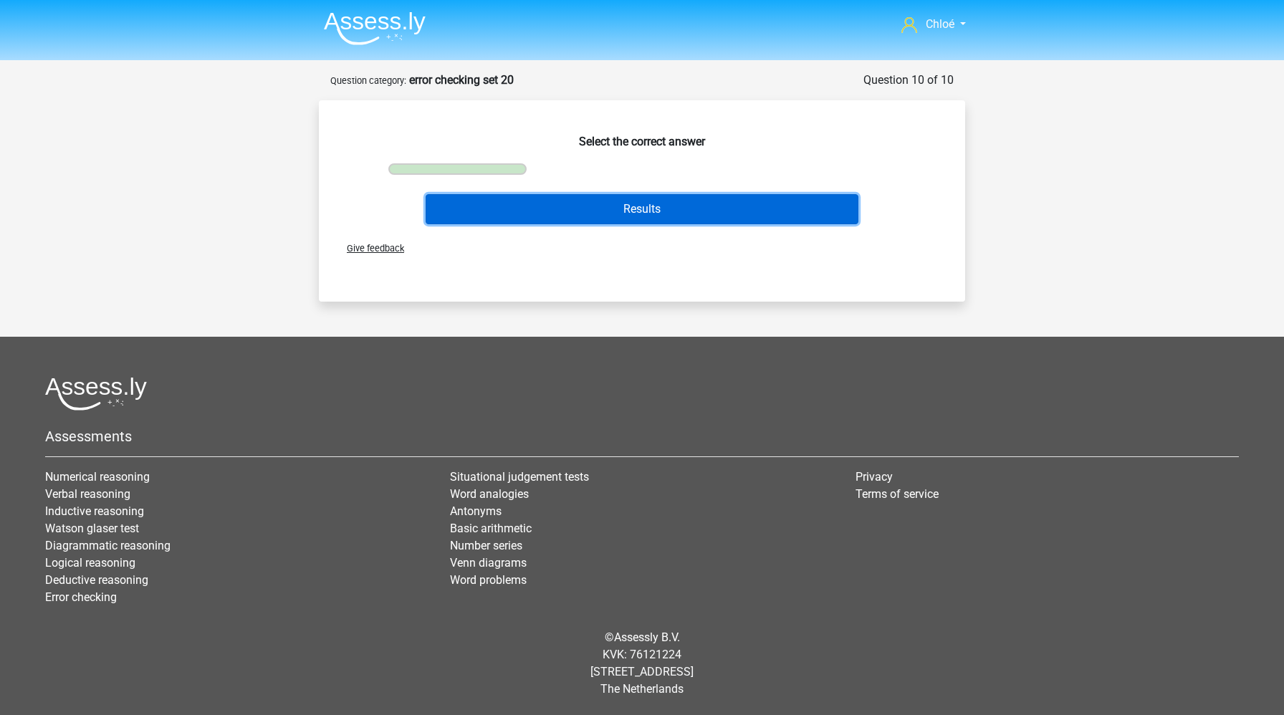
click at [487, 196] on button "Results" at bounding box center [643, 209] width 434 height 30
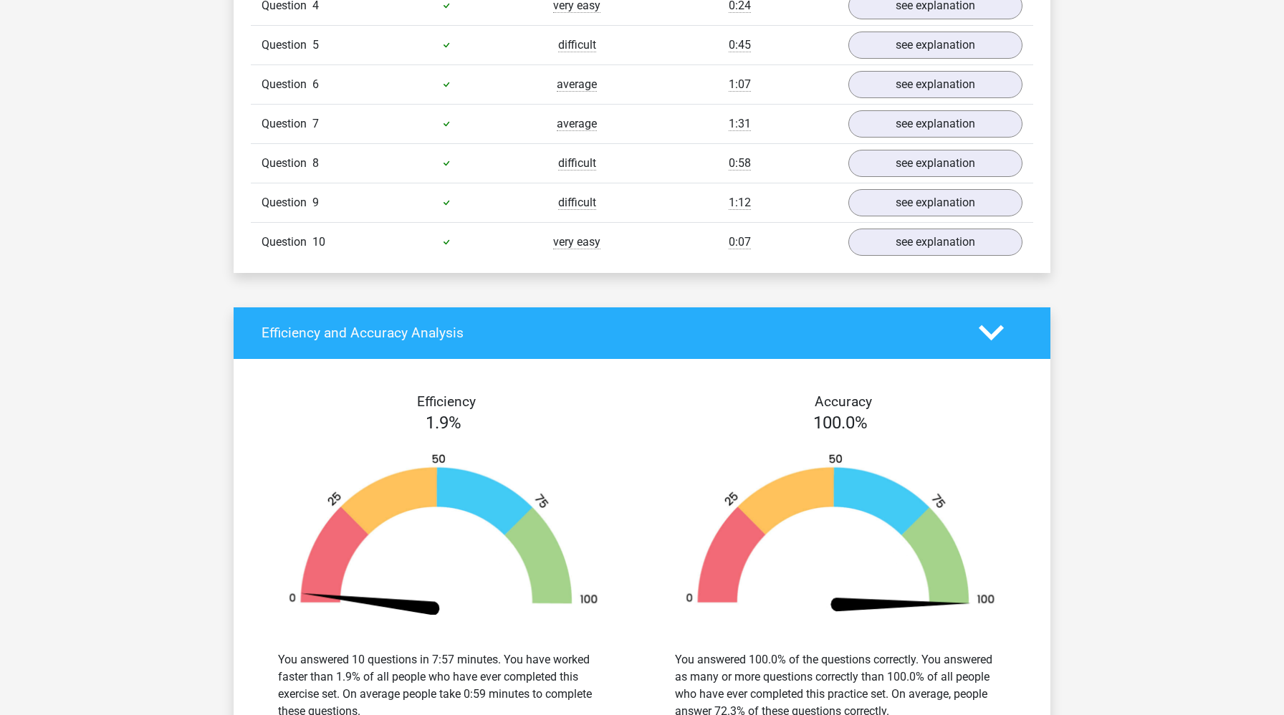
scroll to position [1159, 0]
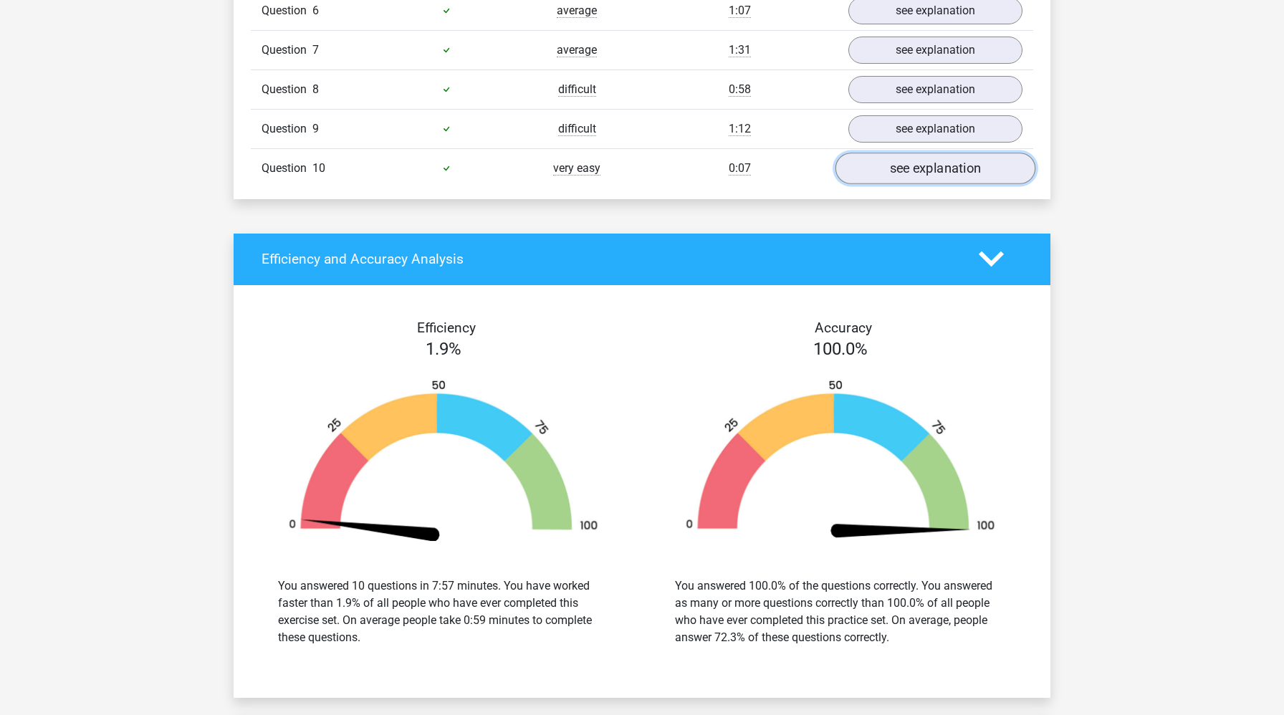
click at [881, 166] on link "see explanation" at bounding box center [936, 169] width 200 height 32
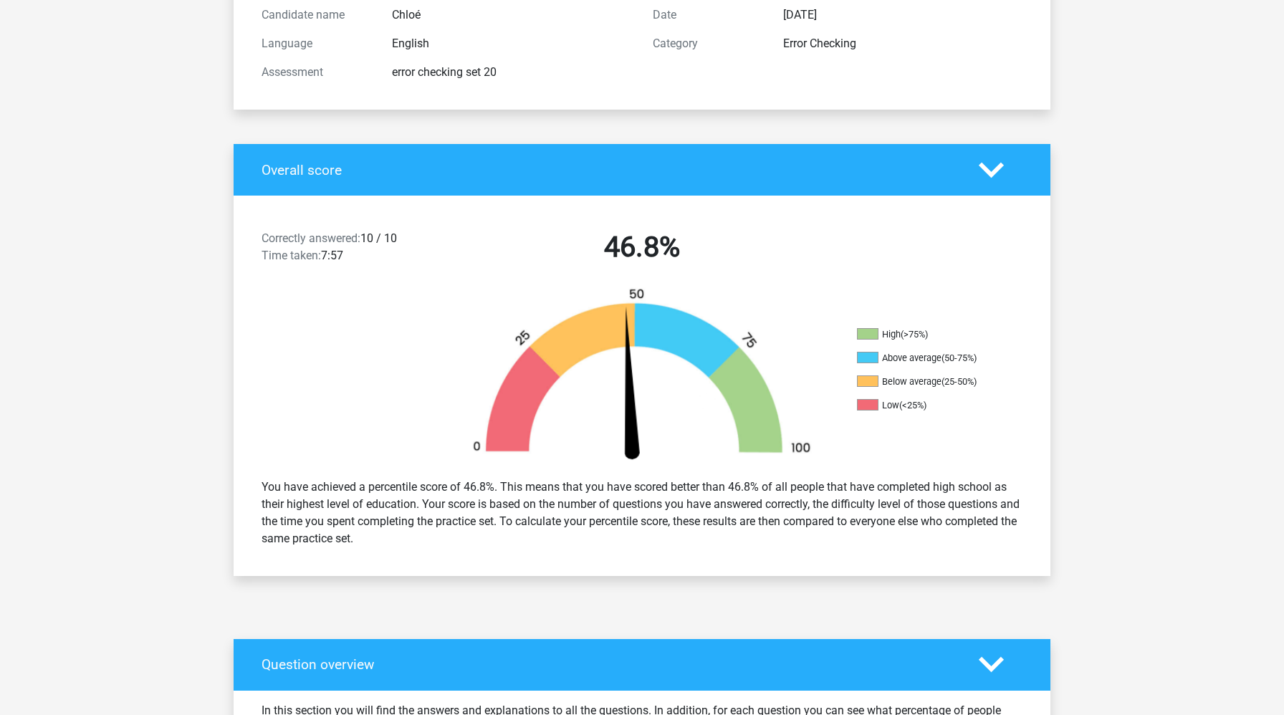
scroll to position [0, 0]
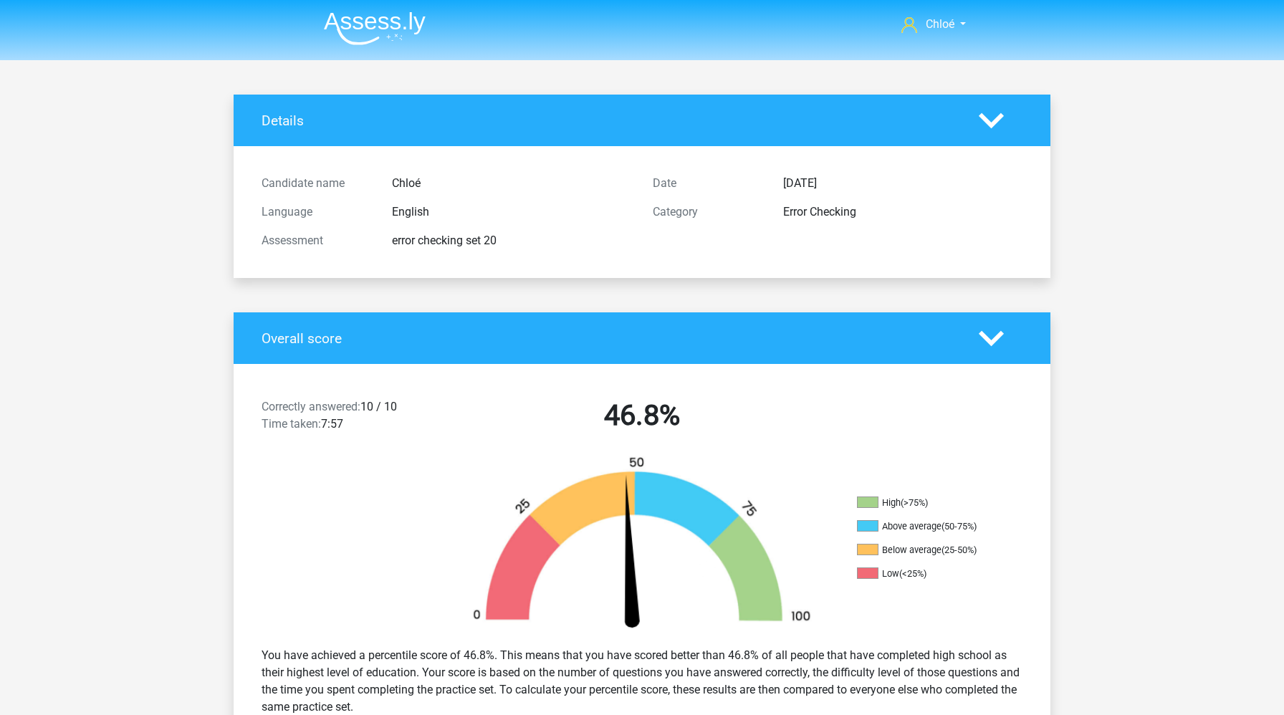
click at [416, 27] on img at bounding box center [375, 28] width 102 height 34
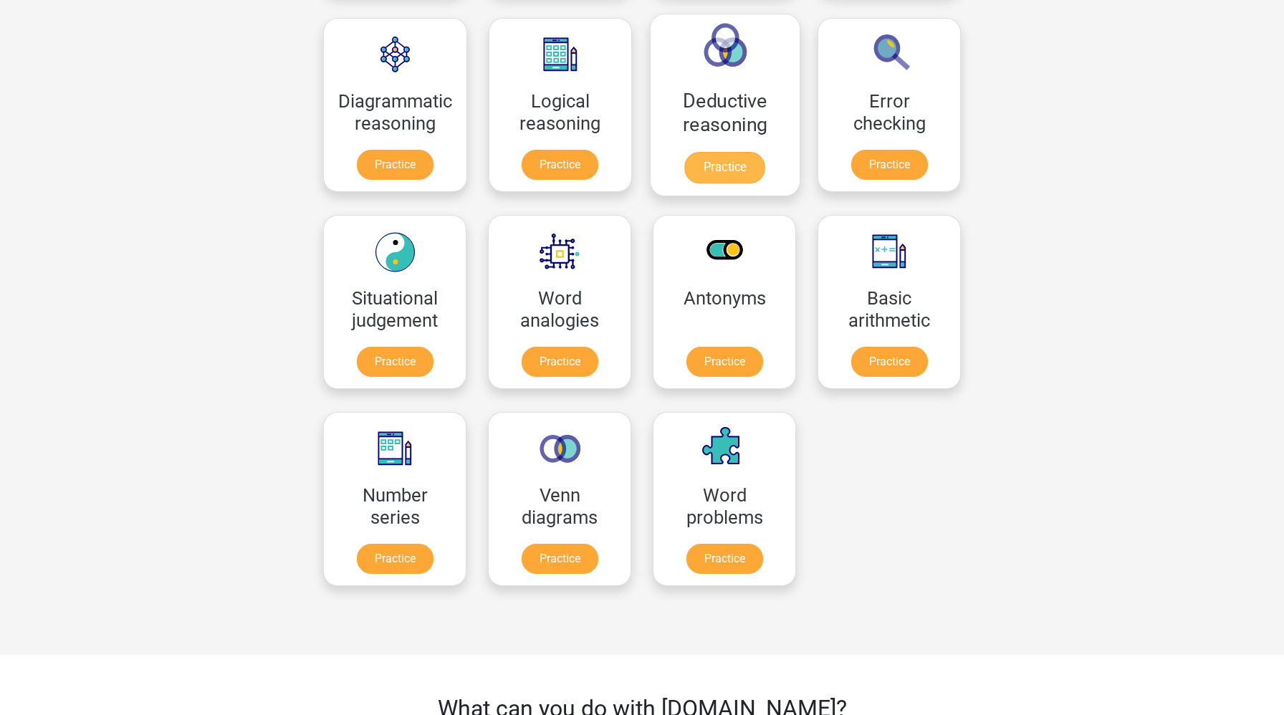
scroll to position [393, 0]
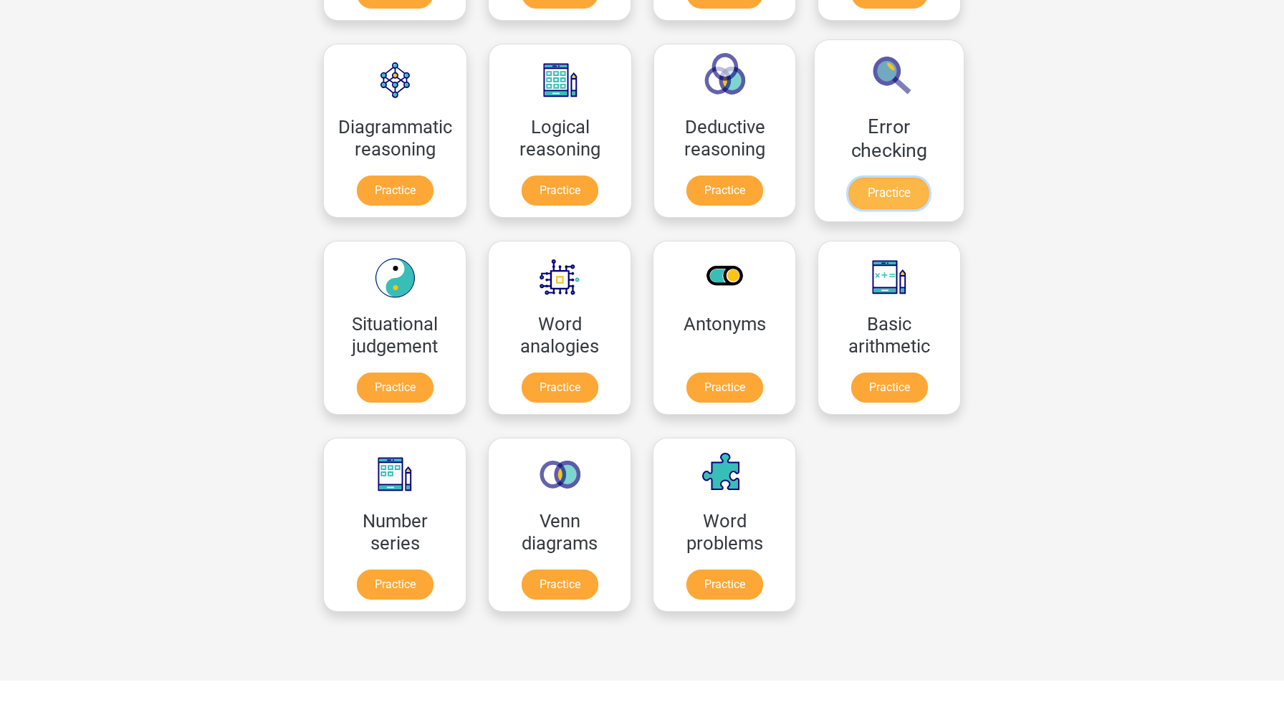
click at [861, 201] on link "Practice" at bounding box center [889, 194] width 80 height 32
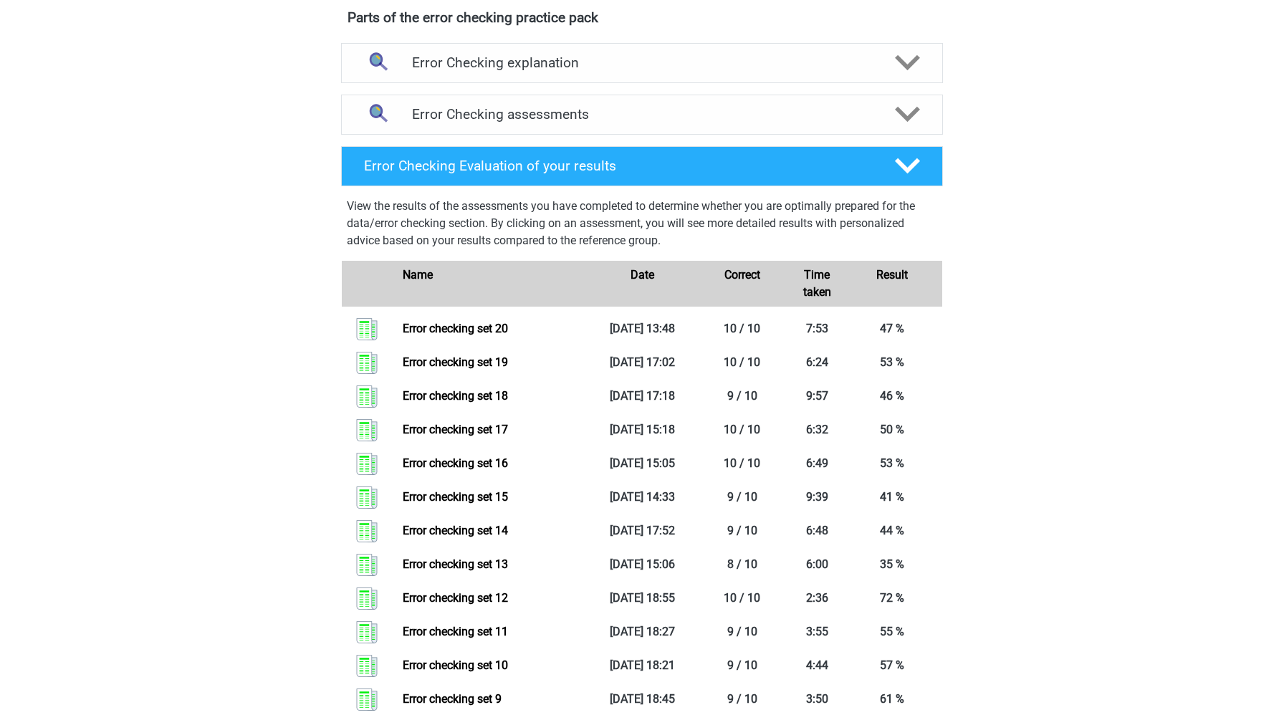
scroll to position [504, 0]
